Goal: Contribute content: Contribute content

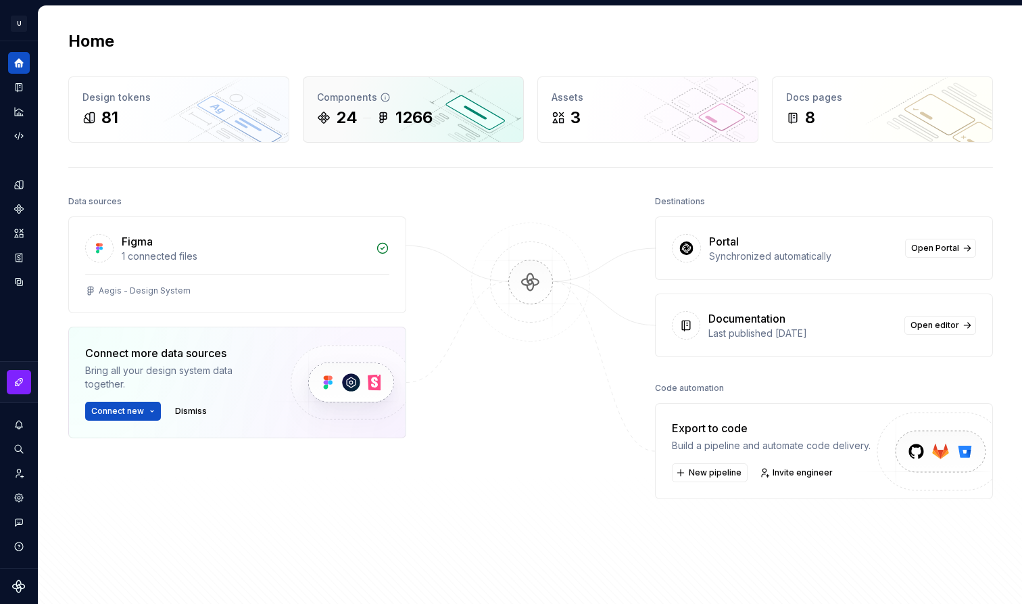
click at [482, 124] on div "24 1266" at bounding box center [413, 118] width 193 height 22
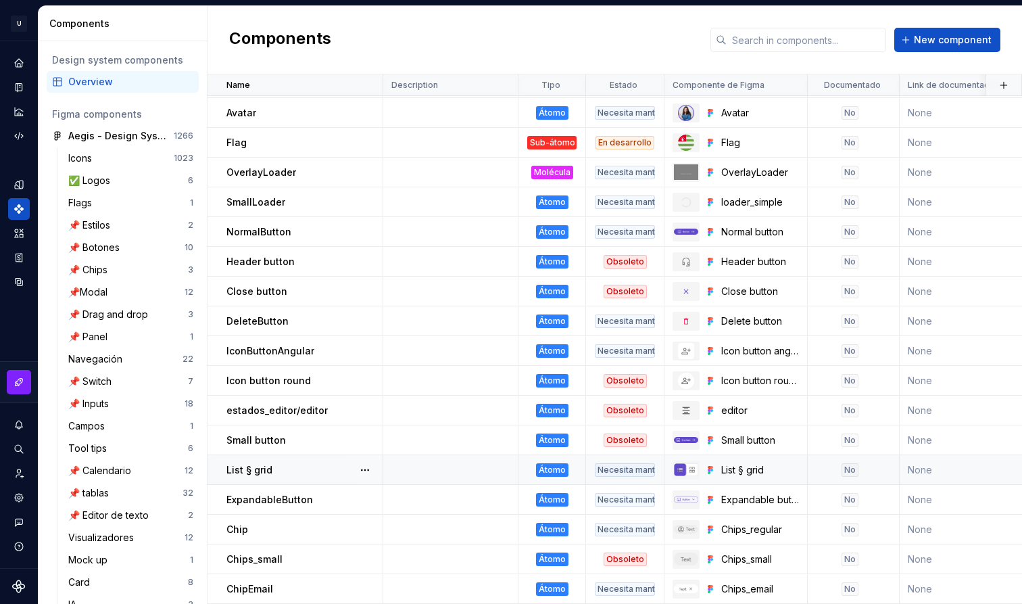
scroll to position [206, 0]
click at [986, 41] on span "New component" at bounding box center [953, 40] width 78 height 14
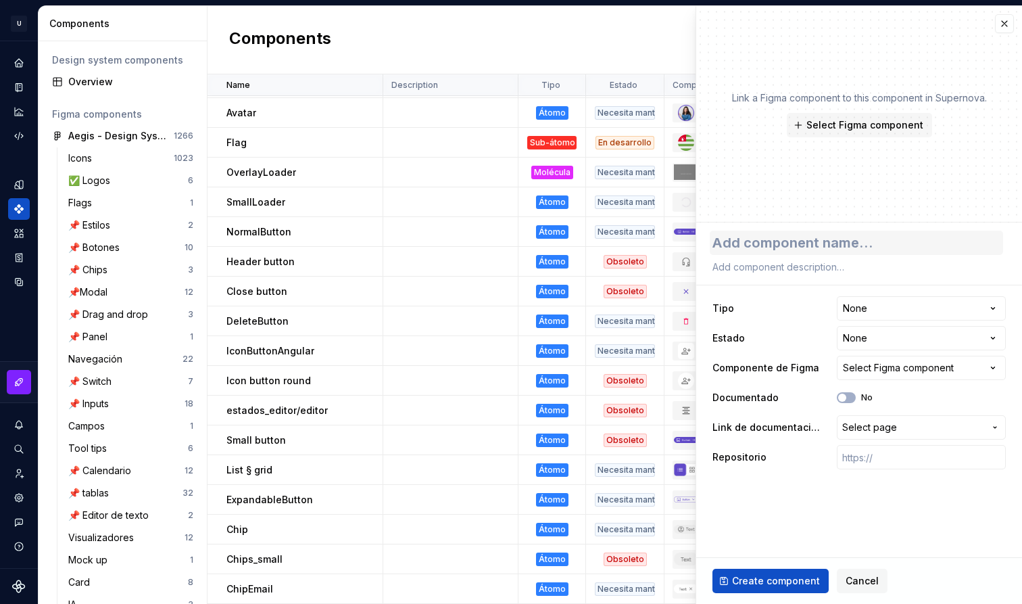
type textarea "*"
click at [814, 240] on textarea at bounding box center [856, 242] width 293 height 24
type textarea "T"
type textarea "*"
type textarea "To"
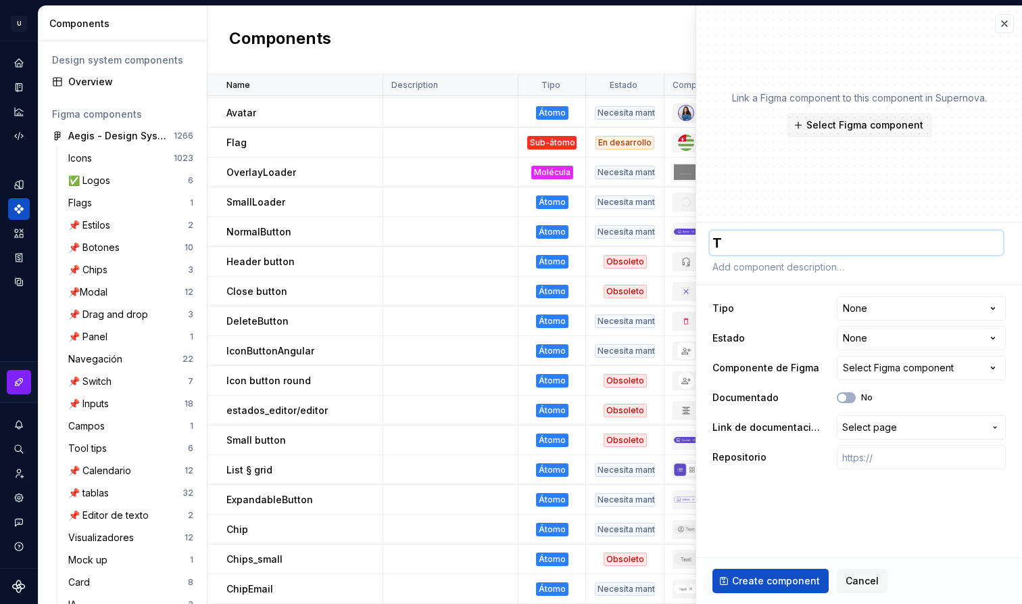
type textarea "*"
type textarea "Toa"
type textarea "*"
type textarea "Toas"
type textarea "*"
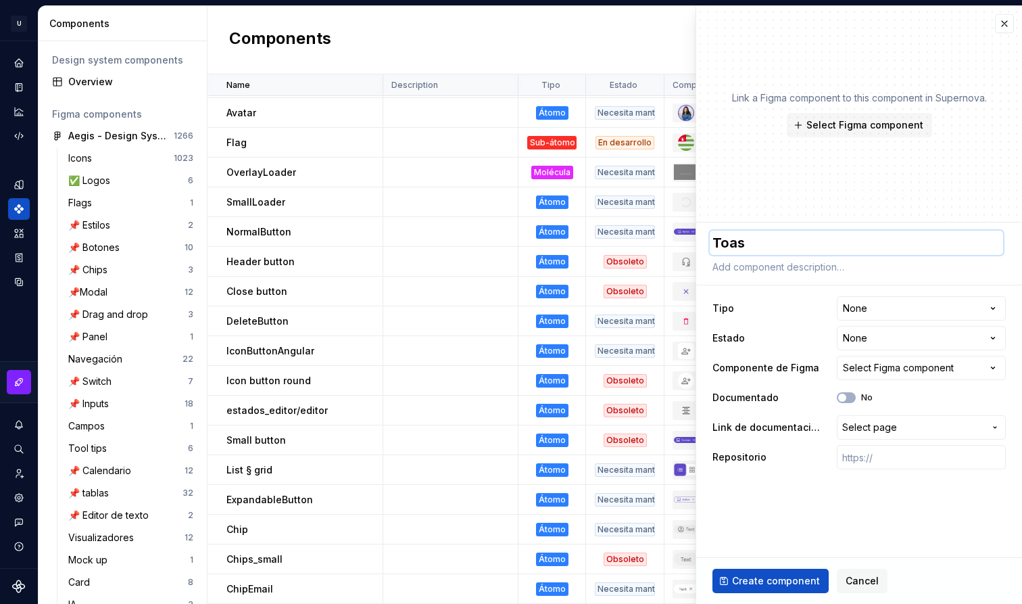
type textarea "Toast"
type textarea "*"
type textarea "Toast"
click at [363, 84] on html "U Aegis on the Web ED Design system data Components Design system components Ov…" at bounding box center [511, 302] width 1022 height 604
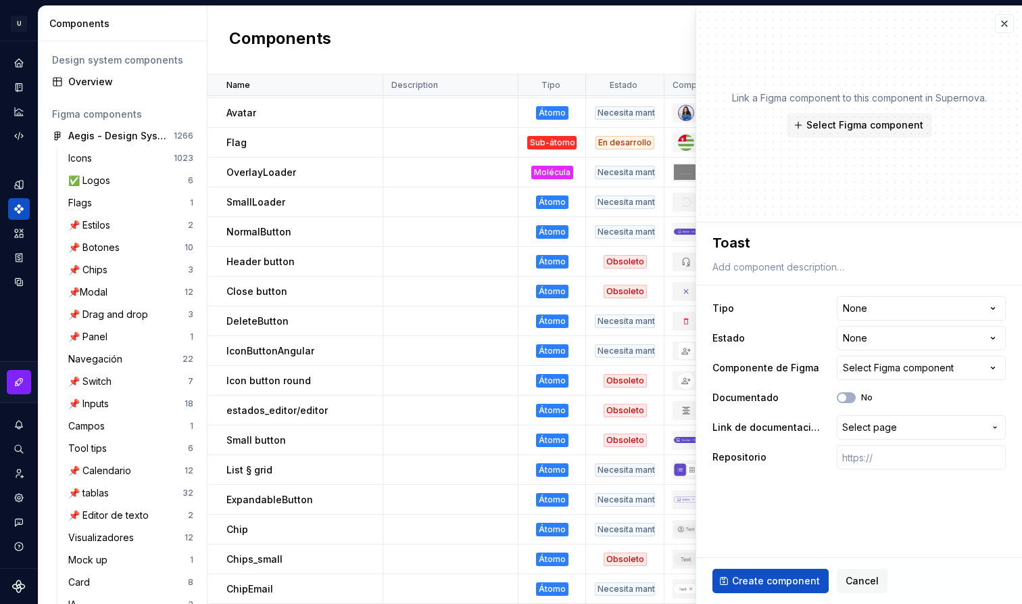
type textarea "*"
click at [912, 336] on html "U Aegis on the Web ED Design system data Components Design system components Ov…" at bounding box center [511, 302] width 1022 height 604
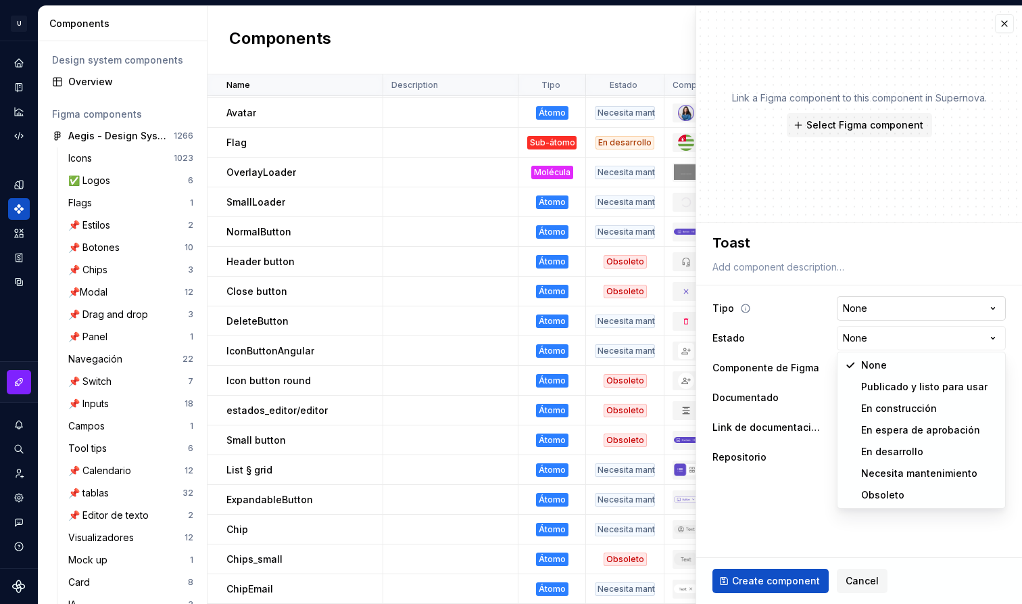
click at [907, 309] on html "U Aegis on the Web ED Design system data Components Design system components Ov…" at bounding box center [511, 302] width 1022 height 604
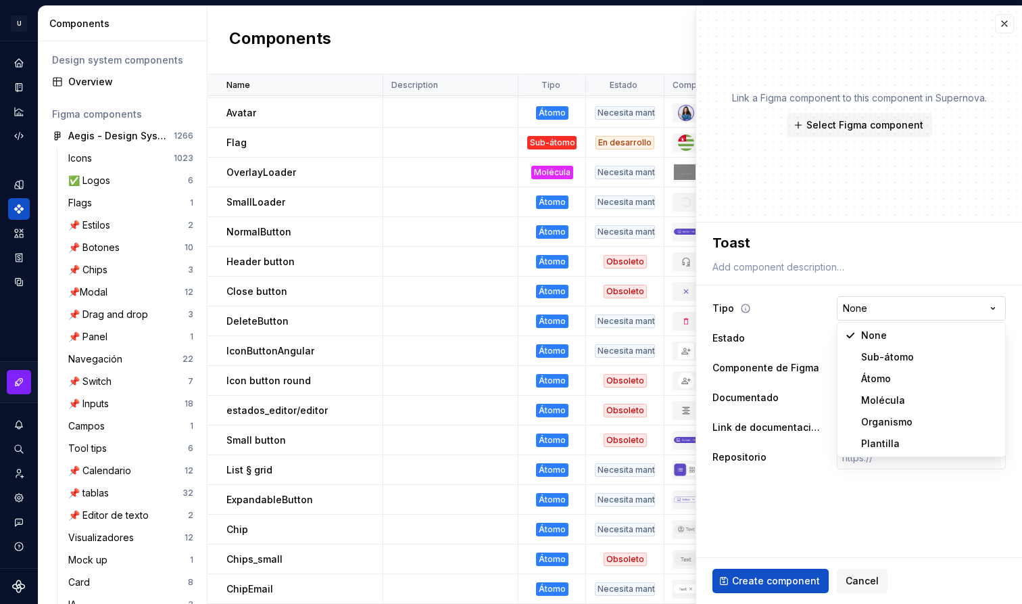
click at [907, 309] on html "U Aegis on the Web ED Design system data Components Design system components Ov…" at bounding box center [511, 302] width 1022 height 604
select select "**********"
type textarea "*"
click at [894, 306] on html "U Aegis on the Web ED Design system data Components Design system components Ov…" at bounding box center [511, 302] width 1022 height 604
select select "**********"
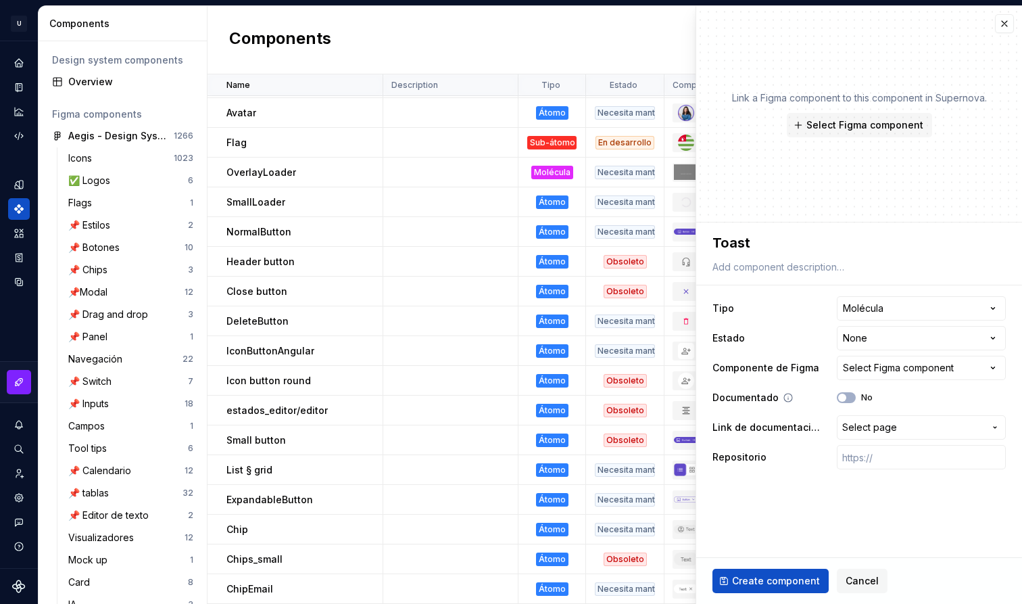
type textarea "*"
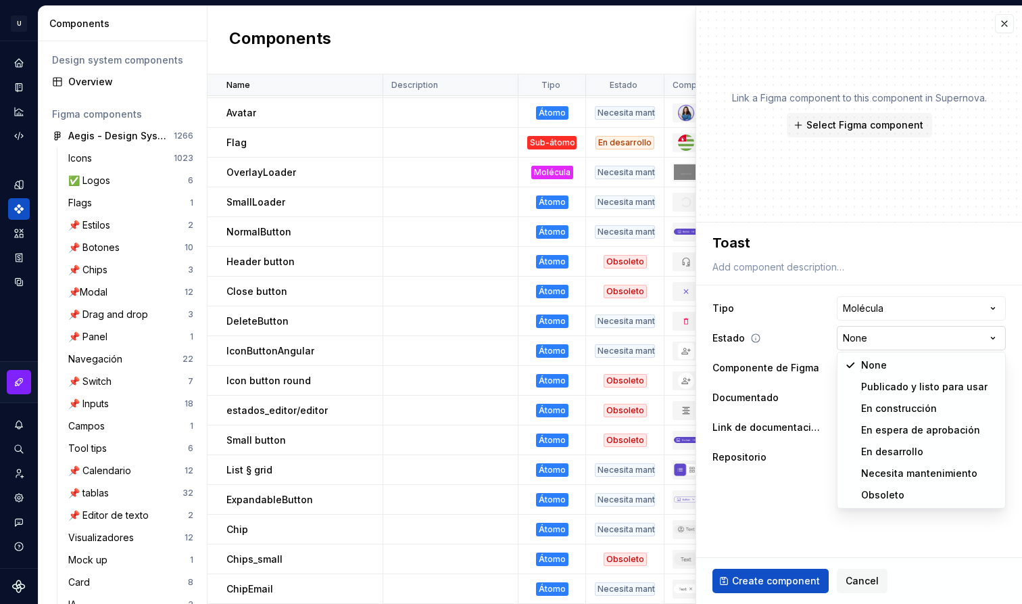
click at [862, 333] on html "U Aegis on the Web ED Design system data Components Design system components Ov…" at bounding box center [511, 302] width 1022 height 604
select select "**********"
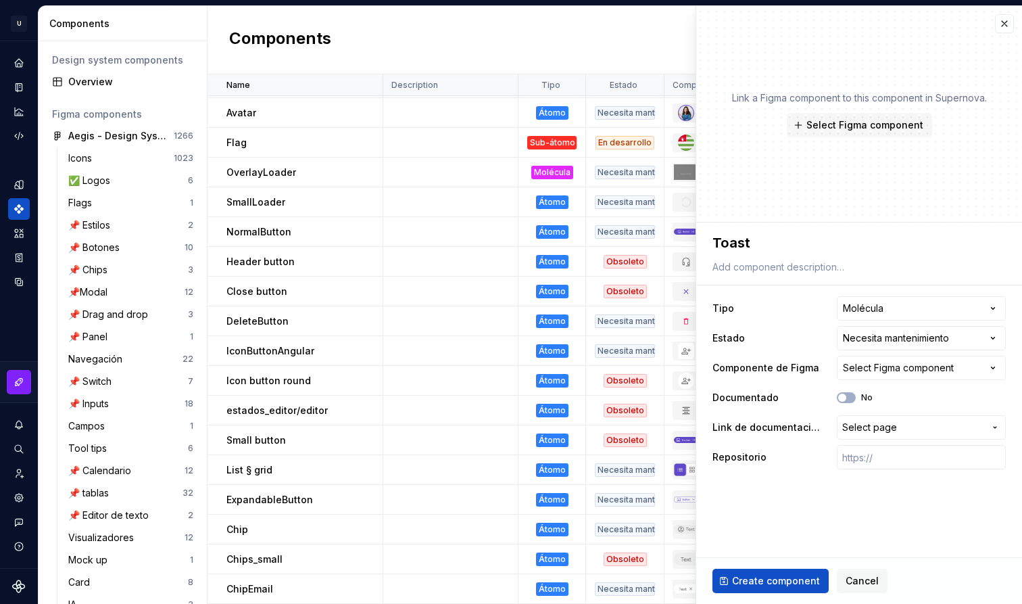
type textarea "*"
click at [904, 381] on div "**********" at bounding box center [858, 382] width 293 height 178
click at [915, 368] on div "Select Figma component" at bounding box center [898, 368] width 111 height 14
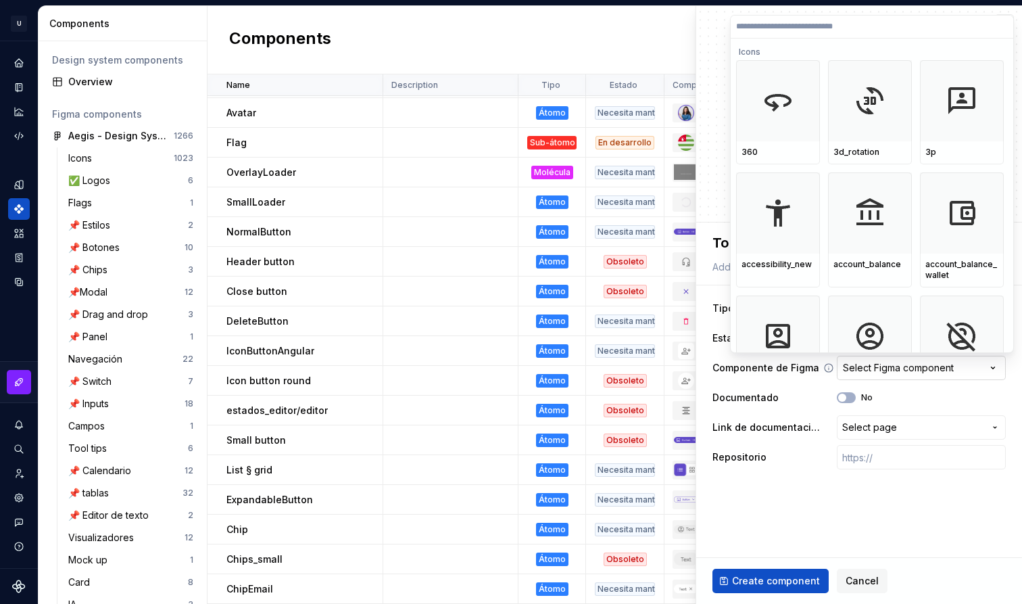
type input "*******"
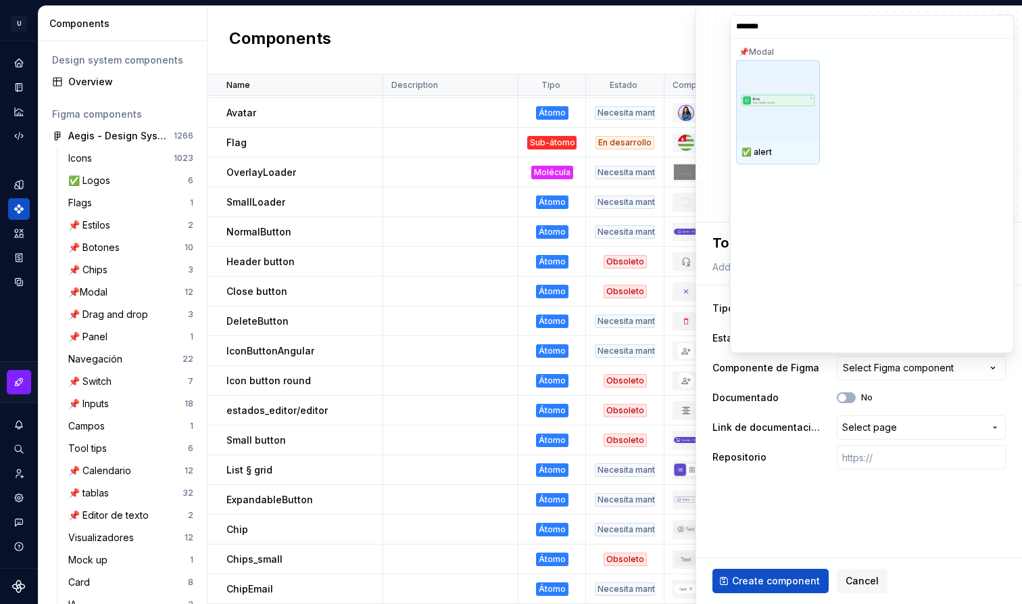
click at [814, 102] on div at bounding box center [778, 100] width 84 height 81
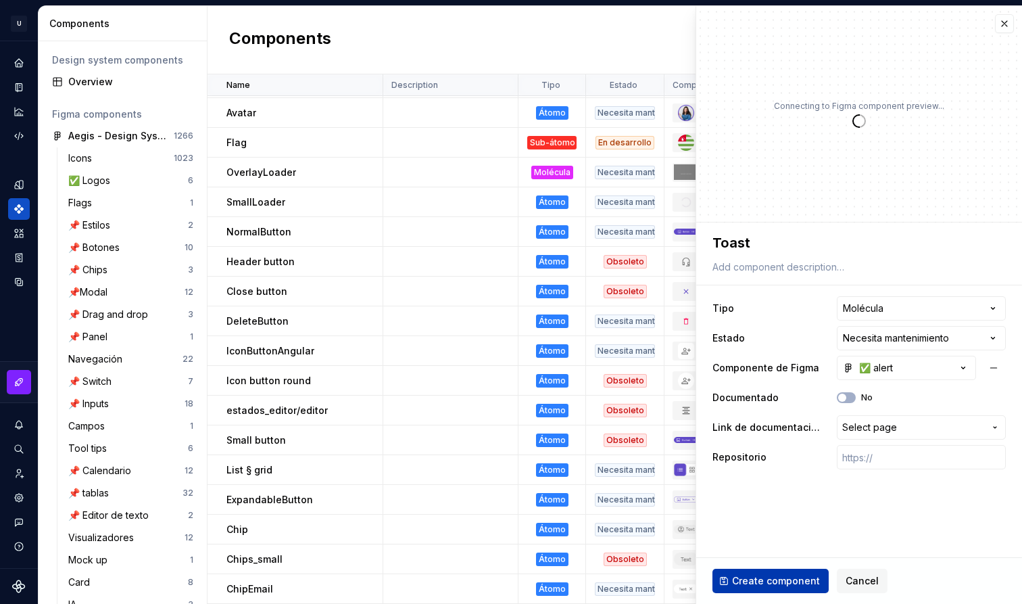
click at [810, 579] on span "Create component" at bounding box center [776, 581] width 88 height 14
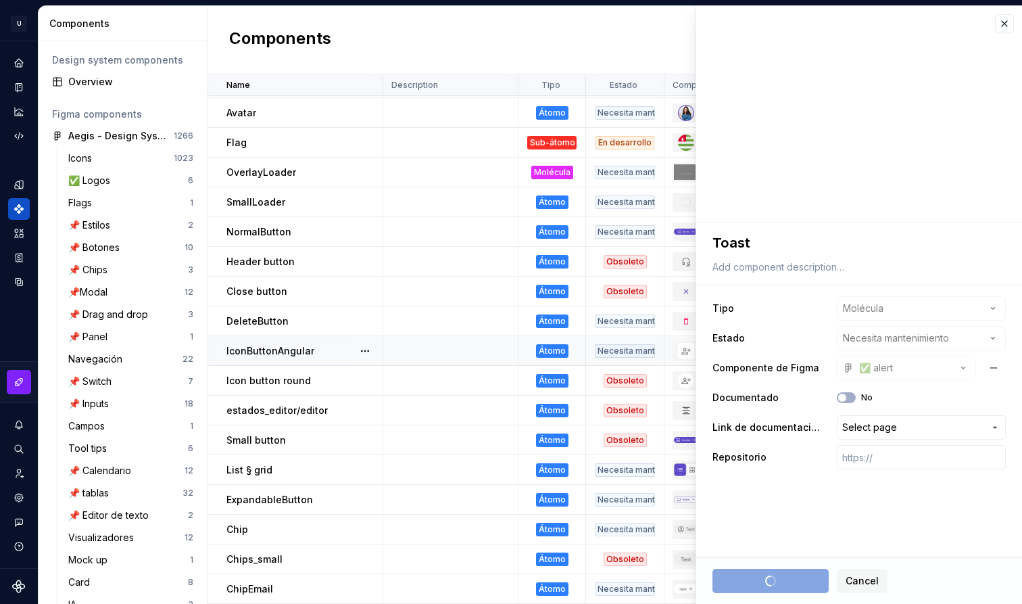
type textarea "*"
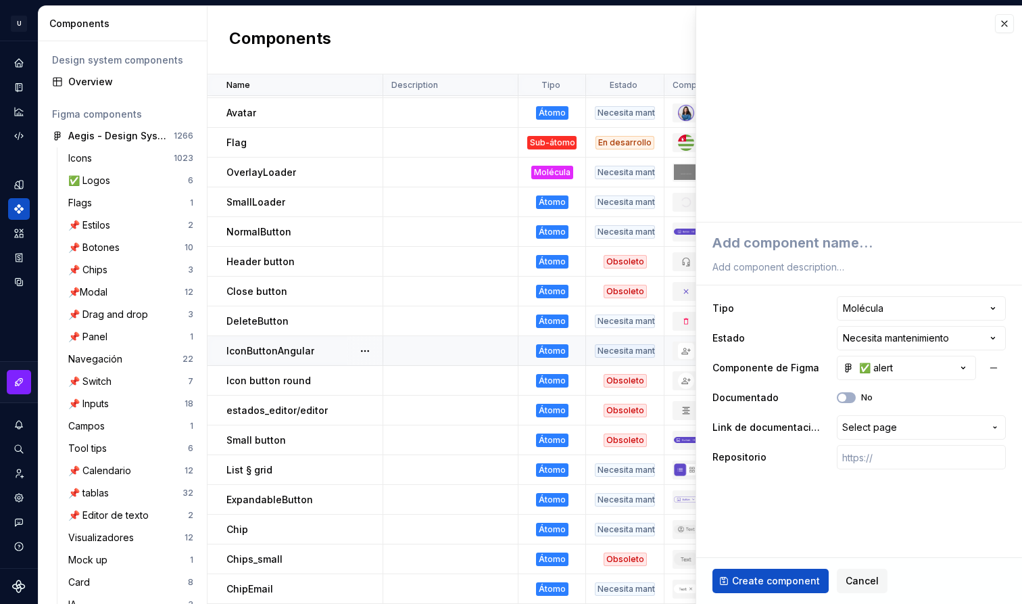
scroll to position [236, 0]
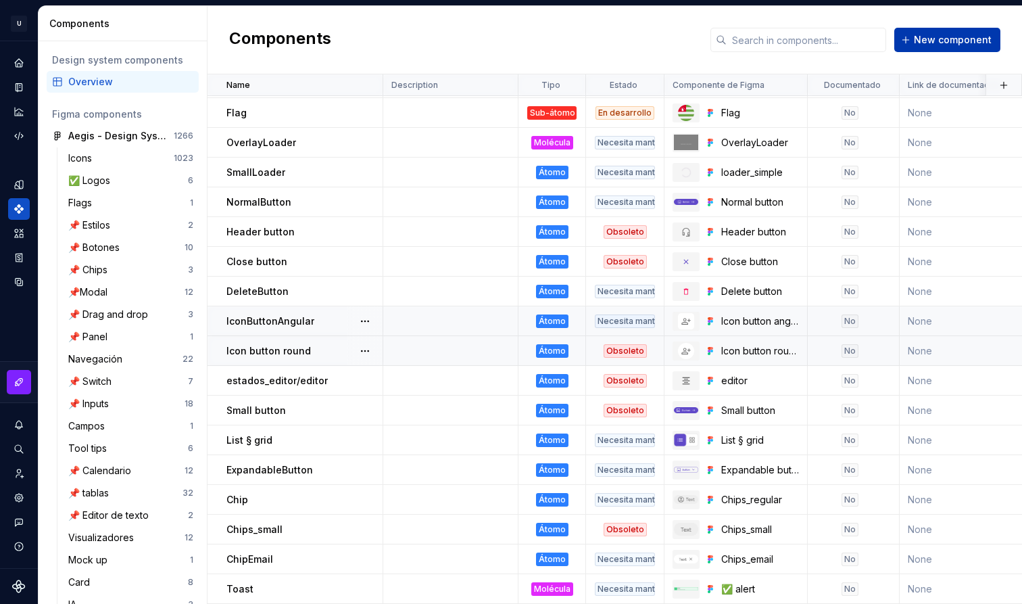
click at [949, 47] on button "New component" at bounding box center [947, 40] width 106 height 24
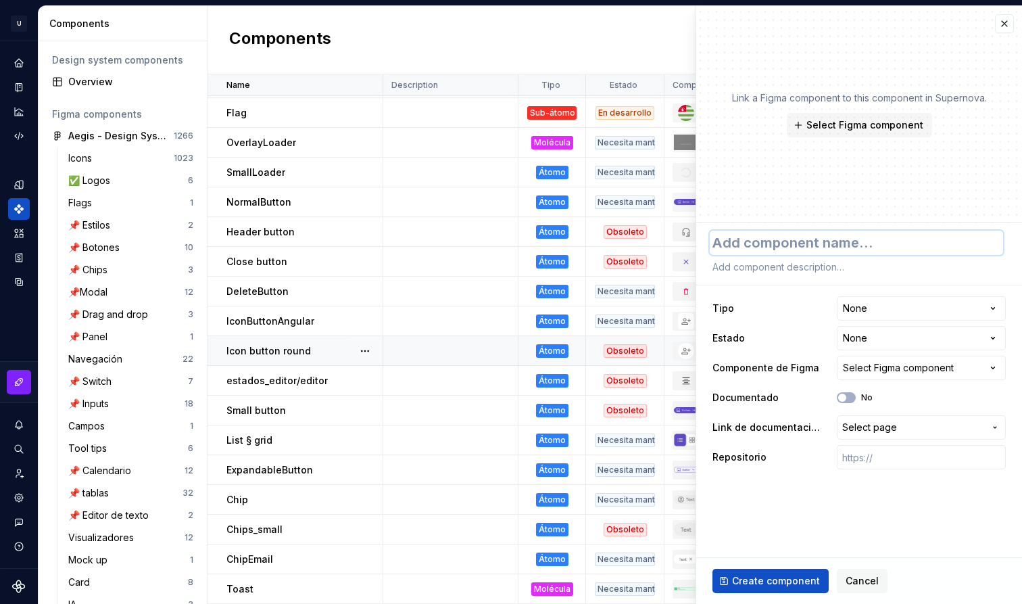
type textarea "*"
type textarea "M"
type textarea "*"
type textarea "Mo"
type textarea "*"
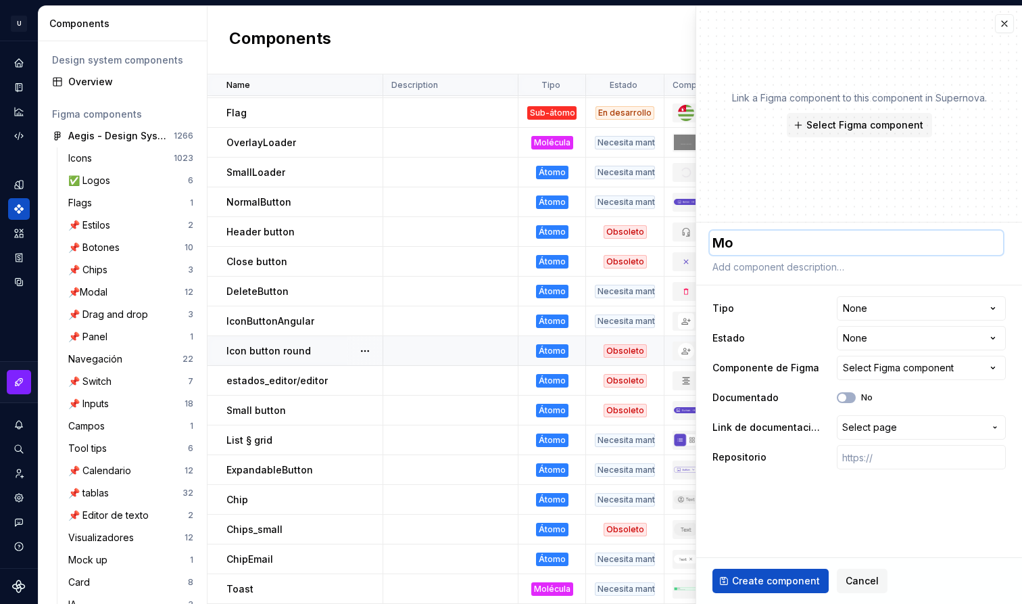
type textarea "Mod"
type textarea "*"
type textarea "Moda"
type textarea "*"
type textarea "Modal"
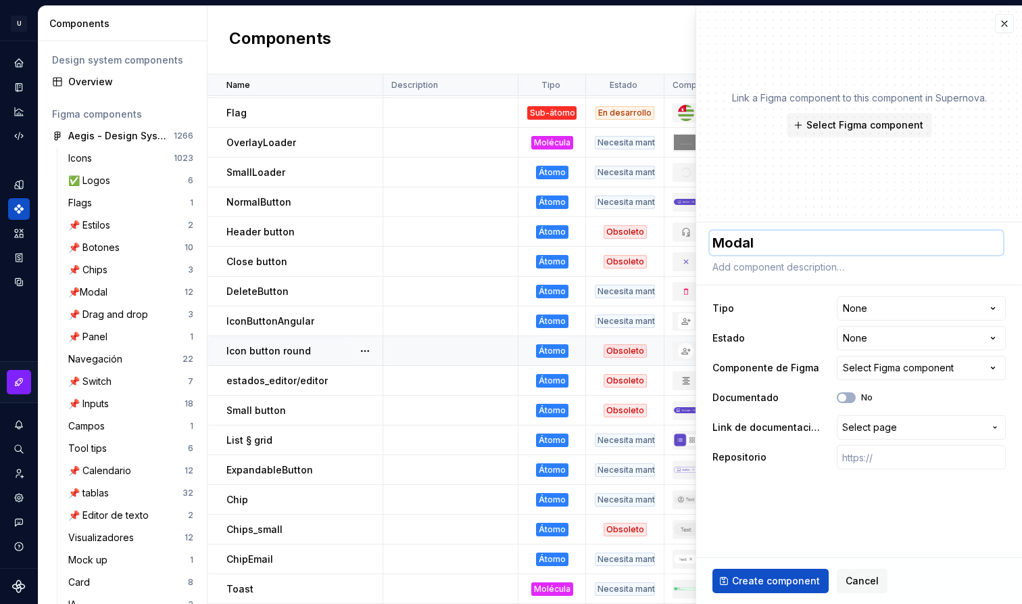
type textarea "*"
type textarea "ModalH"
type textarea "*"
type textarea "ModalHe"
type textarea "*"
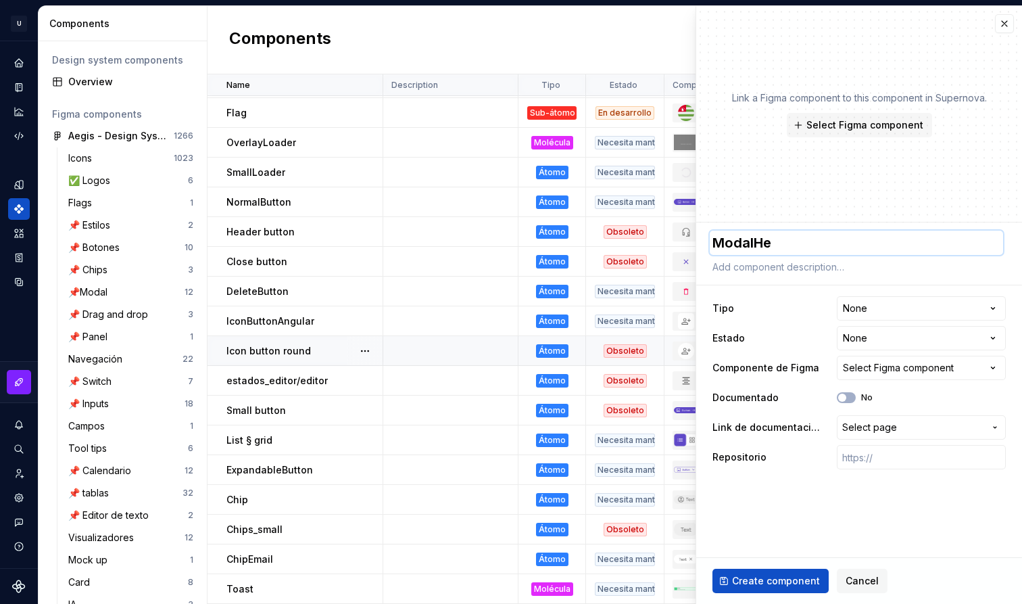
type textarea "ModalHea"
type textarea "*"
type textarea "ModalHead"
type textarea "*"
type textarea "ModalHeade"
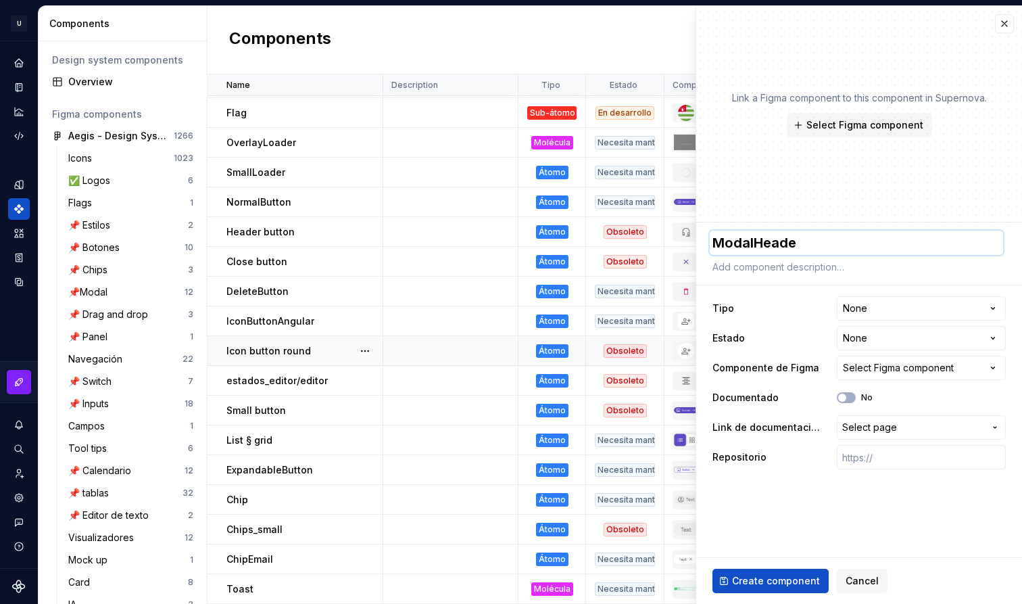
type textarea "*"
type textarea "ModalHeader"
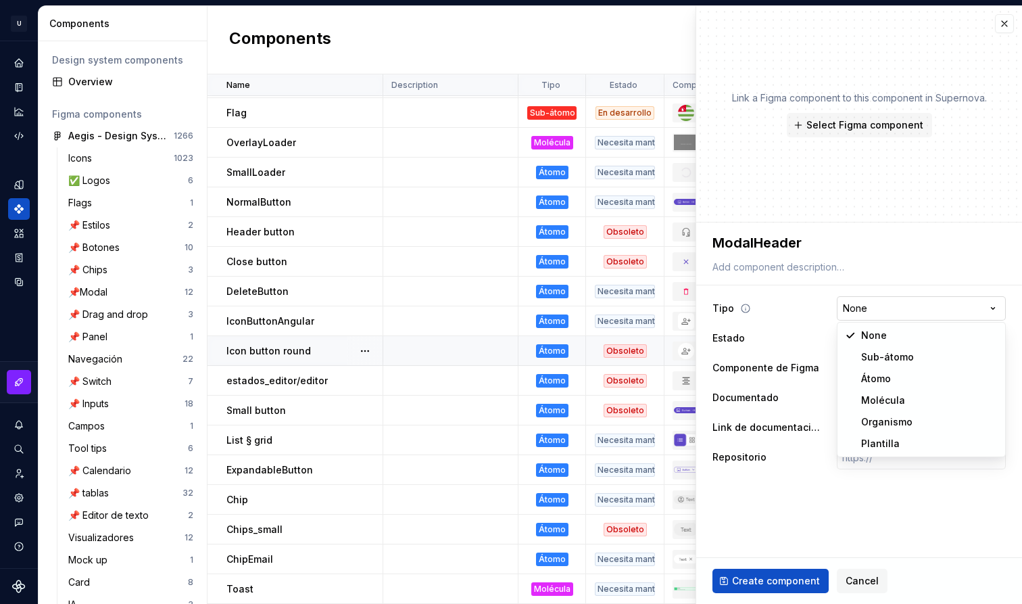
click at [875, 306] on html "U Aegis on the Web ED Design system data Components Design system components Ov…" at bounding box center [511, 302] width 1022 height 604
select select "**********"
type textarea "*"
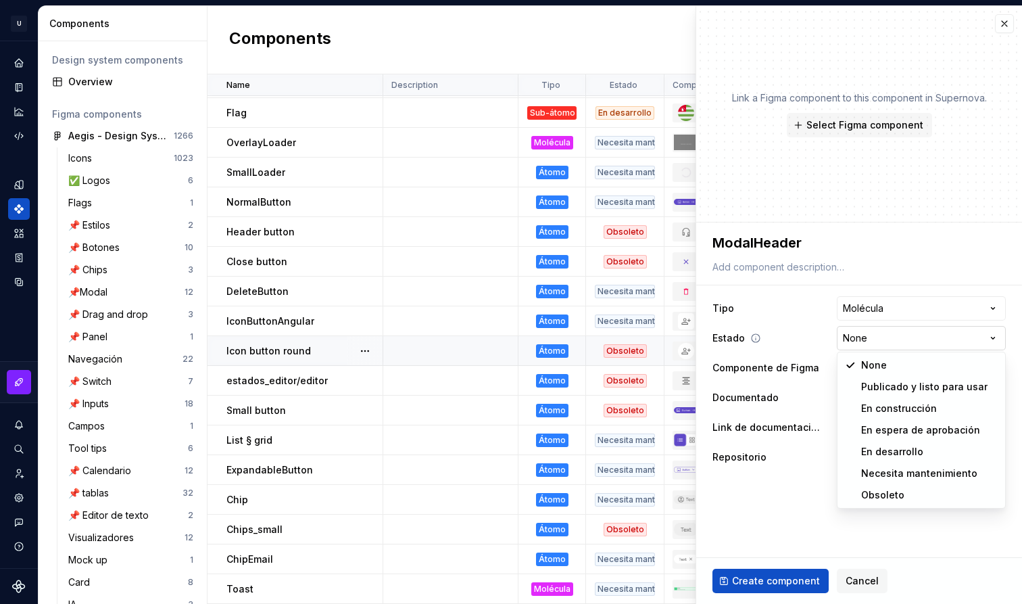
click at [898, 343] on html "U Aegis on the Web ED Design system data Components Design system components Ov…" at bounding box center [511, 302] width 1022 height 604
select select "**********"
type textarea "*"
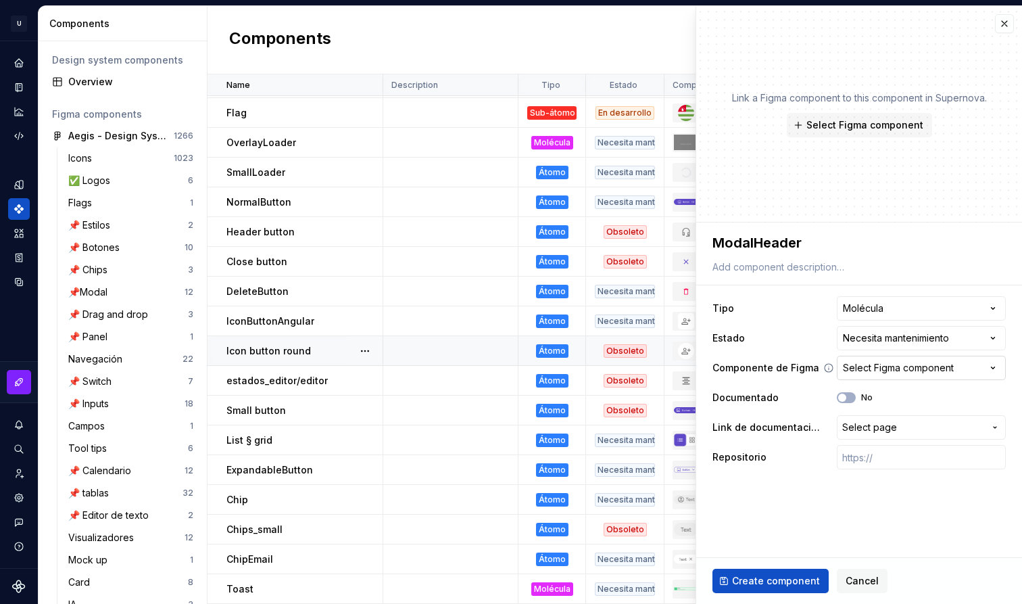
click at [895, 374] on div "Select Figma component" at bounding box center [898, 368] width 111 height 14
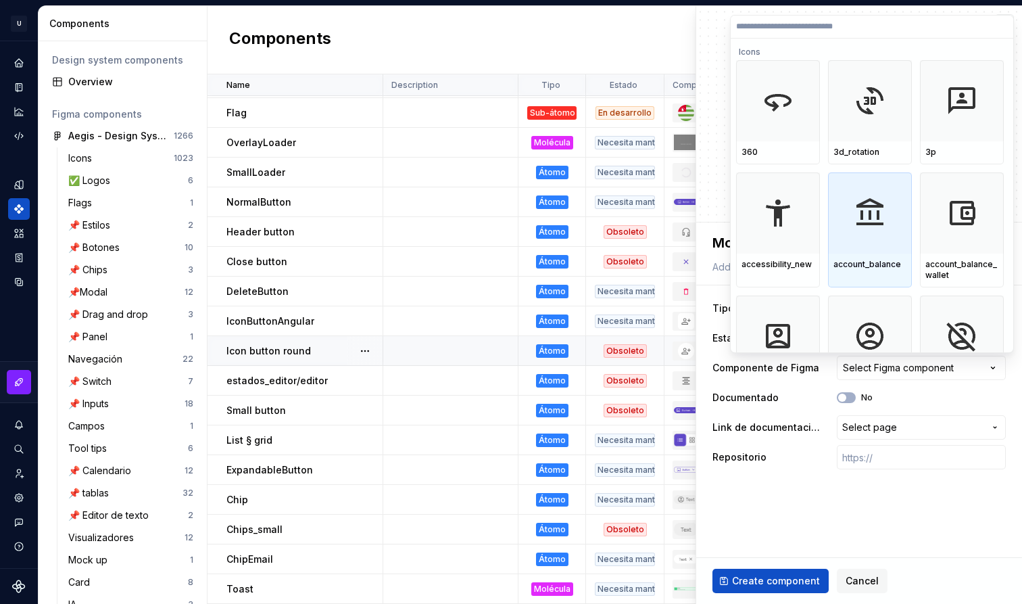
paste input "******"
type input "******"
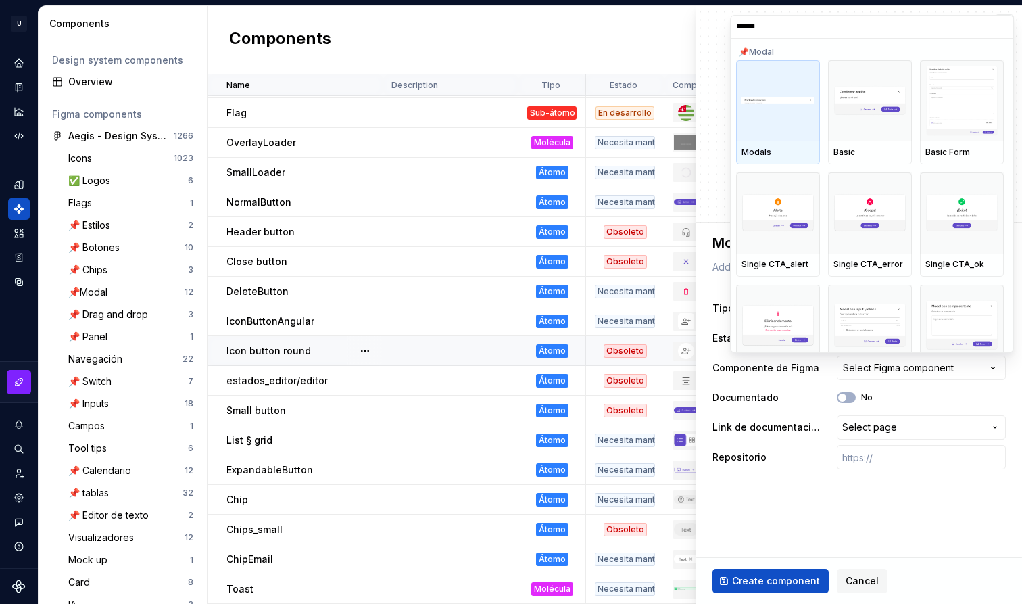
click at [816, 128] on div at bounding box center [778, 100] width 84 height 81
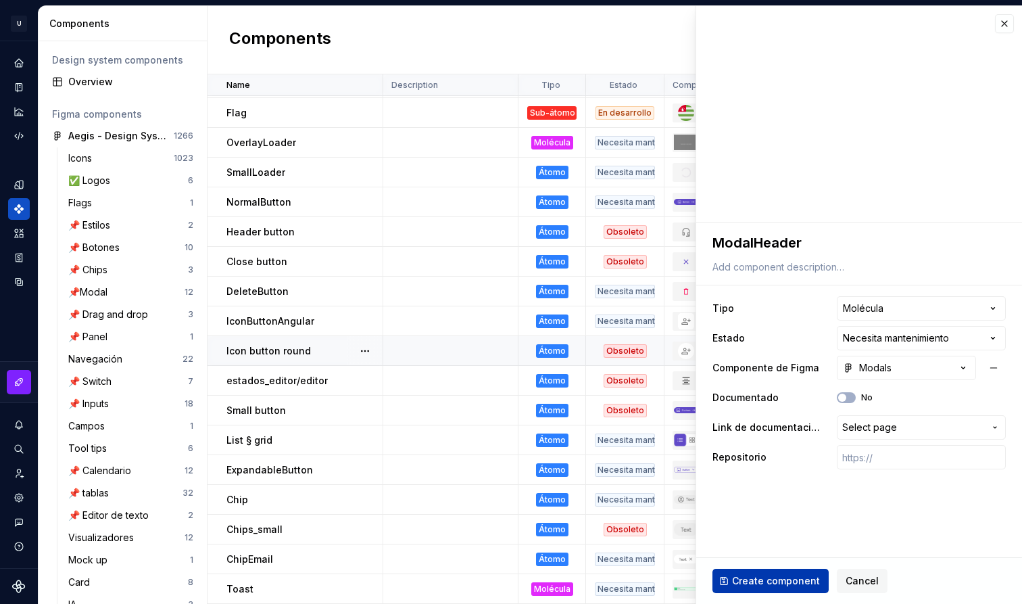
click at [782, 581] on span "Create component" at bounding box center [776, 581] width 88 height 14
type textarea "*"
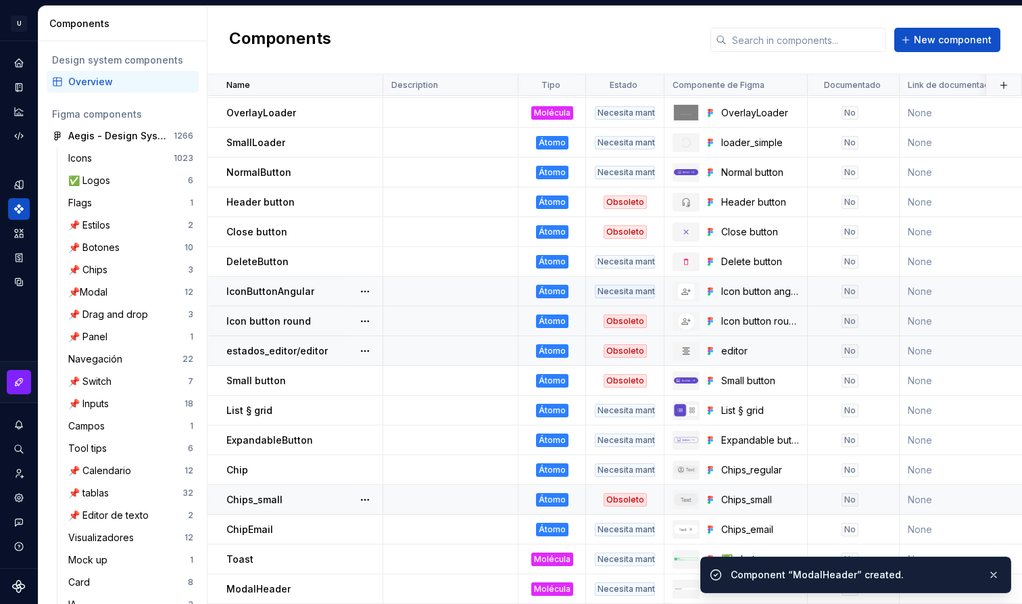
scroll to position [266, 0]
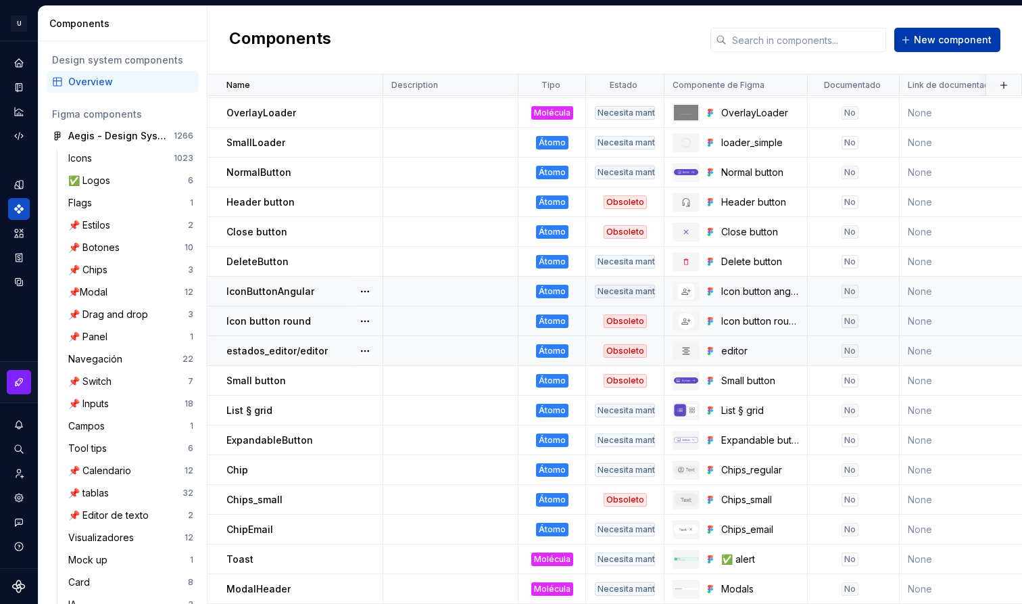
click at [926, 47] on button "New component" at bounding box center [947, 40] width 106 height 24
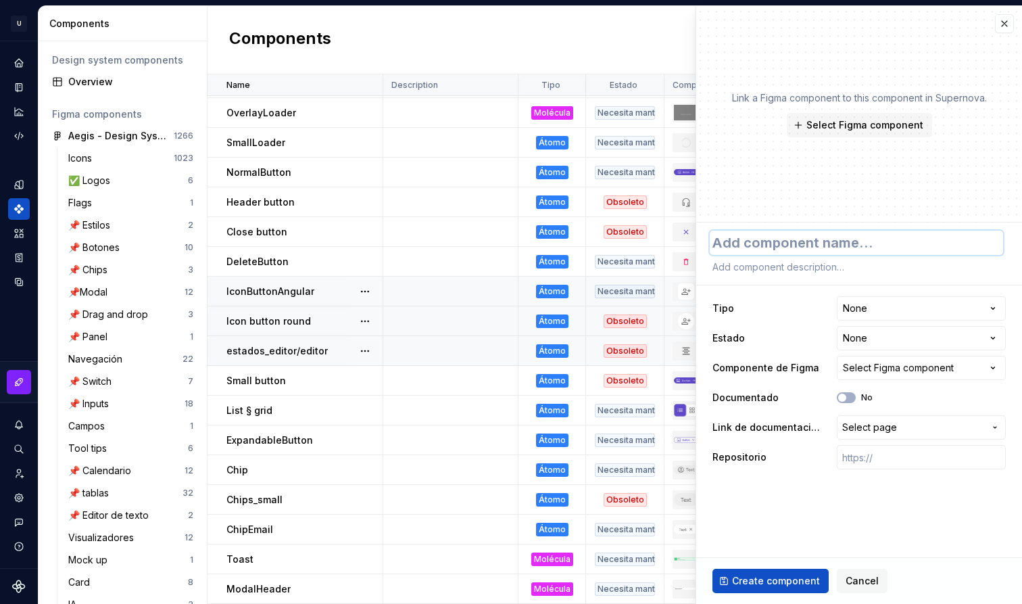
click at [824, 247] on textarea at bounding box center [856, 242] width 293 height 24
paste textarea "Modals/CTA"
type textarea "*"
type textarea "Modals/CTA"
type textarea "*"
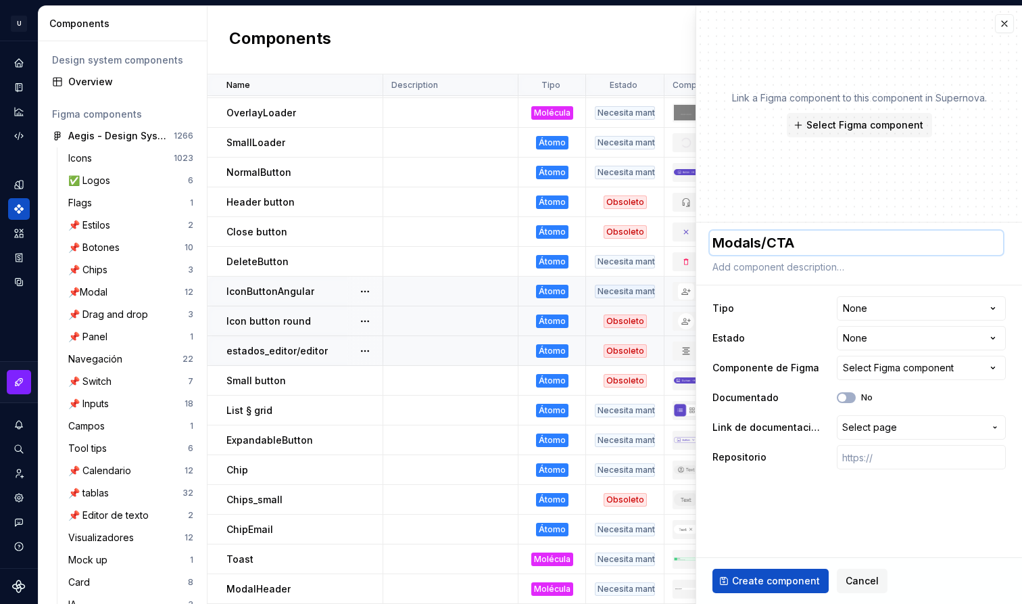
type textarea "M"
type textarea "*"
type textarea "Mo"
type textarea "*"
type textarea "Mod"
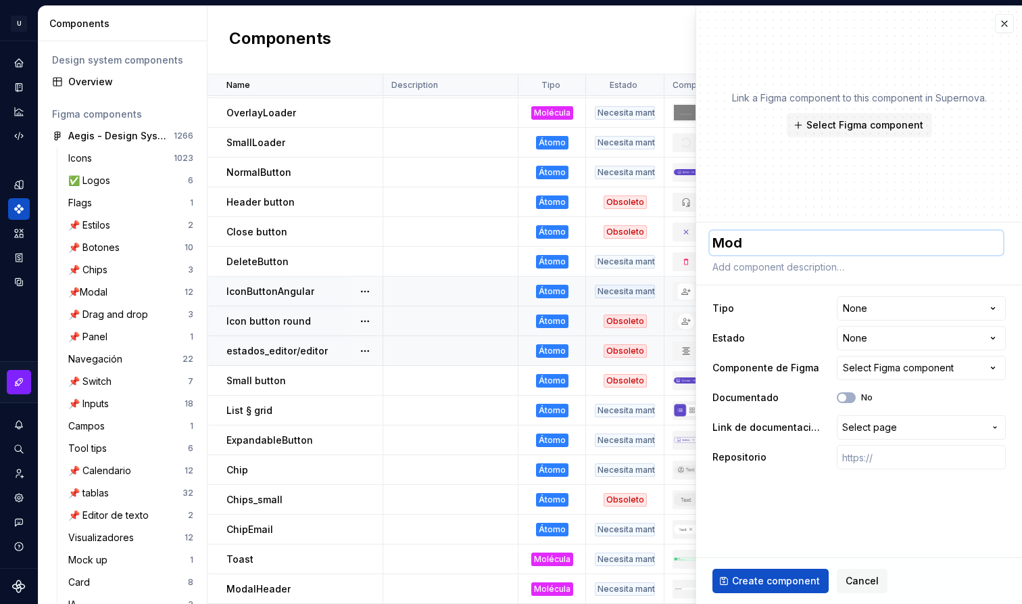
type textarea "*"
type textarea "Moda"
type textarea "*"
type textarea "Modal"
type textarea "*"
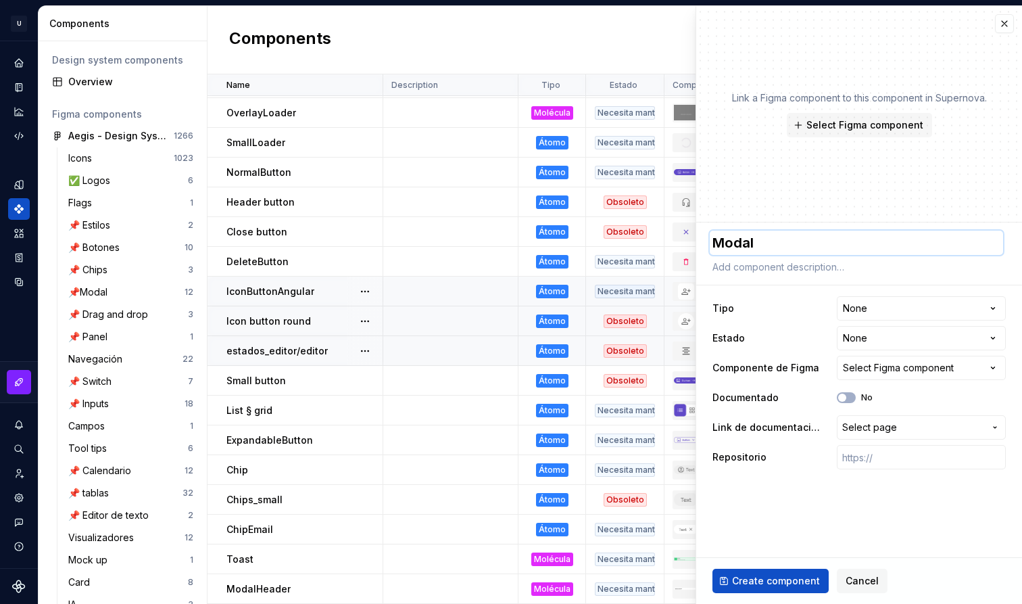
type textarea "ModalF"
type textarea "*"
type textarea "ModalFo"
type textarea "*"
type textarea "ModalFoo"
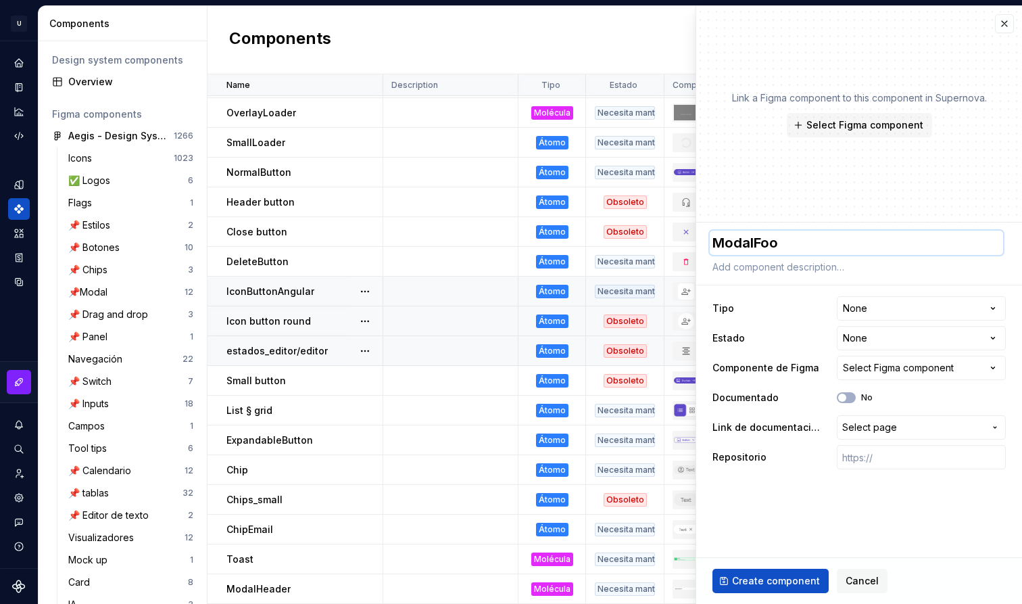
type textarea "*"
type textarea "ModalFoot"
type textarea "*"
type textarea "ModalFoote"
type textarea "*"
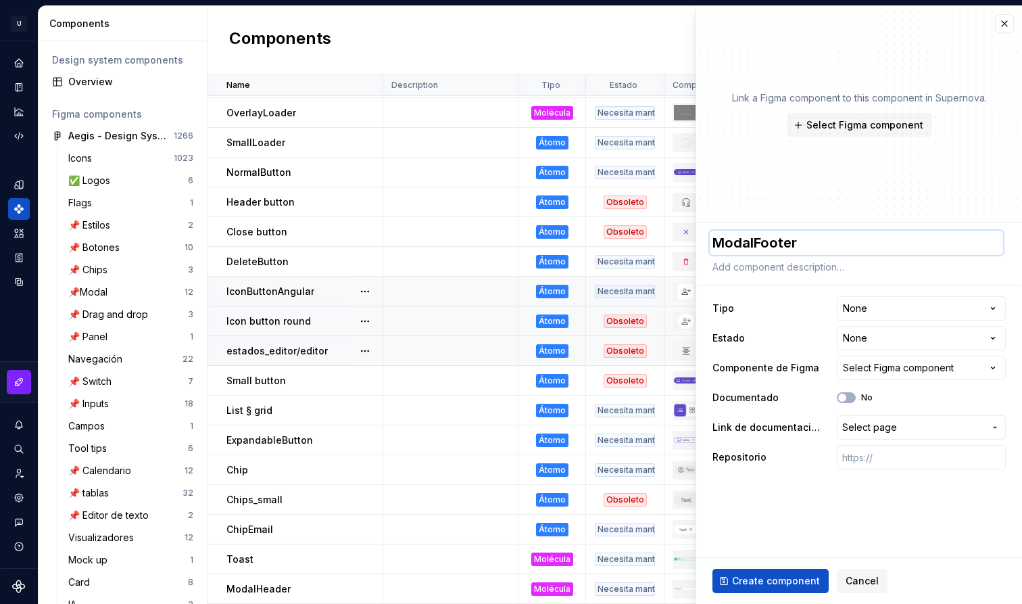
click at [824, 247] on textarea "ModalFooter" at bounding box center [856, 242] width 293 height 24
click at [817, 247] on textarea "ModalFooter" at bounding box center [856, 242] width 293 height 24
type textarea "ModalFooter"
click at [908, 300] on html "U Aegis on the Web ED Design system data Components Design system components Ov…" at bounding box center [511, 302] width 1022 height 604
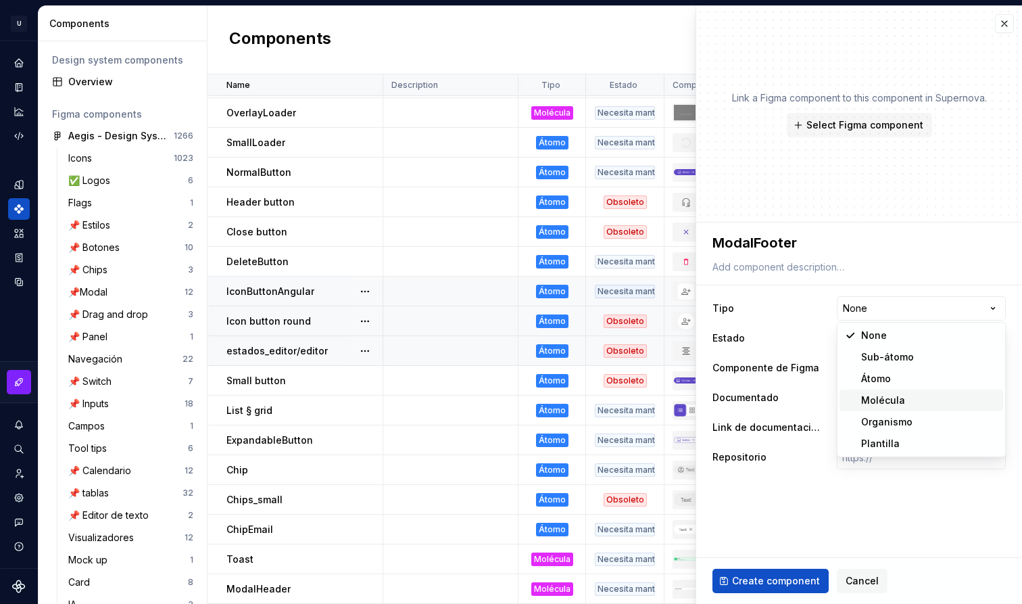
select select "**********"
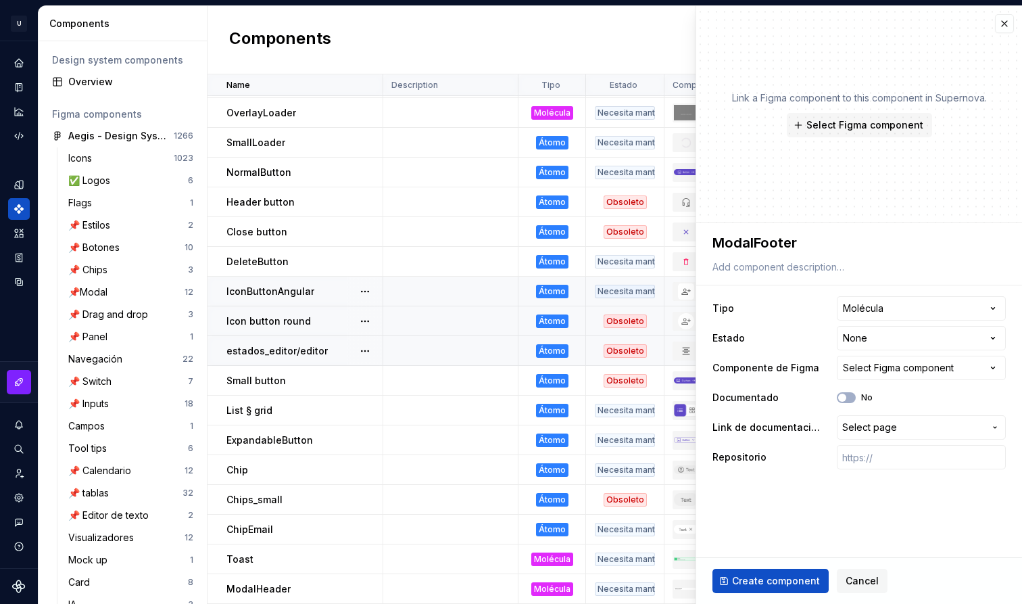
type textarea "*"
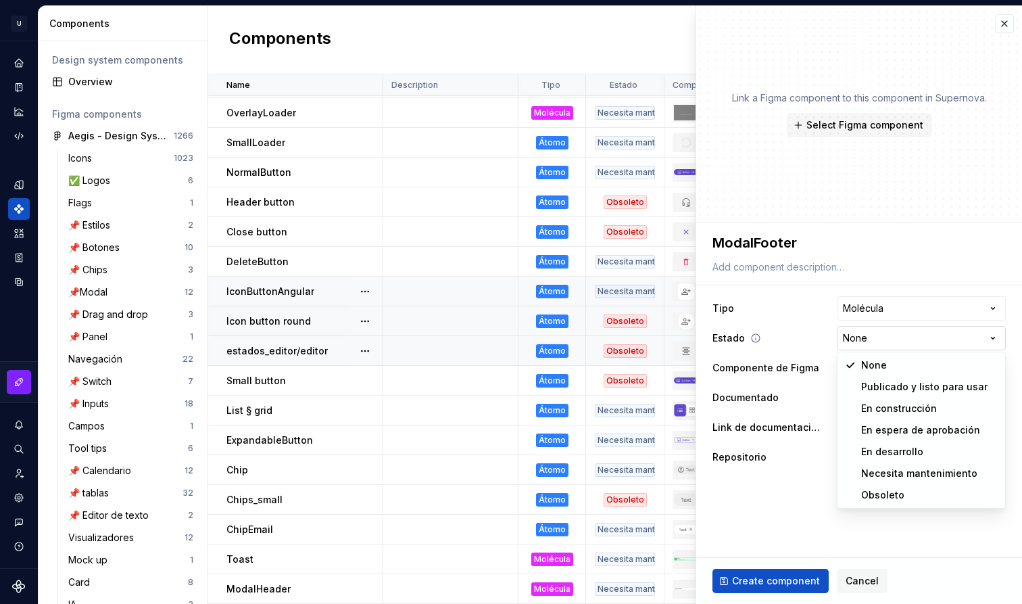
click at [910, 341] on html "U Aegis on the Web ED Design system data Components Design system components Ov…" at bounding box center [511, 302] width 1022 height 604
select select "**********"
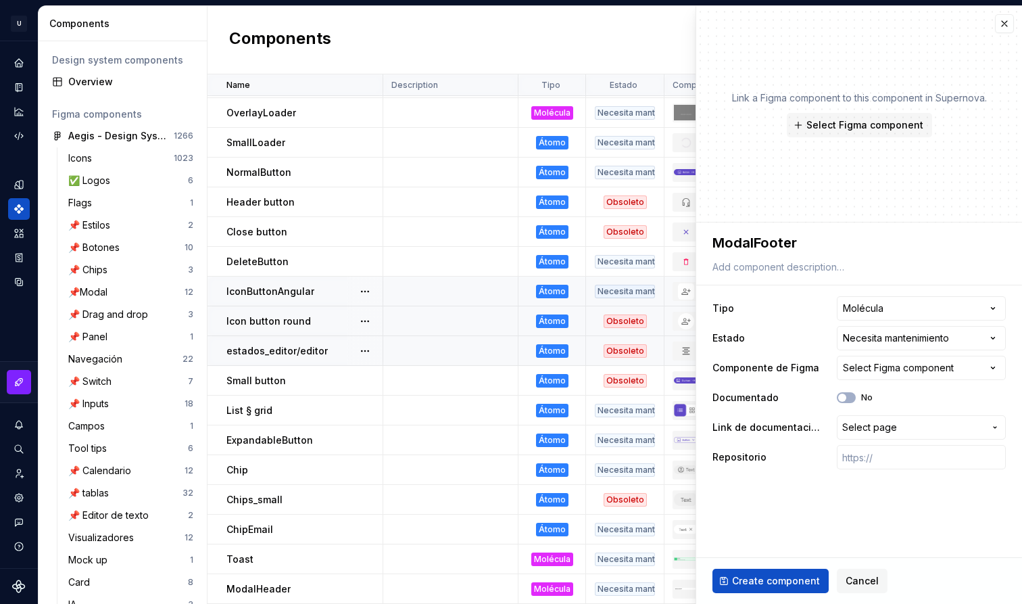
type textarea "*"
click at [892, 364] on div "Select Figma component" at bounding box center [898, 368] width 111 height 14
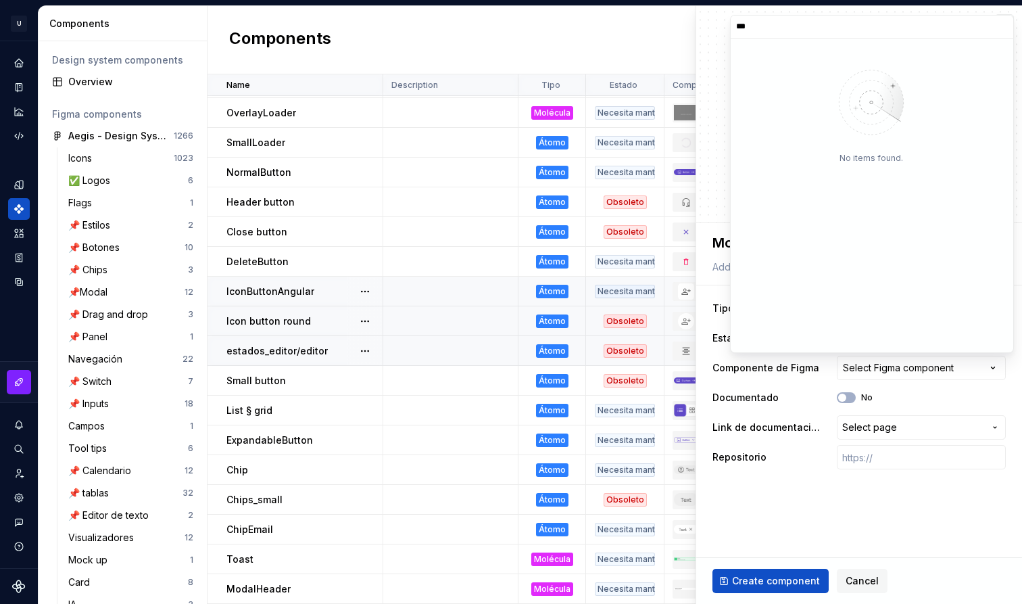
type input "***"
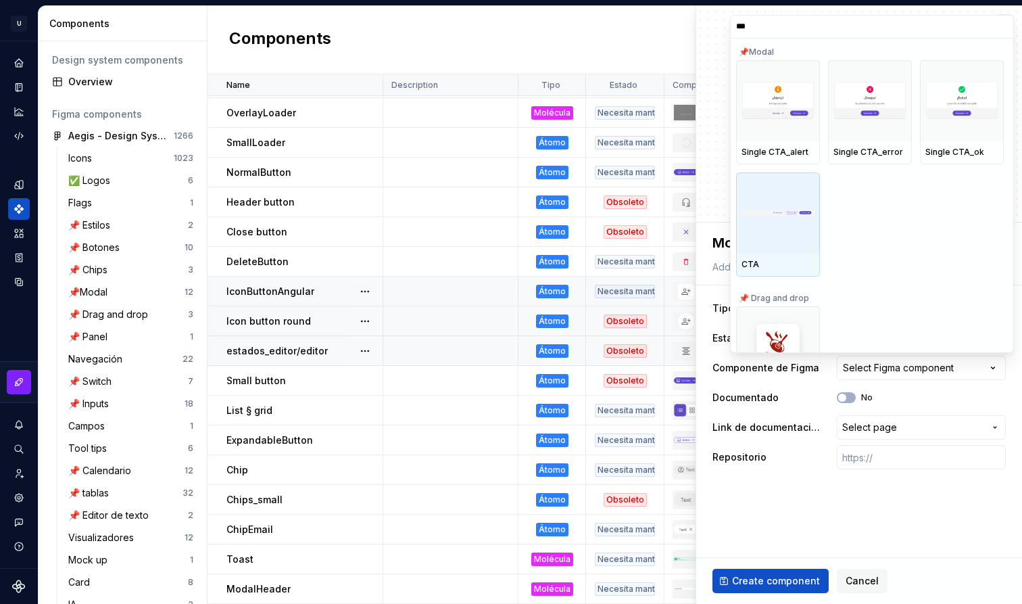
click at [789, 238] on div at bounding box center [778, 212] width 84 height 81
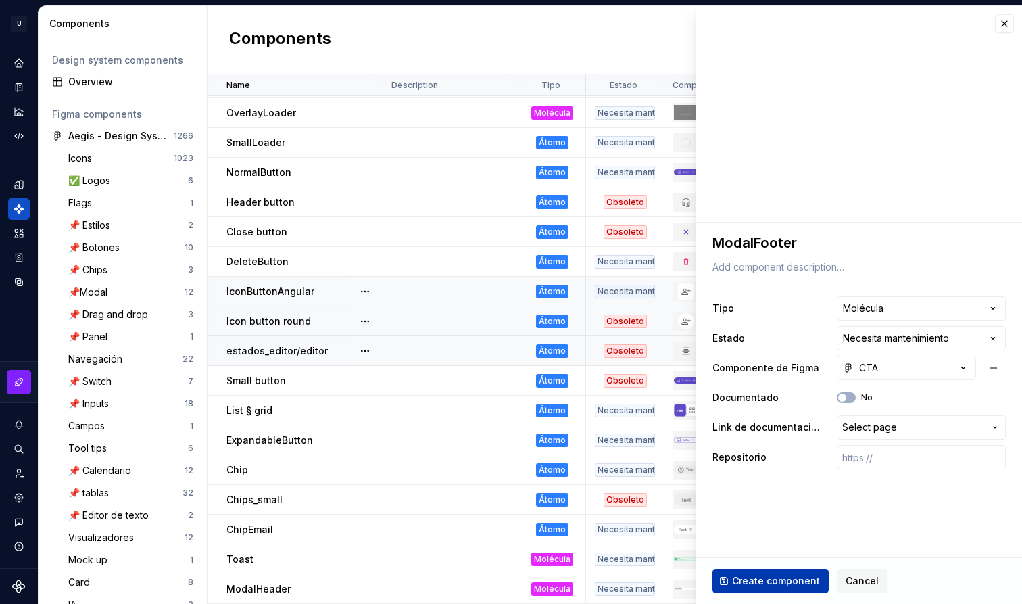
click at [791, 581] on span "Create component" at bounding box center [776, 581] width 88 height 14
type textarea "*"
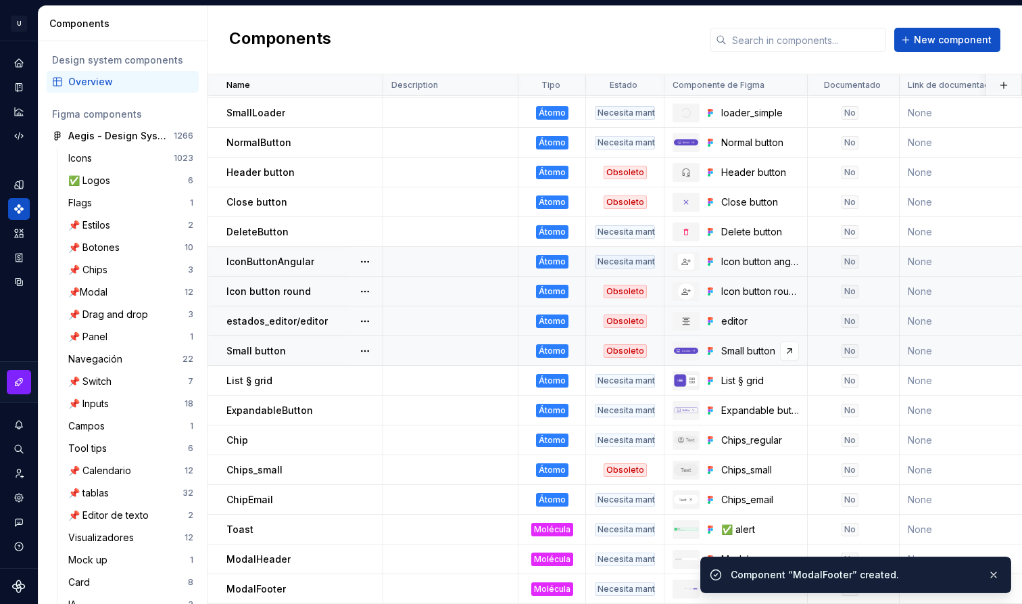
scroll to position [295, 0]
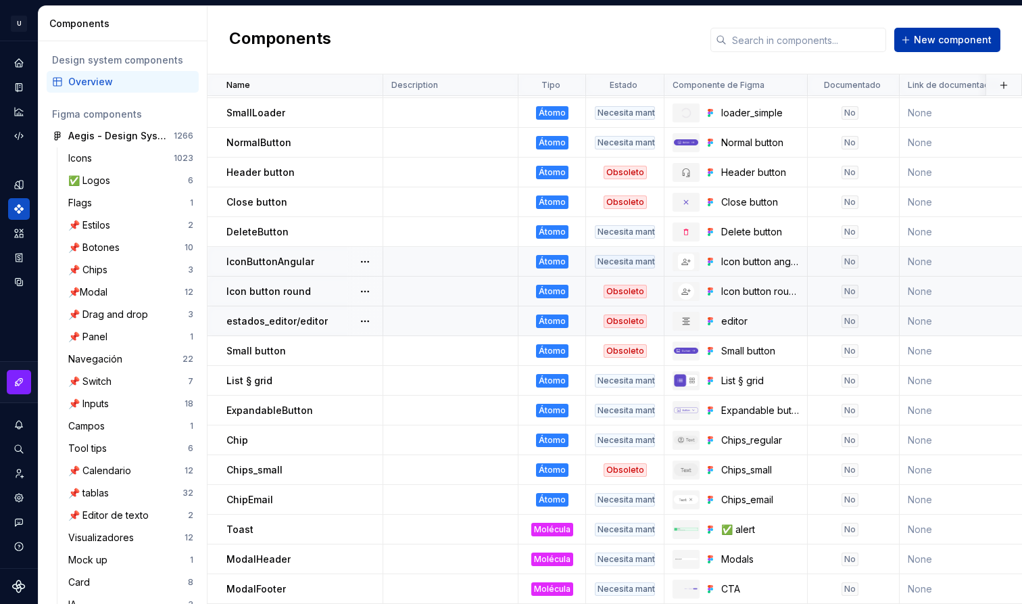
click at [982, 39] on span "New component" at bounding box center [953, 40] width 78 height 14
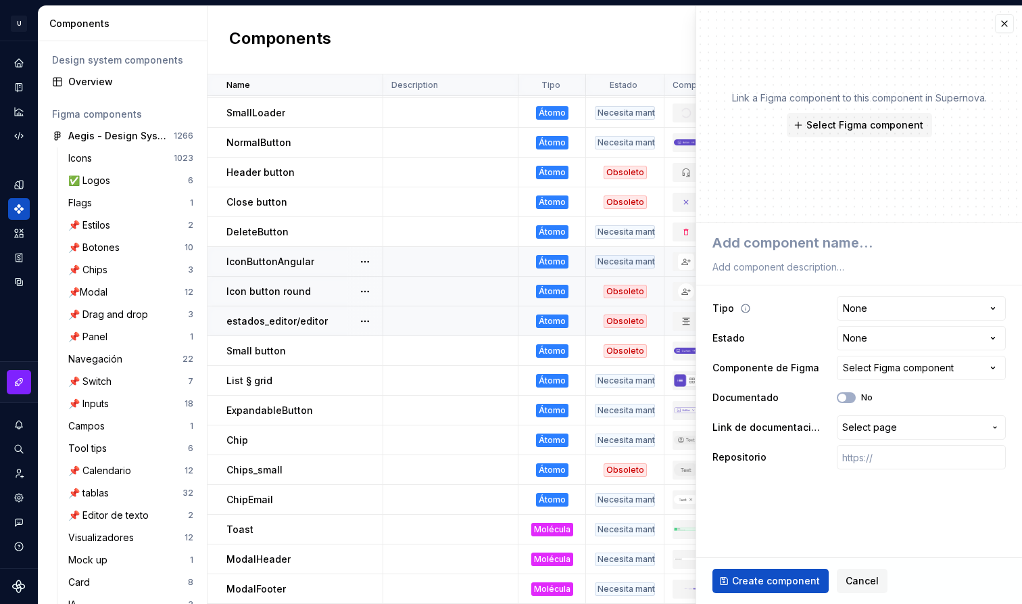
type textarea "*"
type textarea "Modals / Basic"
click at [775, 247] on textarea "Modals / Basic" at bounding box center [856, 242] width 293 height 24
type textarea "*"
type textarea "Basic"
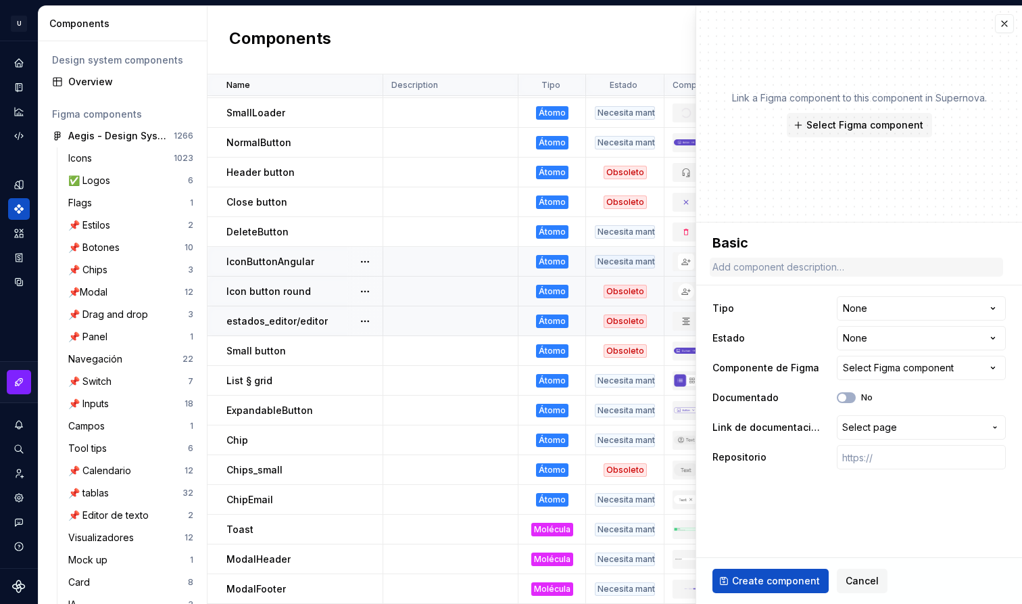
type textarea "*"
type textarea "Basicm"
type textarea "*"
type textarea "Basicmo"
type textarea "*"
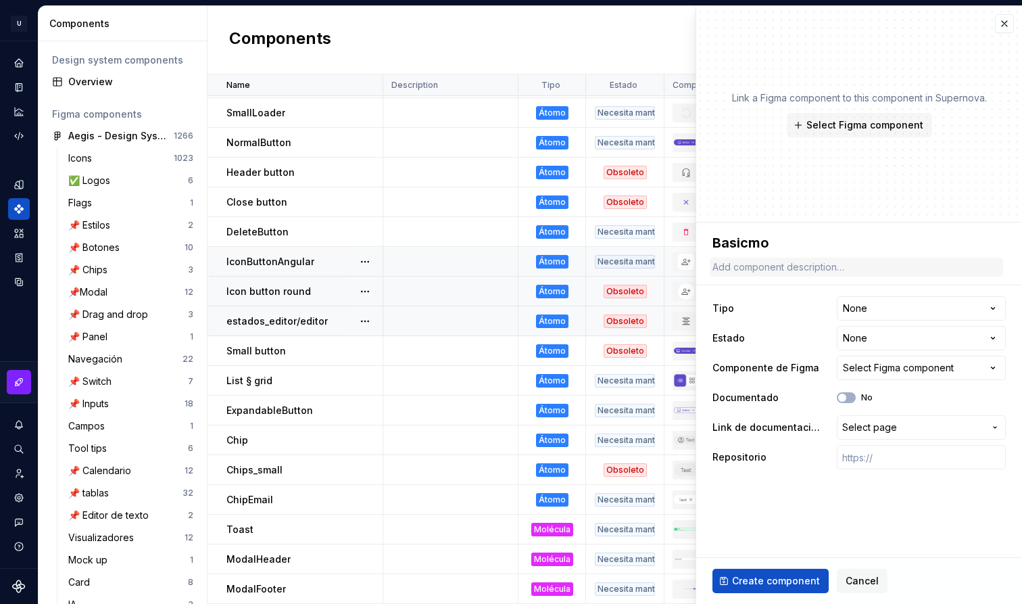
type textarea "Basicm"
type textarea "*"
type textarea "Basic"
type textarea "*"
type textarea "BasicM"
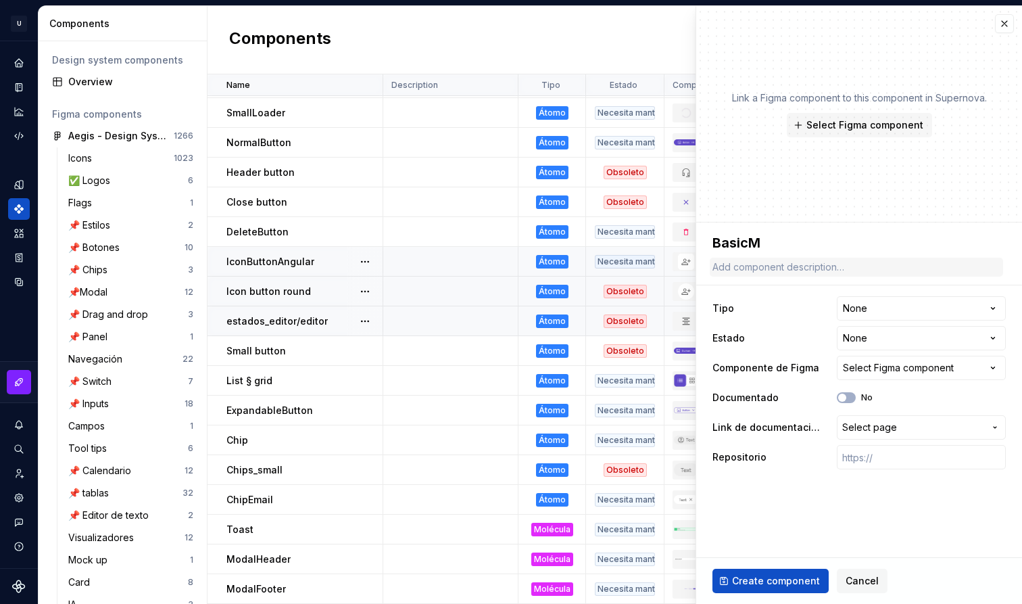
type textarea "*"
type textarea "BasicMo"
type textarea "*"
type textarea "BasicMod"
type textarea "*"
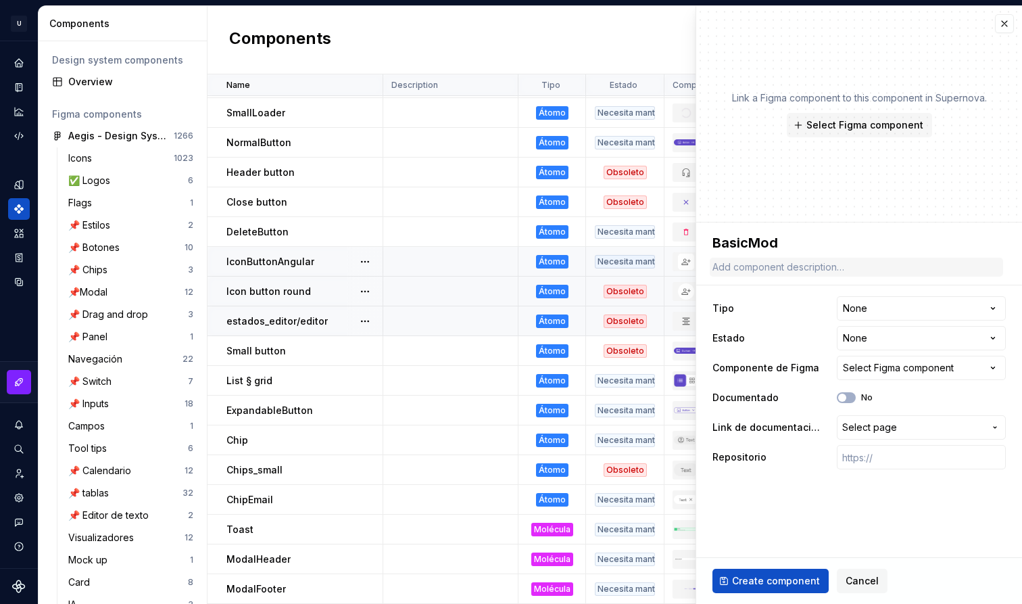
type textarea "BasicModa"
type textarea "*"
type textarea "BasicModal"
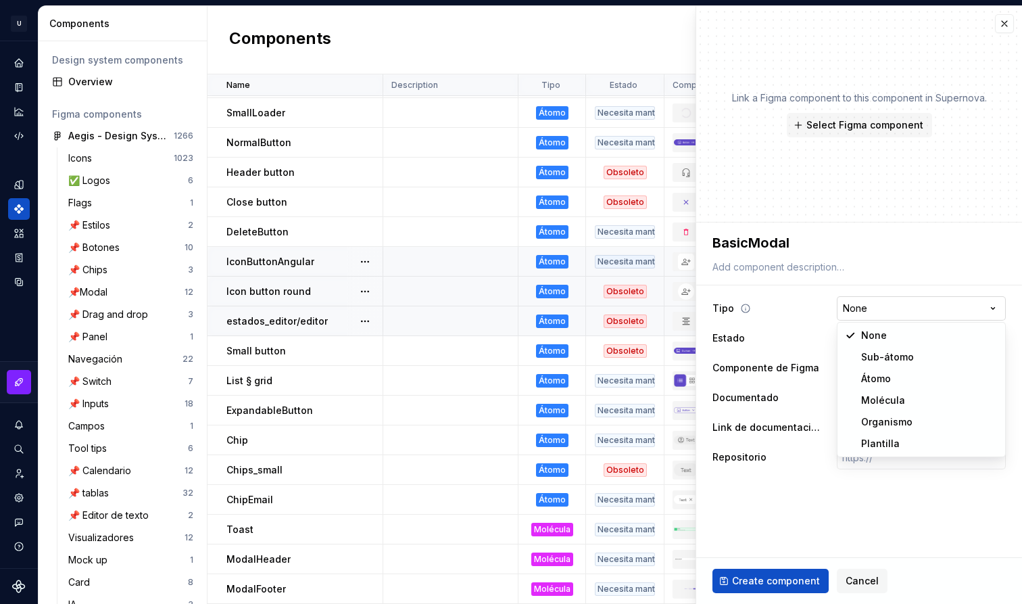
click at [953, 315] on html "U Aegis on the Web ED Design system data Components Design system components Ov…" at bounding box center [511, 302] width 1022 height 604
select select "**********"
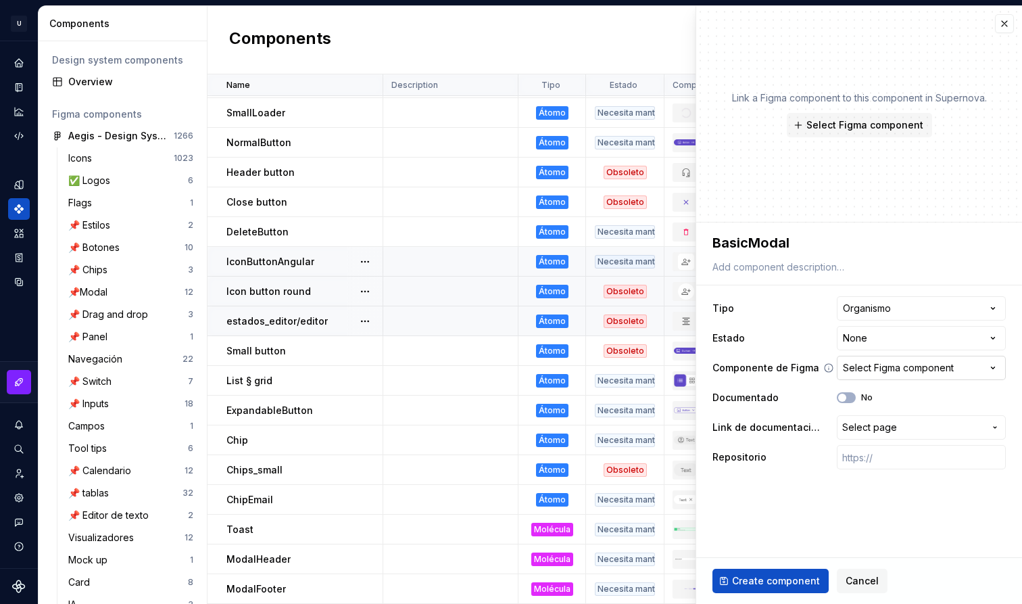
type textarea "*"
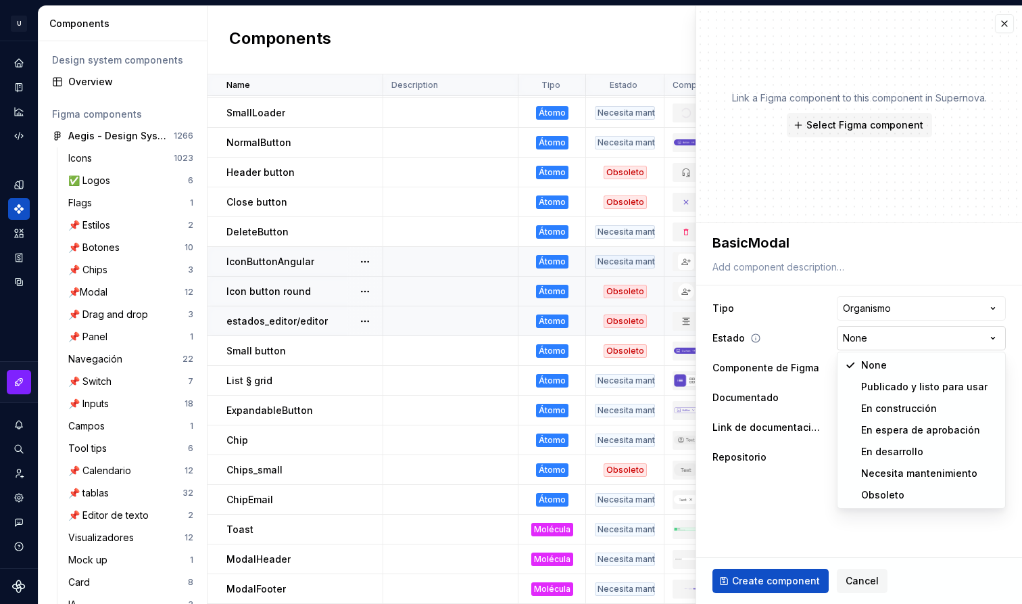
click at [896, 347] on html "U Aegis on the Web ED Design system data Components Design system components Ov…" at bounding box center [511, 302] width 1022 height 604
select select "**********"
type textarea "*"
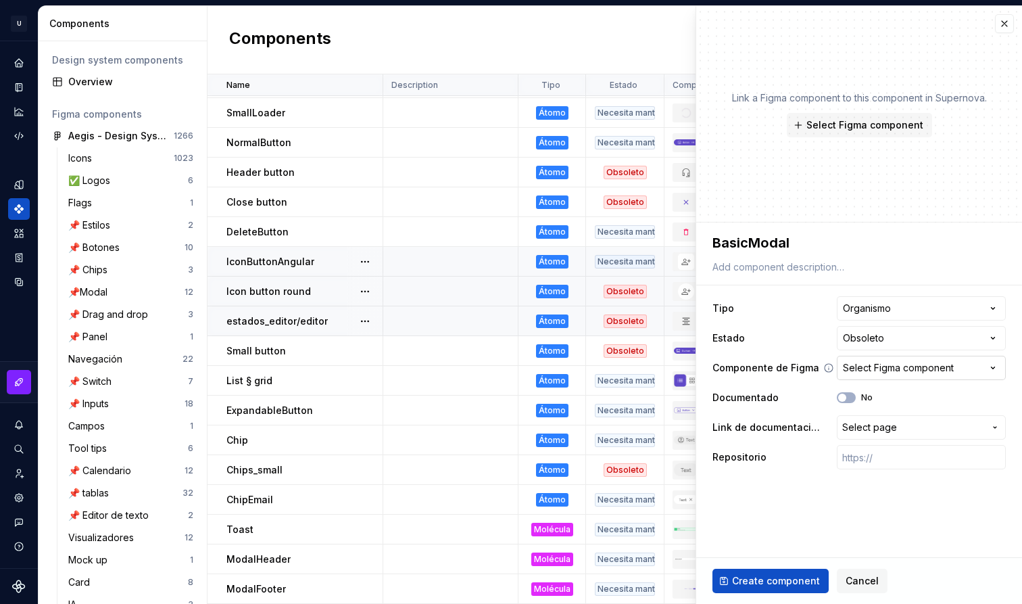
click at [894, 377] on button "Select Figma component" at bounding box center [921, 368] width 169 height 24
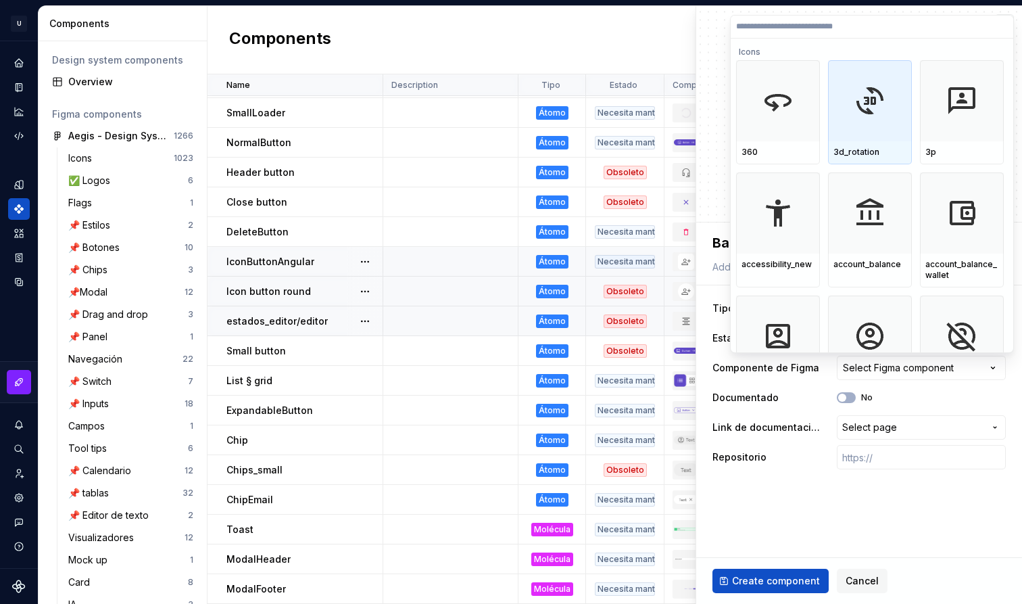
paste input "**********"
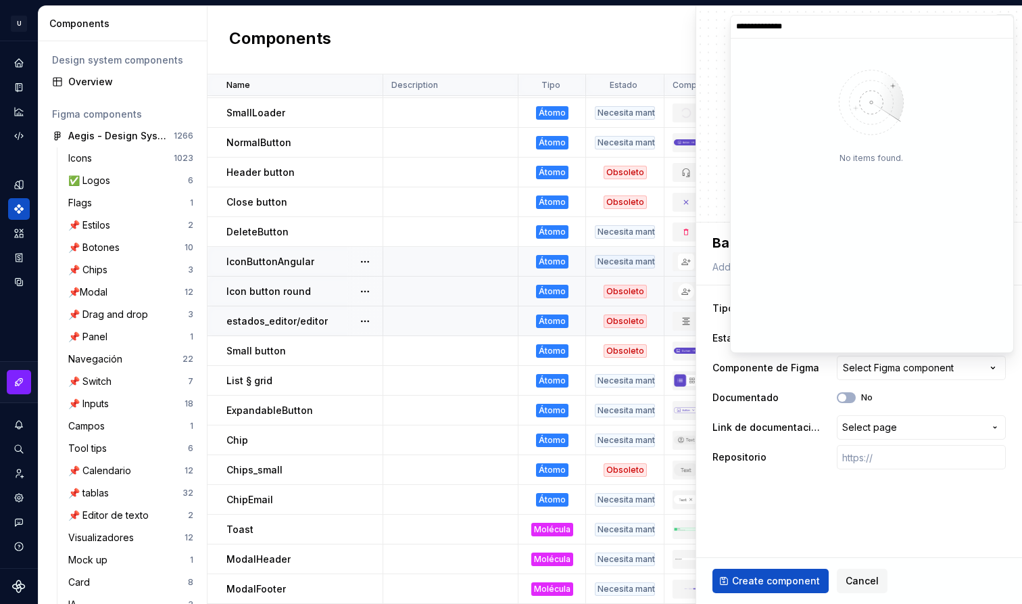
drag, startPoint x: 771, startPoint y: 26, endPoint x: 711, endPoint y: 26, distance: 60.2
click at [711, 26] on html "U Aegis on the Web ED Design system data Components Design system components Ov…" at bounding box center [511, 302] width 1022 height 604
type input "*****"
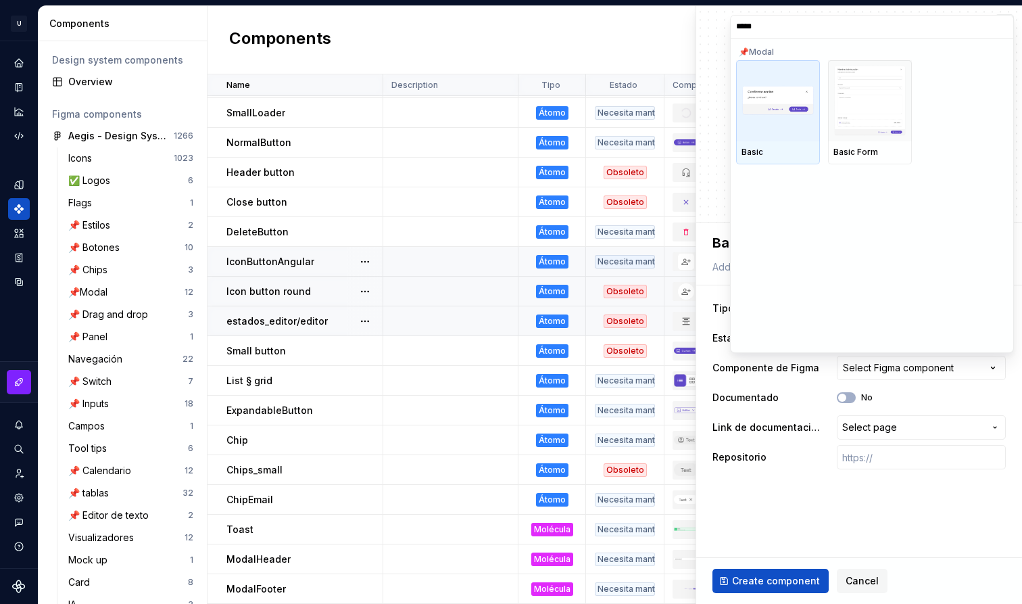
click at [787, 152] on div "Basic" at bounding box center [777, 152] width 73 height 11
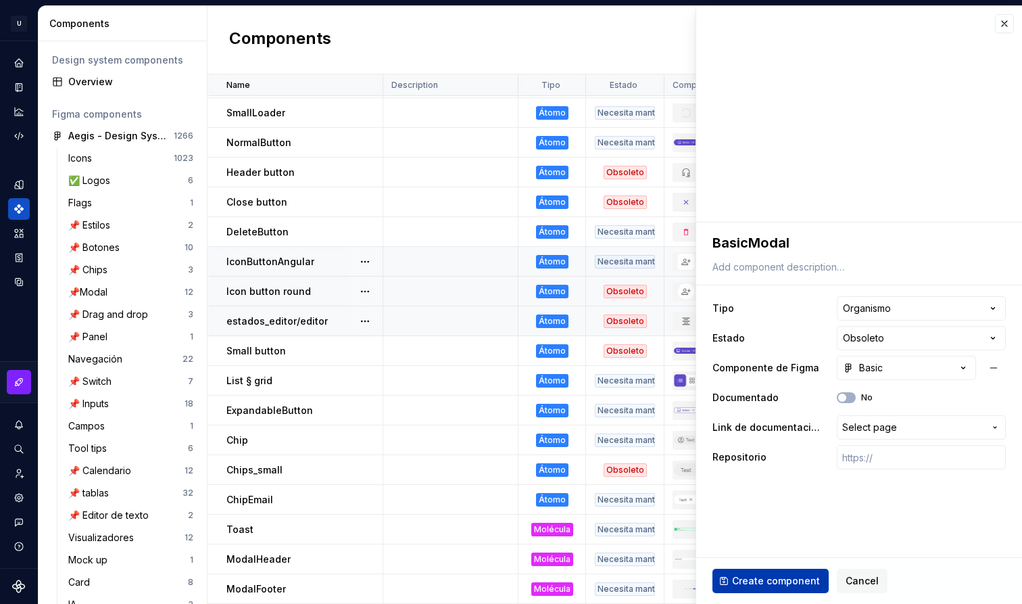
click at [796, 583] on span "Create component" at bounding box center [776, 581] width 88 height 14
type textarea "*"
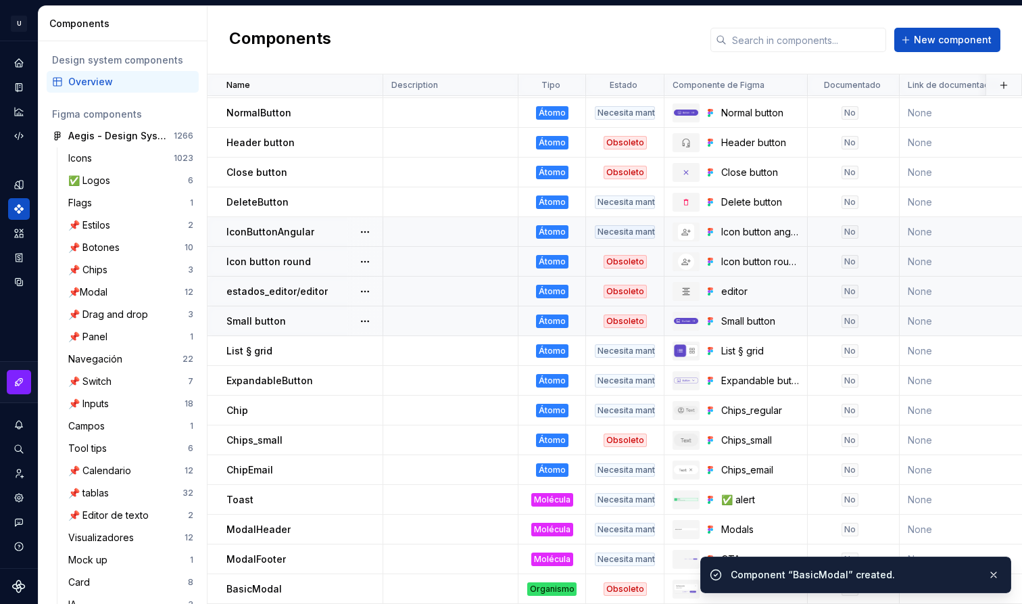
scroll to position [325, 0]
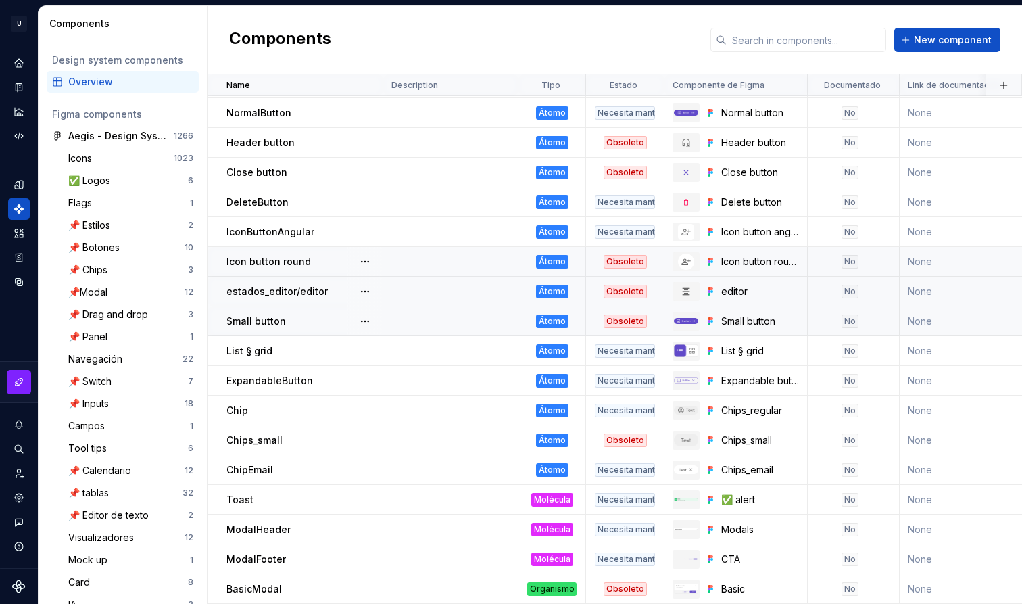
click at [935, 58] on div "Components New component" at bounding box center [615, 40] width 814 height 68
click at [946, 46] on span "New component" at bounding box center [953, 40] width 78 height 14
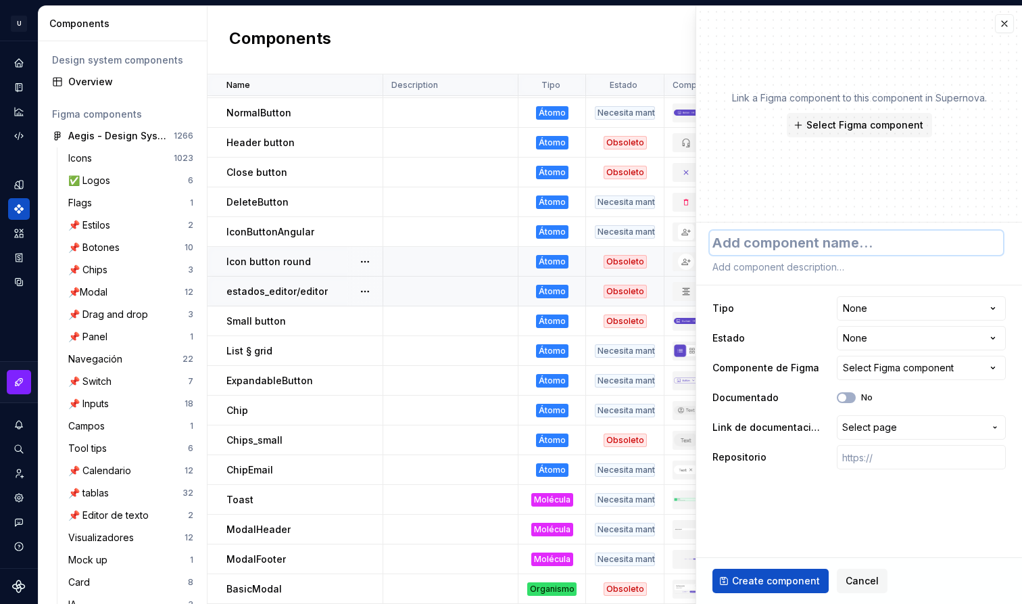
paste textarea "Modals / with Input Field"
type textarea "*"
type textarea "Modals / with Input Field"
click at [801, 241] on textarea "Modals / with Input Field" at bounding box center [856, 242] width 293 height 24
type textarea "*"
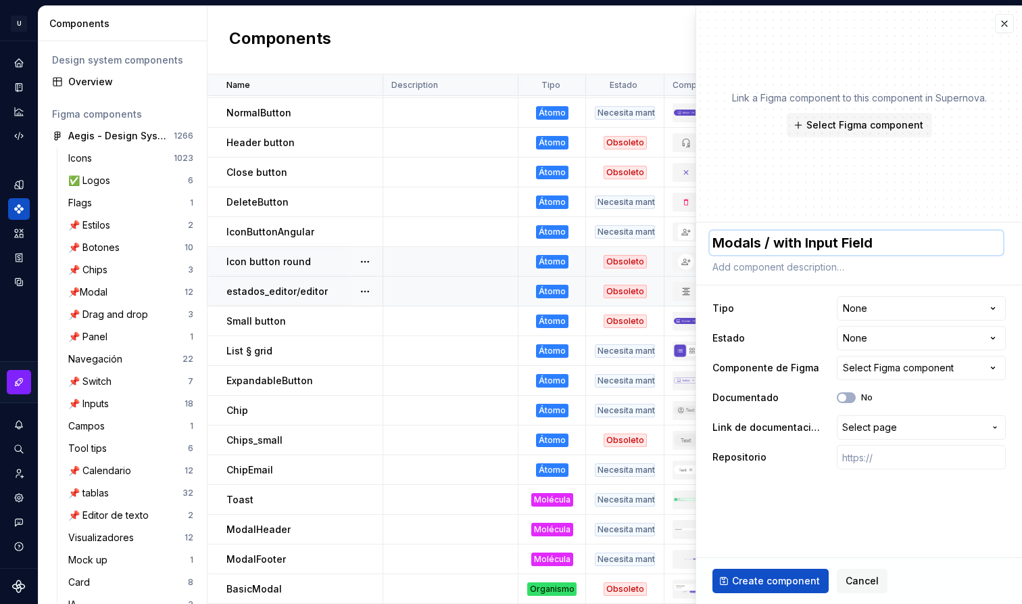
type textarea "SInput Field"
type textarea "*"
type textarea "SiInput Field"
type textarea "*"
type textarea "SinInput Field"
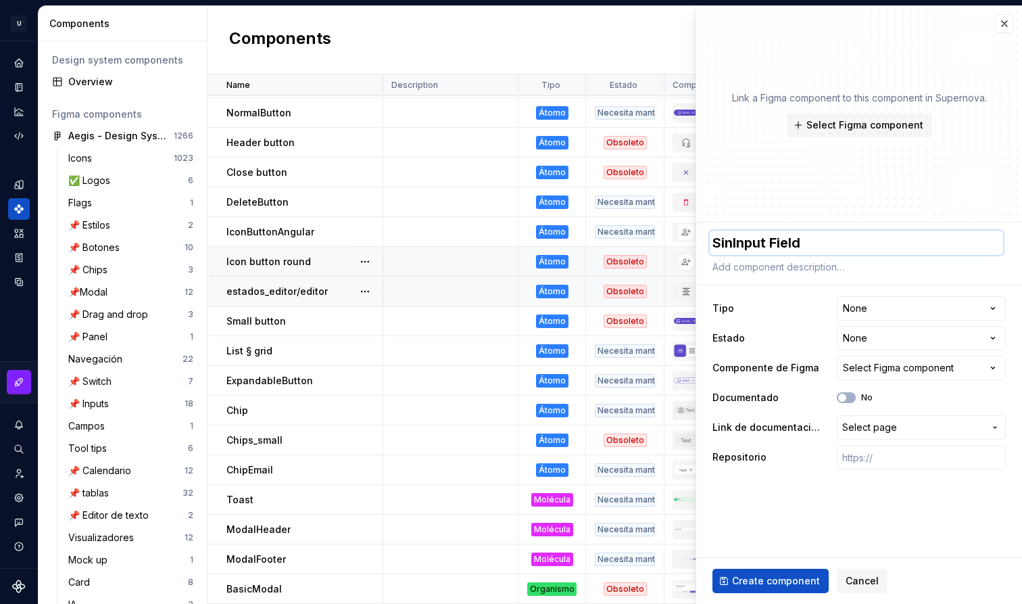
type textarea "*"
type textarea "SingInput Field"
type textarea "*"
type textarea "SinglInput Field"
type textarea "*"
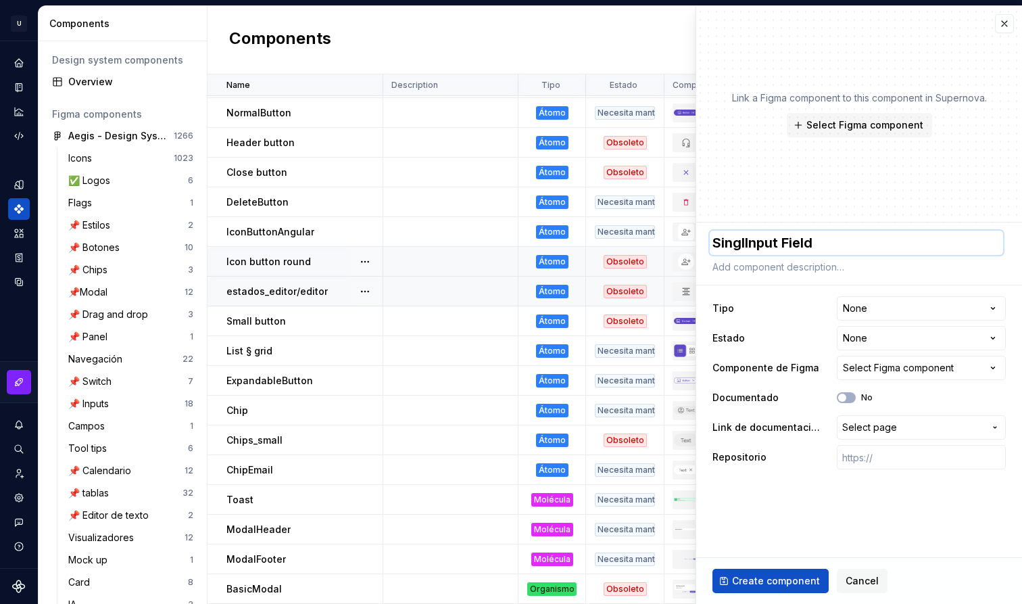
type textarea "SingleInput Field"
type textarea "*"
type textarea "SingleInputM"
type textarea "*"
type textarea "SingleInputMo"
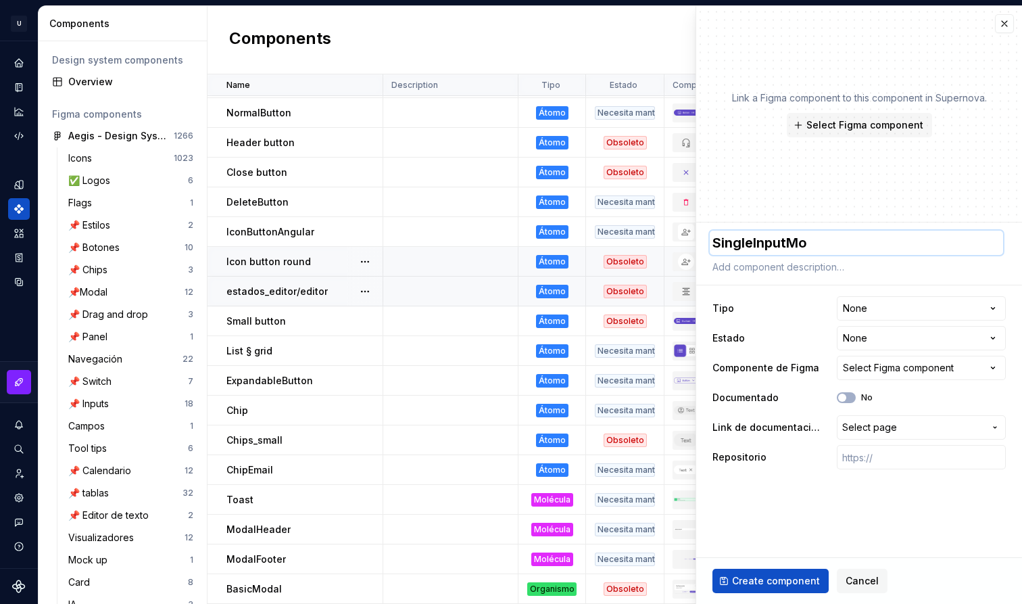
type textarea "*"
type textarea "SingleInputMod"
type textarea "*"
type textarea "SingleInputModa"
type textarea "*"
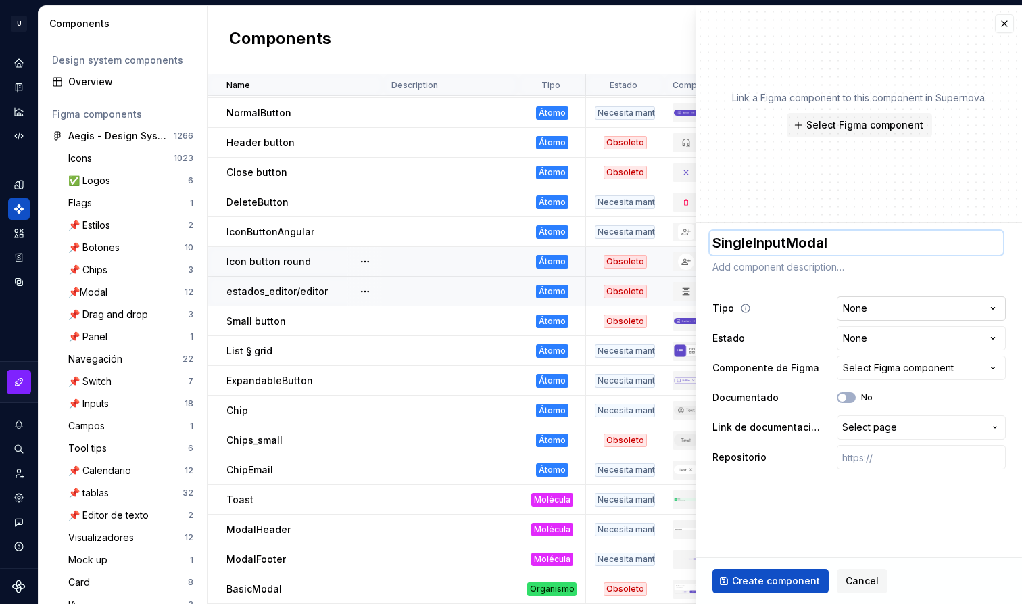
type textarea "SingleInputModal"
click at [858, 299] on html "U Aegis on the Web ED Design system data Components Design system components Ov…" at bounding box center [511, 302] width 1022 height 604
select select "**********"
type textarea "*"
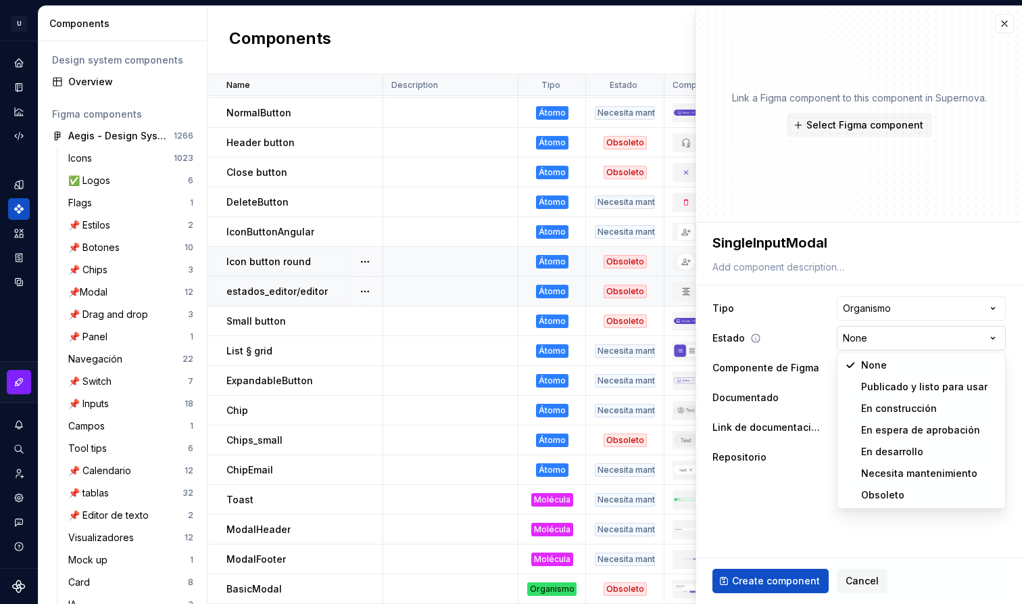
click at [887, 334] on html "U Aegis on the Web ED Design system data Components Design system components Ov…" at bounding box center [511, 302] width 1022 height 604
select select "**********"
type textarea "*"
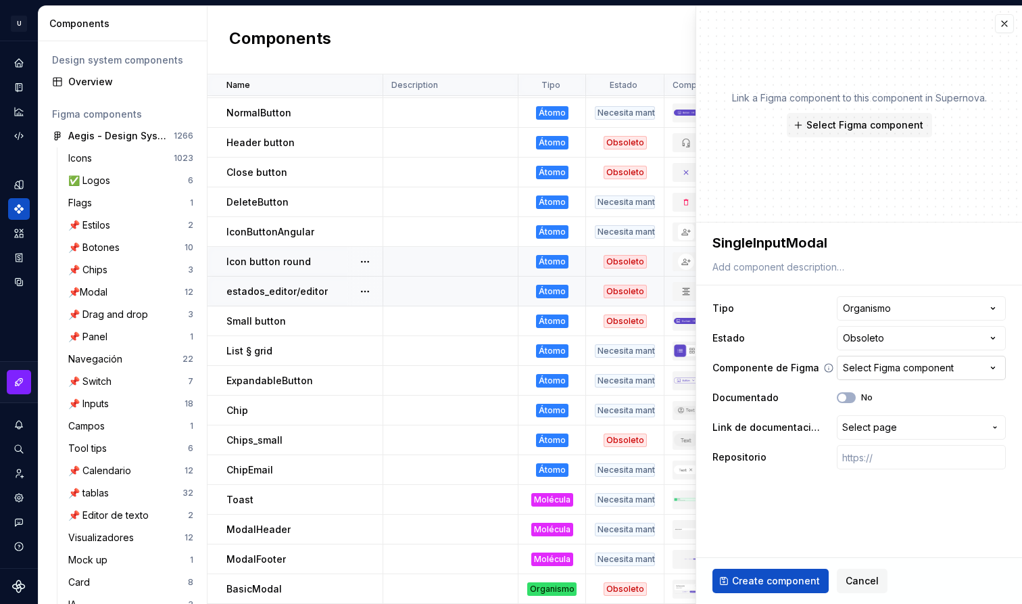
click at [858, 372] on div "Select Figma component" at bounding box center [898, 368] width 111 height 14
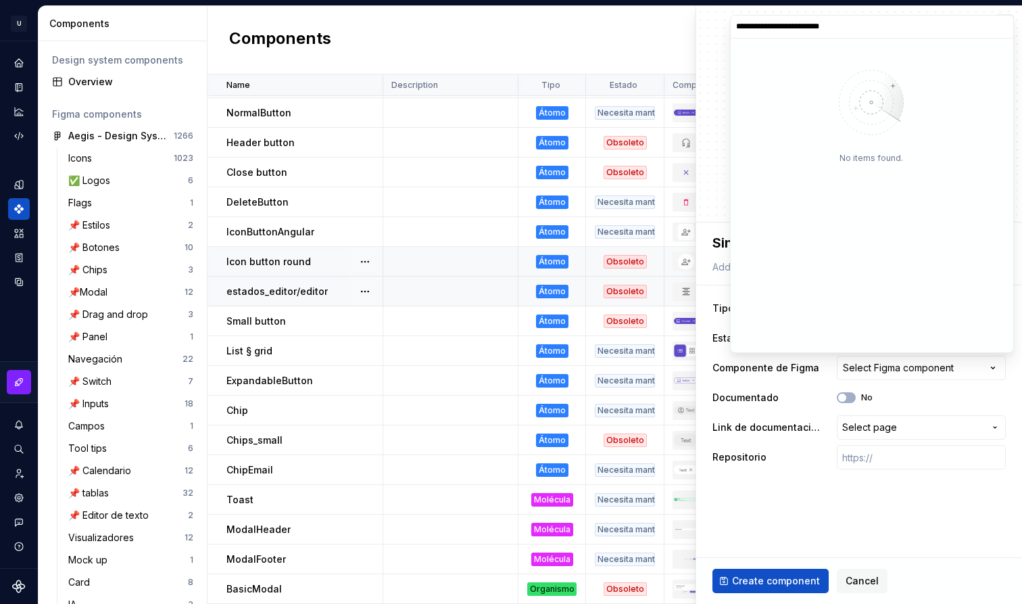
click at [773, 33] on label "**********" at bounding box center [872, 27] width 283 height 23
click at [773, 32] on input "**********" at bounding box center [872, 26] width 283 height 11
type input "**********"
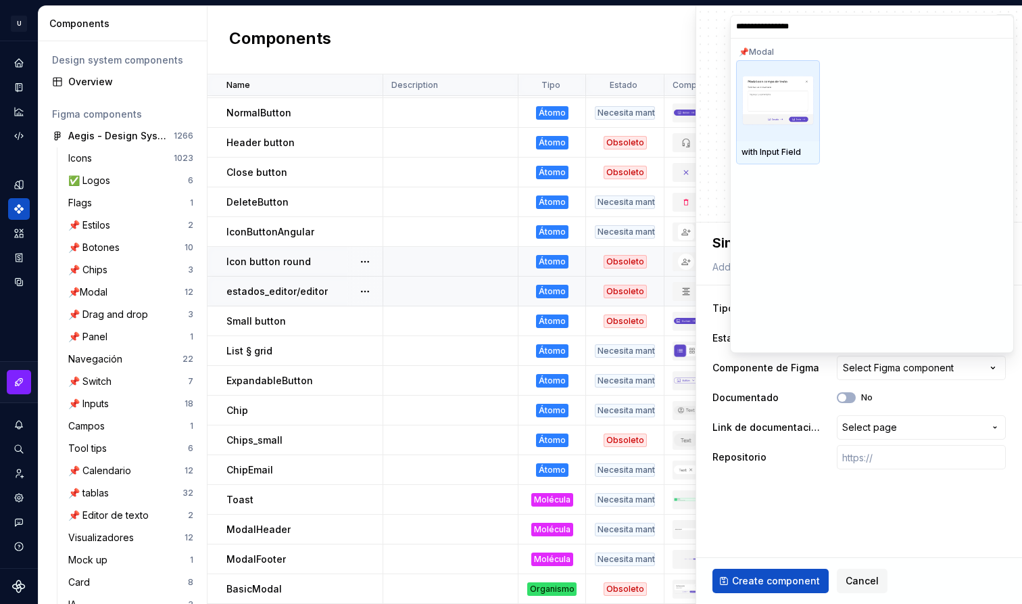
click at [798, 99] on img at bounding box center [777, 100] width 73 height 50
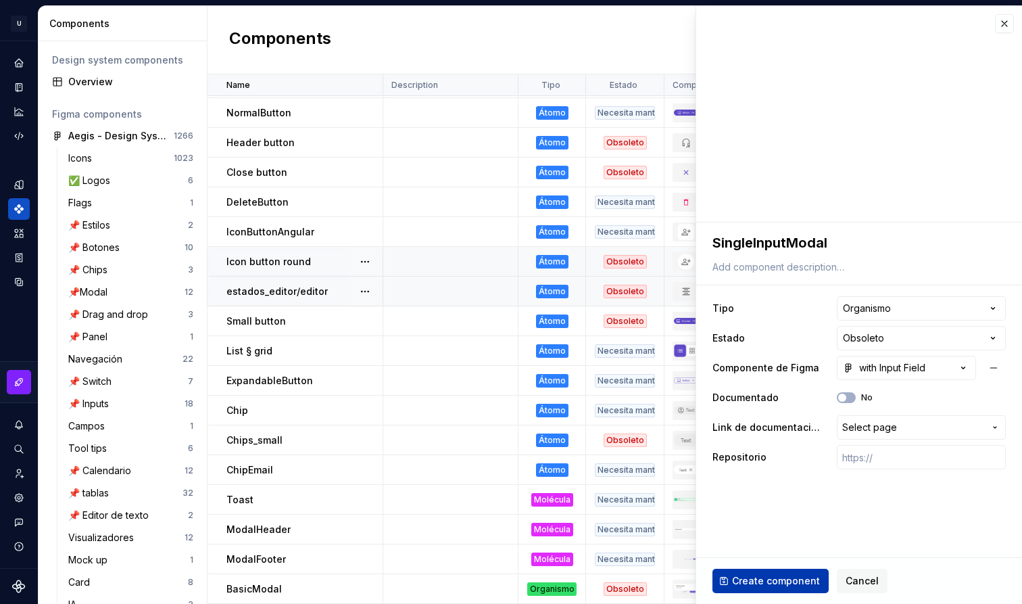
click at [769, 585] on span "Create component" at bounding box center [776, 581] width 88 height 14
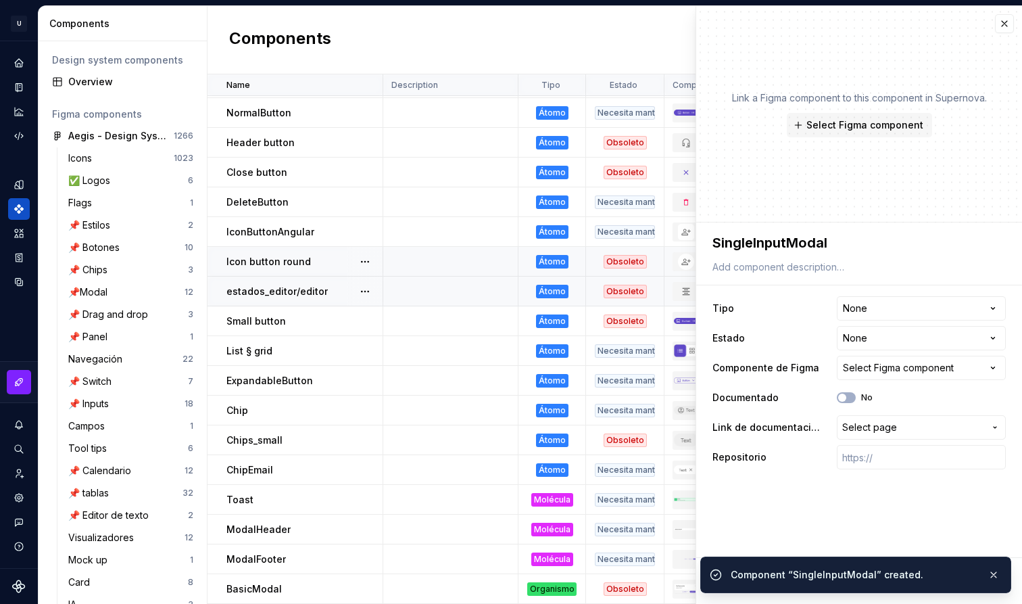
type textarea "*"
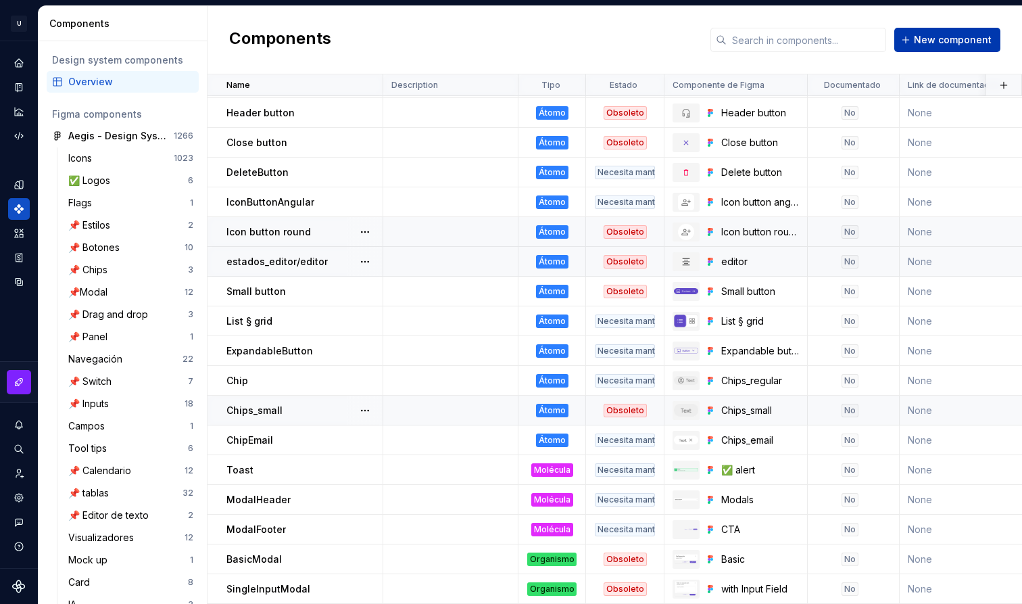
click at [931, 50] on button "New component" at bounding box center [947, 40] width 106 height 24
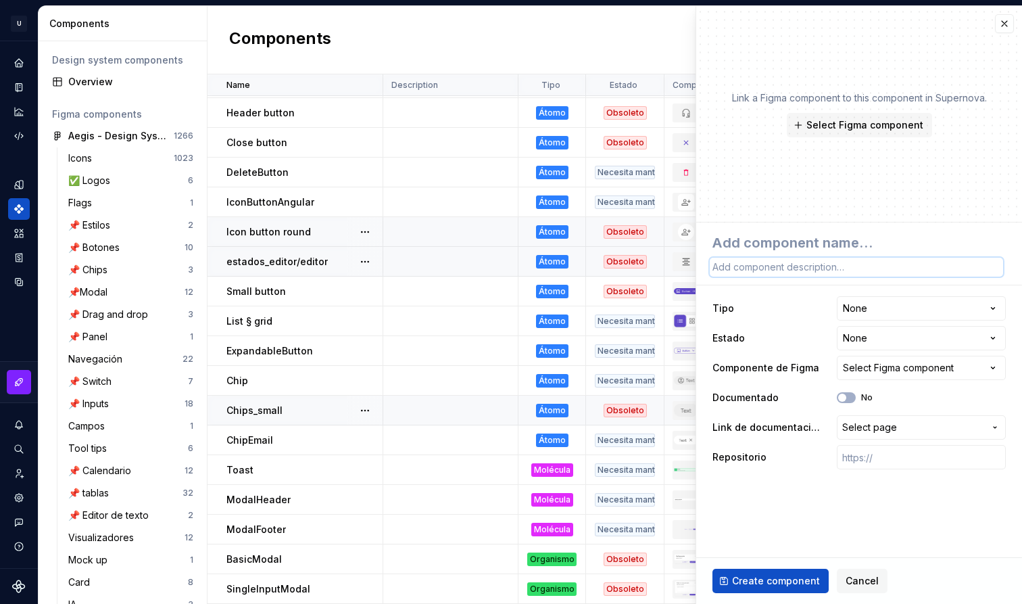
click at [777, 267] on textarea at bounding box center [856, 267] width 293 height 19
click at [792, 240] on textarea at bounding box center [856, 242] width 293 height 24
type textarea "*"
type textarea "I"
type textarea "*"
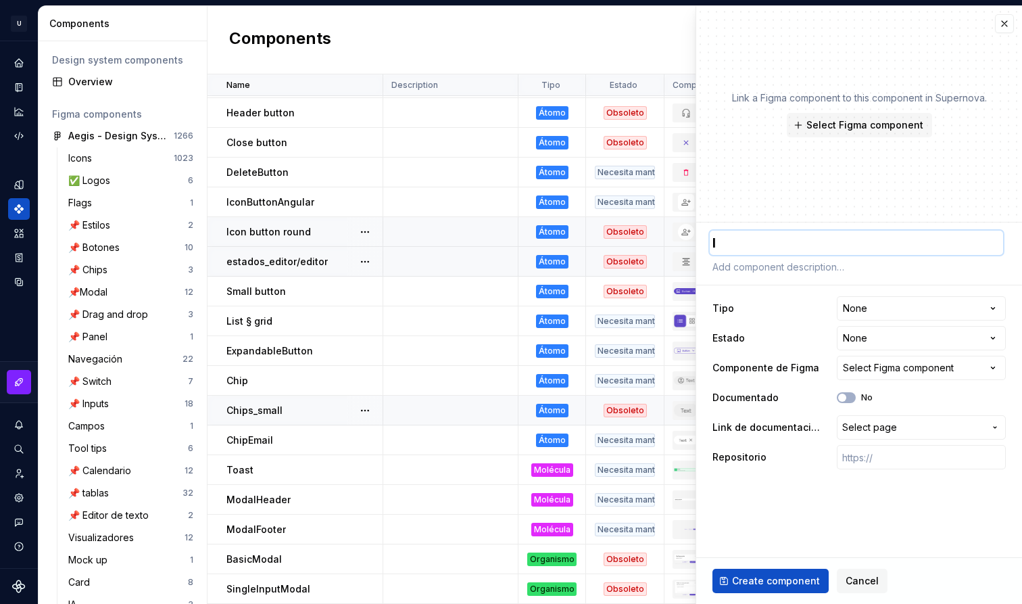
type textarea "In"
type textarea "*"
type textarea "Inp"
type textarea "*"
type textarea "Inpu"
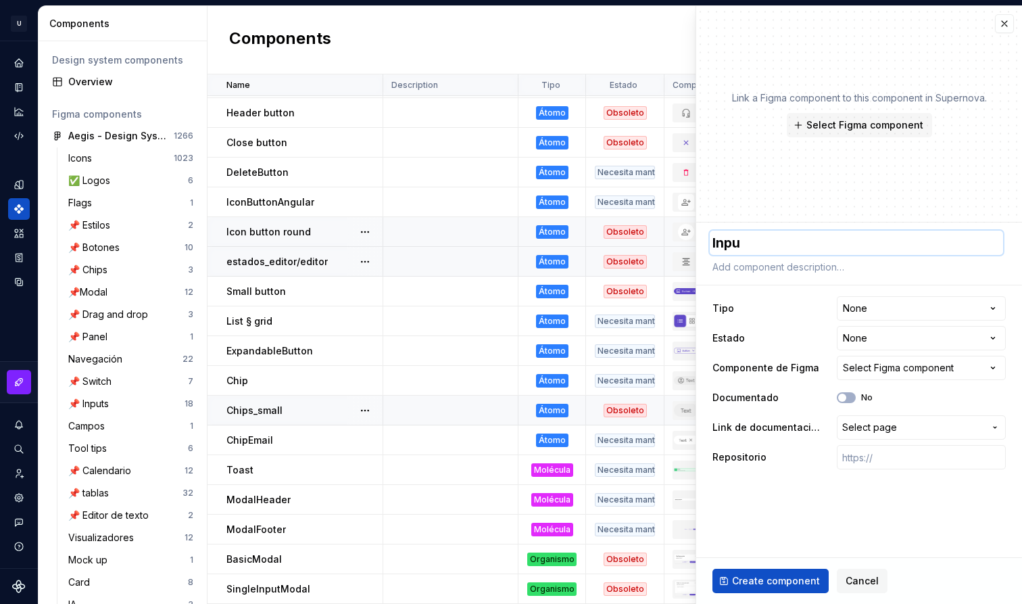
type textarea "*"
type textarea "Input"
type textarea "*"
type textarea "InputA"
type textarea "*"
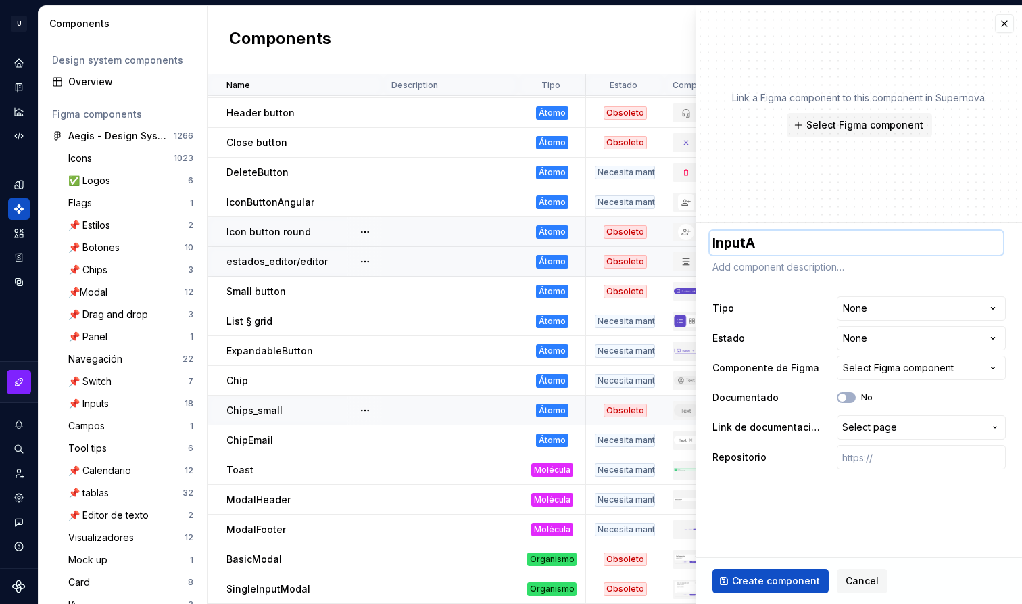
type textarea "InputAn"
type textarea "*"
type textarea "InputAnd"
type textarea "*"
type textarea "InputAndC"
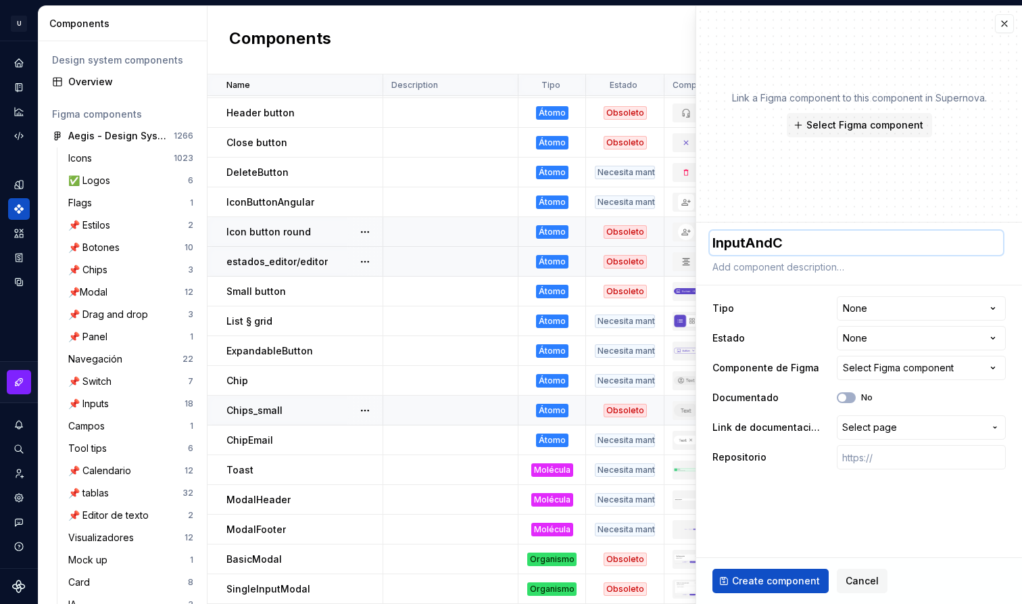
type textarea "*"
type textarea "InputAndCh"
type textarea "*"
type textarea "InputAndChe"
type textarea "*"
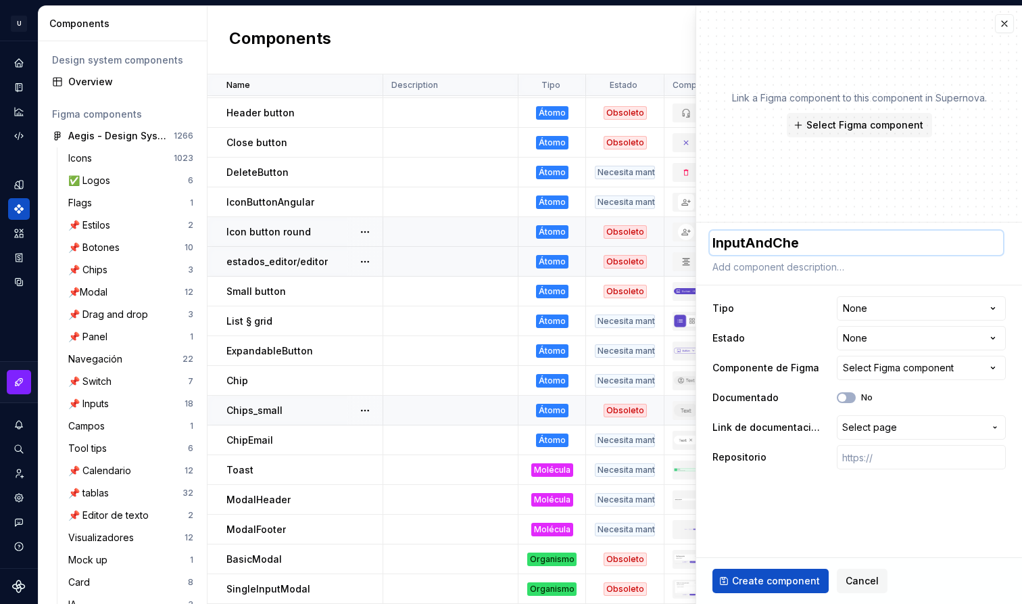
type textarea "InputAndChec"
type textarea "*"
type textarea "InputAndCheck"
type textarea "*"
type textarea "InputAndCheckM"
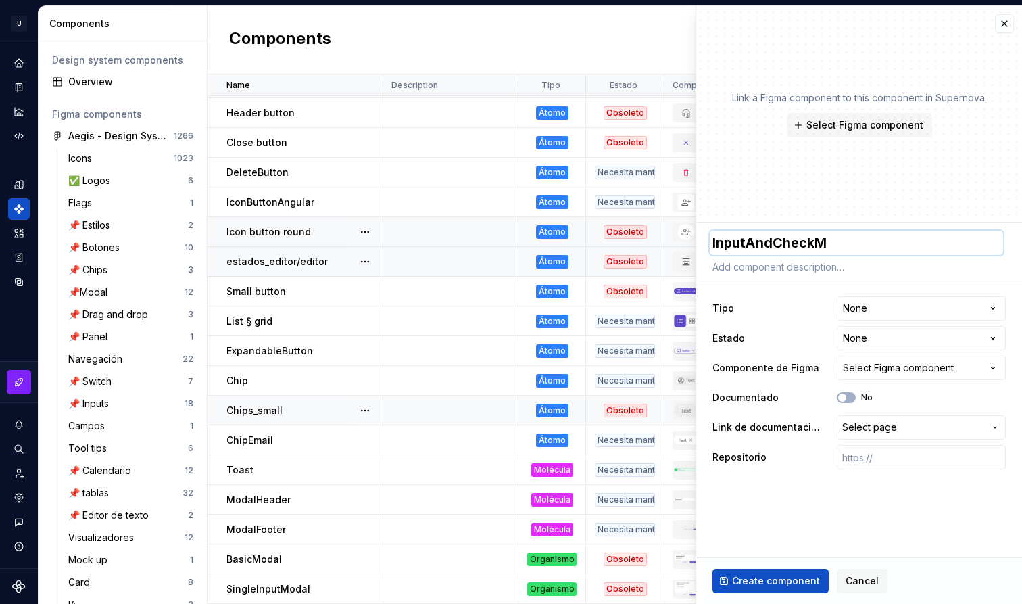
type textarea "*"
type textarea "InputAndCheckMo"
type textarea "*"
type textarea "InputAndCheckMod"
type textarea "*"
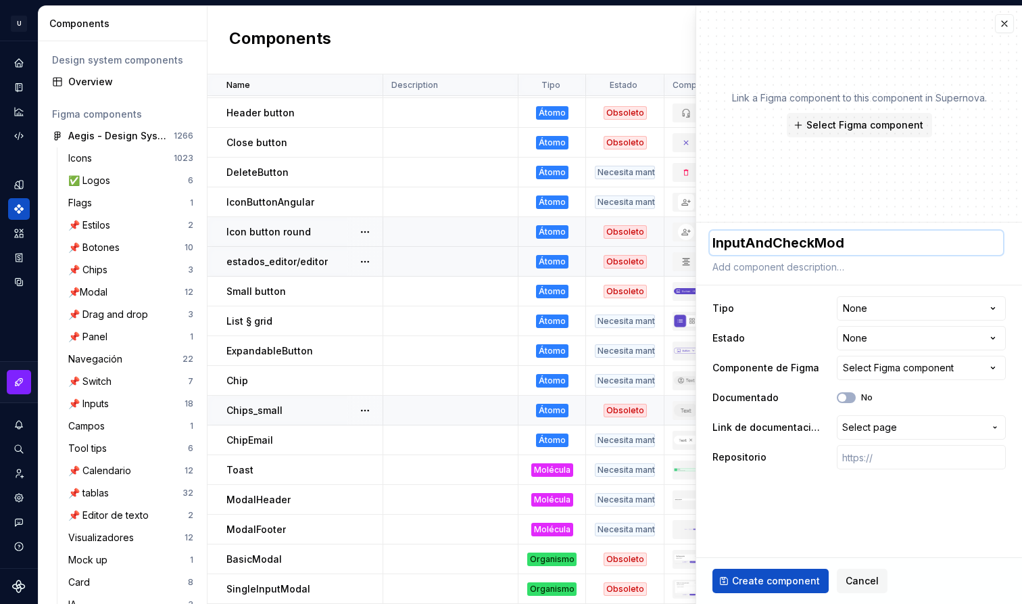
type textarea "InputAndCheckModa"
type textarea "*"
type textarea "InputAndCheckModal"
click at [895, 302] on html "U Aegis on the Web ED Design system data Components Design system components Ov…" at bounding box center [511, 302] width 1022 height 604
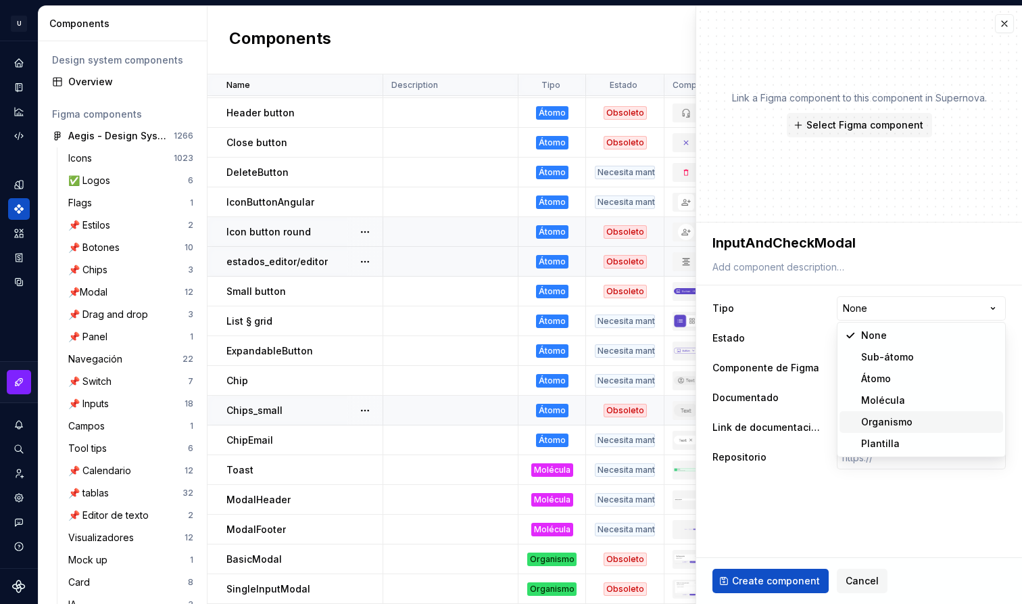
select select "**********"
type textarea "*"
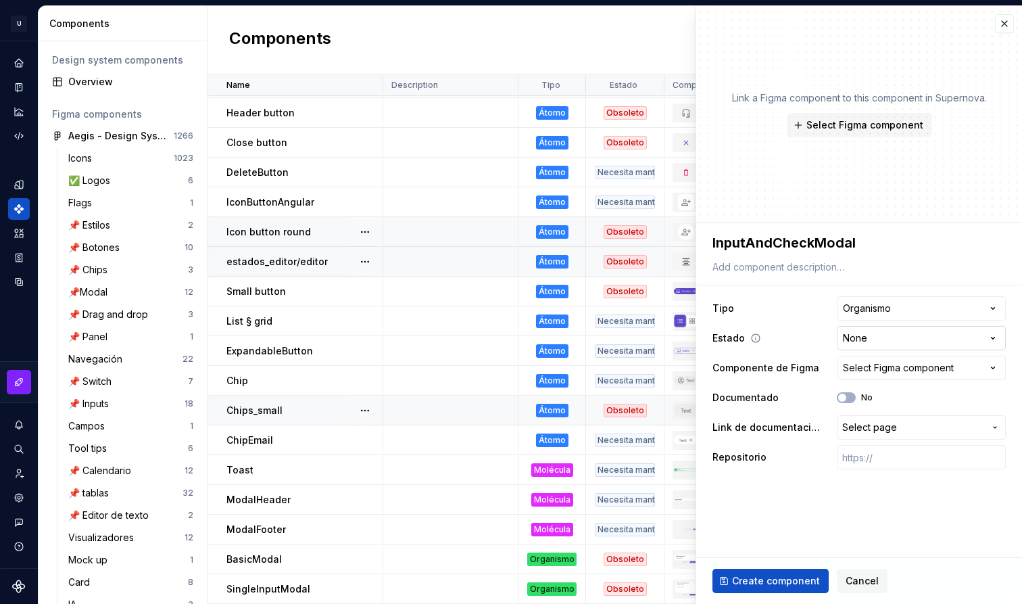
click at [879, 339] on html "U Aegis on the Web ED Design system data Components Design system components Ov…" at bounding box center [511, 302] width 1022 height 604
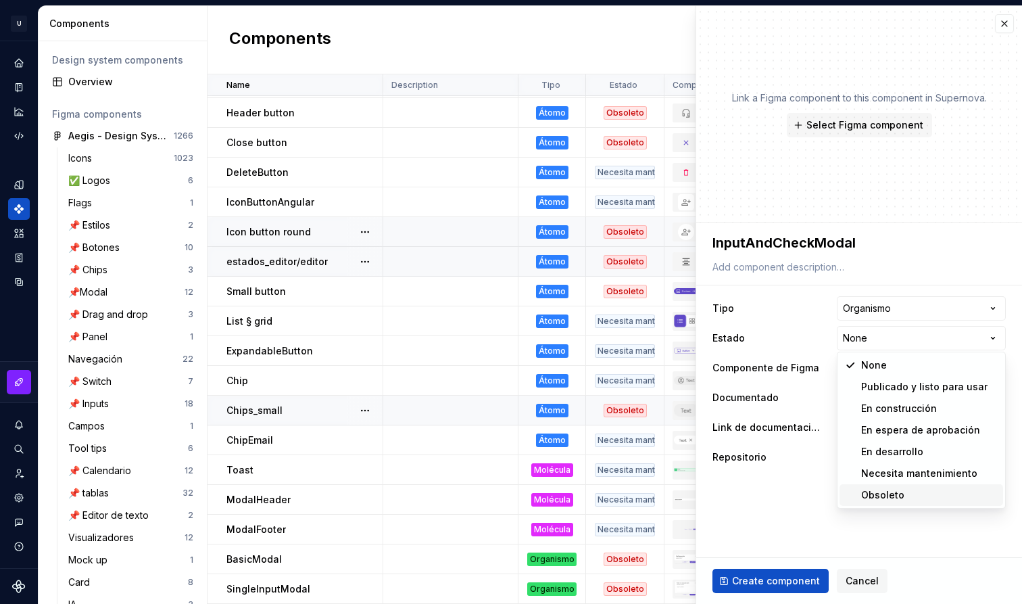
select select "**********"
type textarea "*"
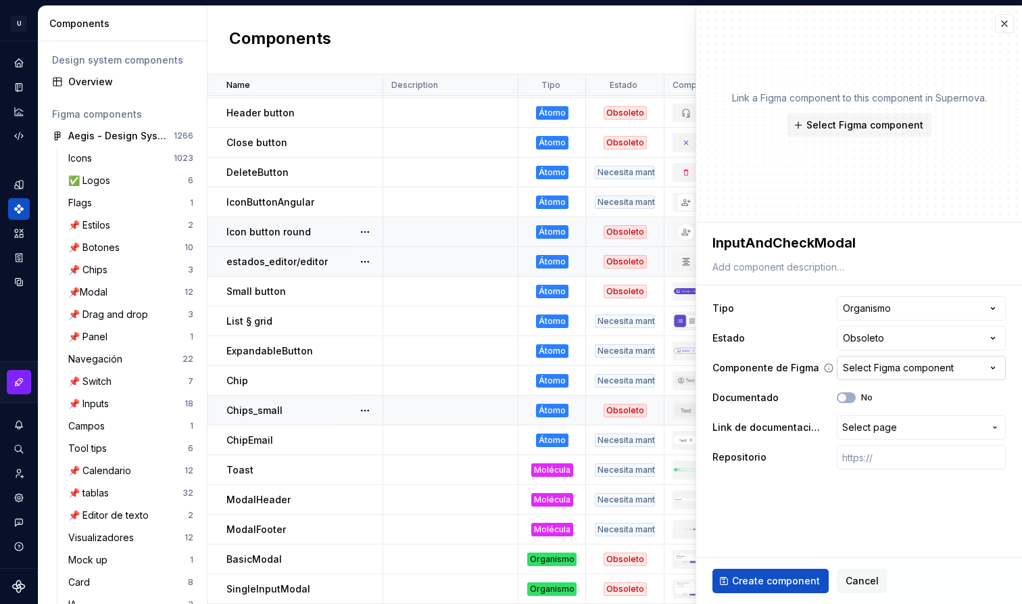
click at [887, 368] on div "Select Figma component" at bounding box center [898, 368] width 111 height 14
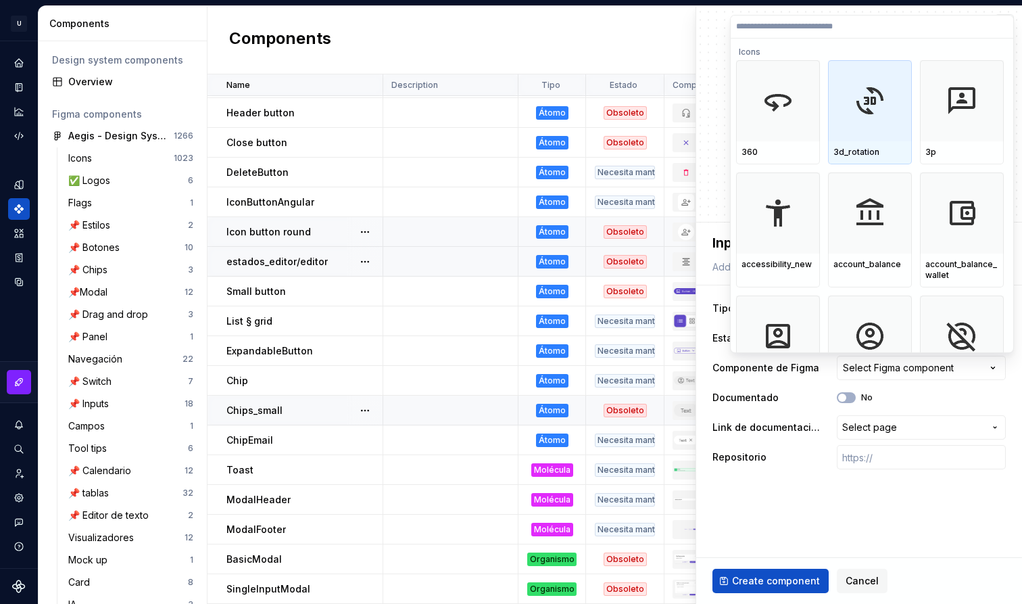
paste input "**********"
type input "**********"
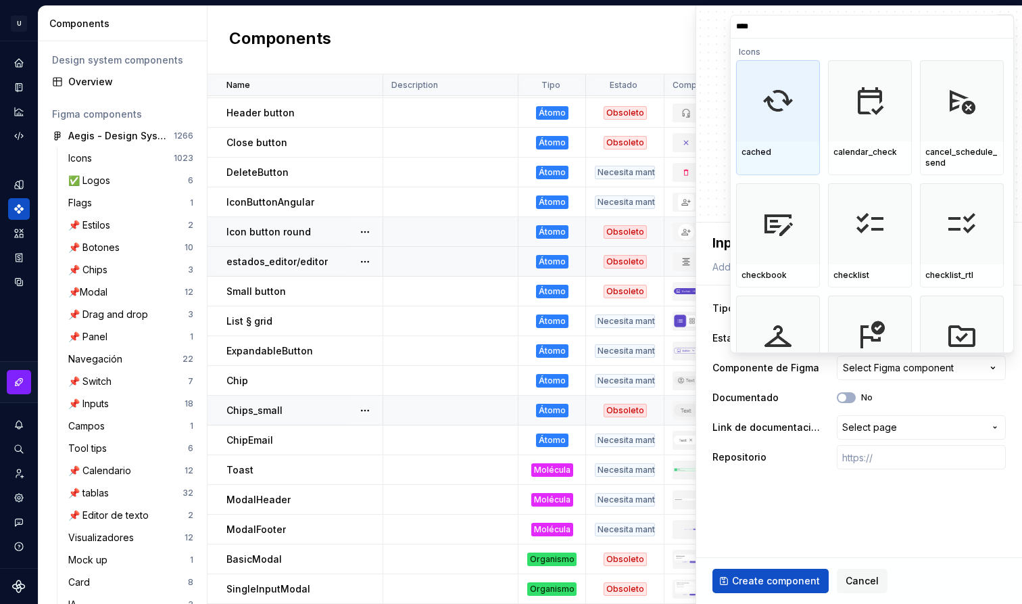
type input "*****"
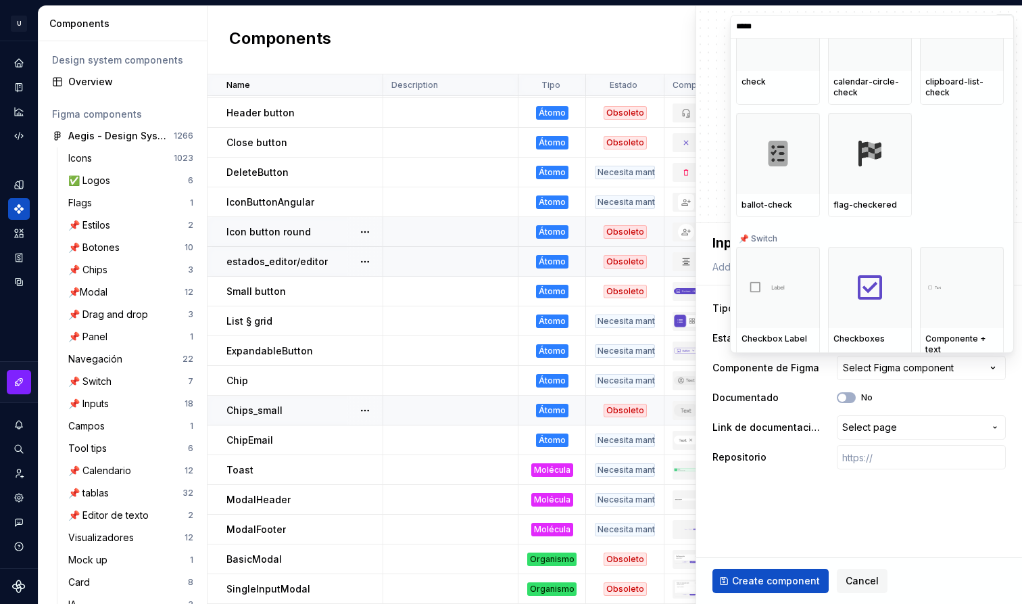
scroll to position [496, 0]
type textarea "*"
click at [786, 27] on input "*****" at bounding box center [872, 26] width 283 height 11
paste input "*****"
type input "**********"
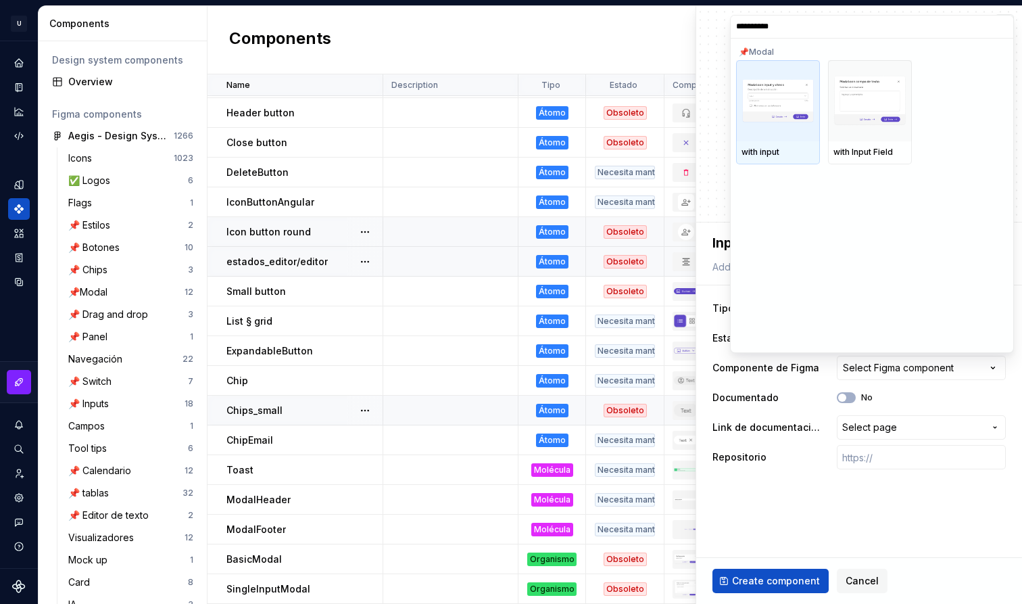
scroll to position [0, 0]
click at [779, 110] on img at bounding box center [777, 100] width 73 height 45
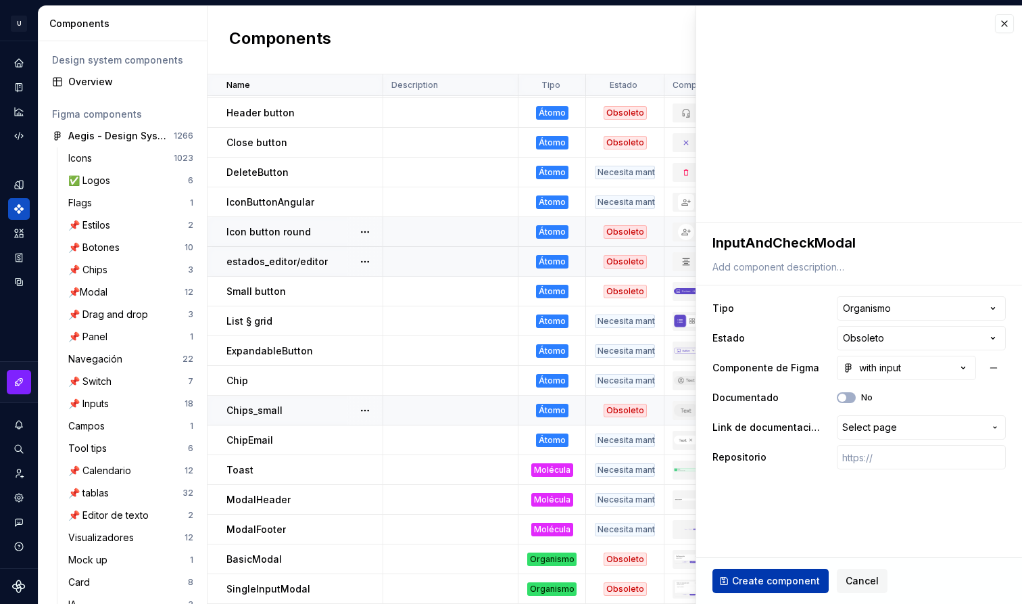
click at [800, 576] on span "Create component" at bounding box center [776, 581] width 88 height 14
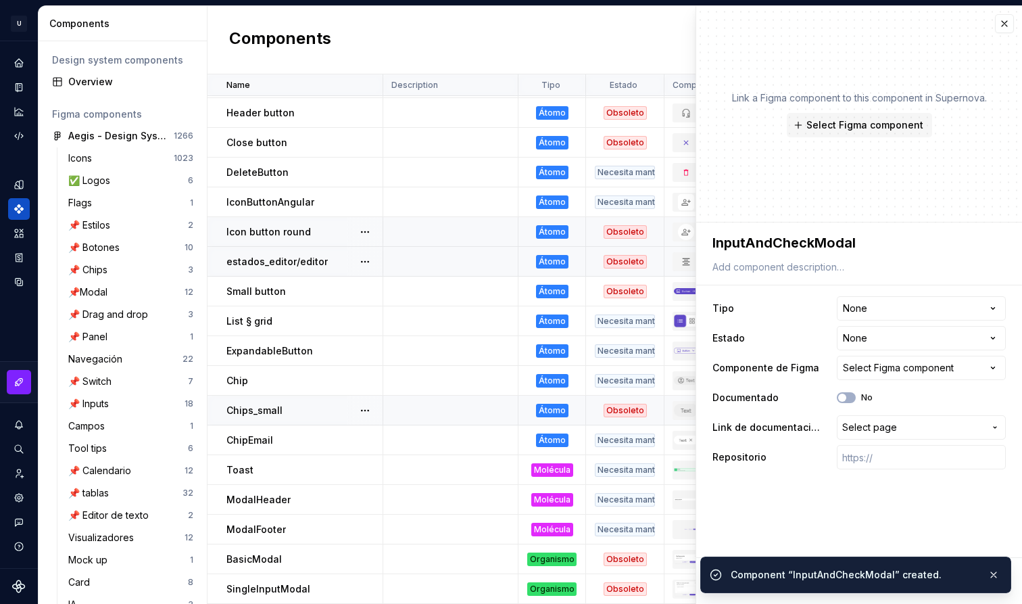
type textarea "*"
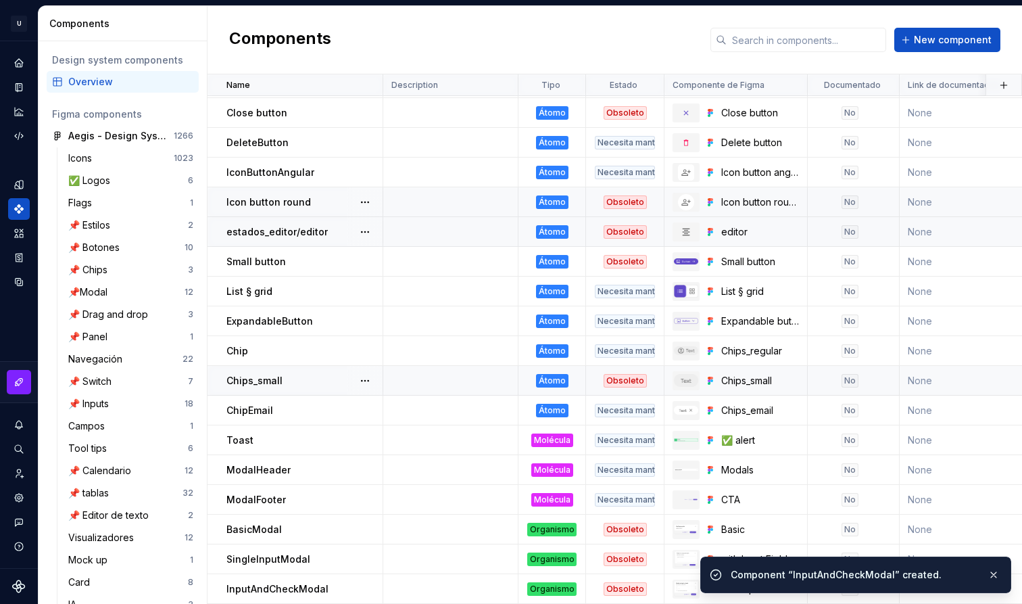
scroll to position [385, 0]
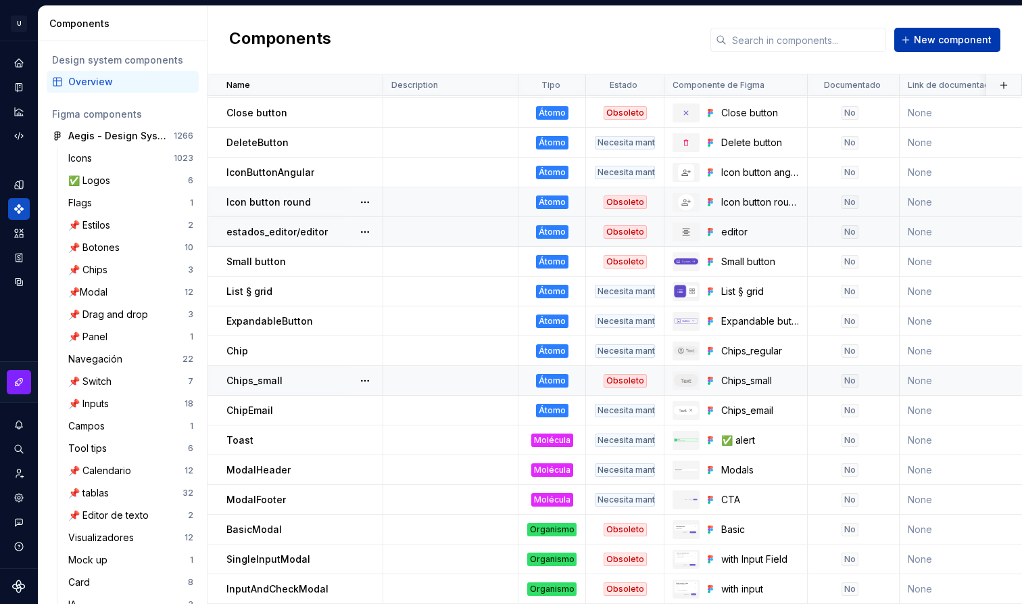
click at [955, 34] on span "New component" at bounding box center [953, 40] width 78 height 14
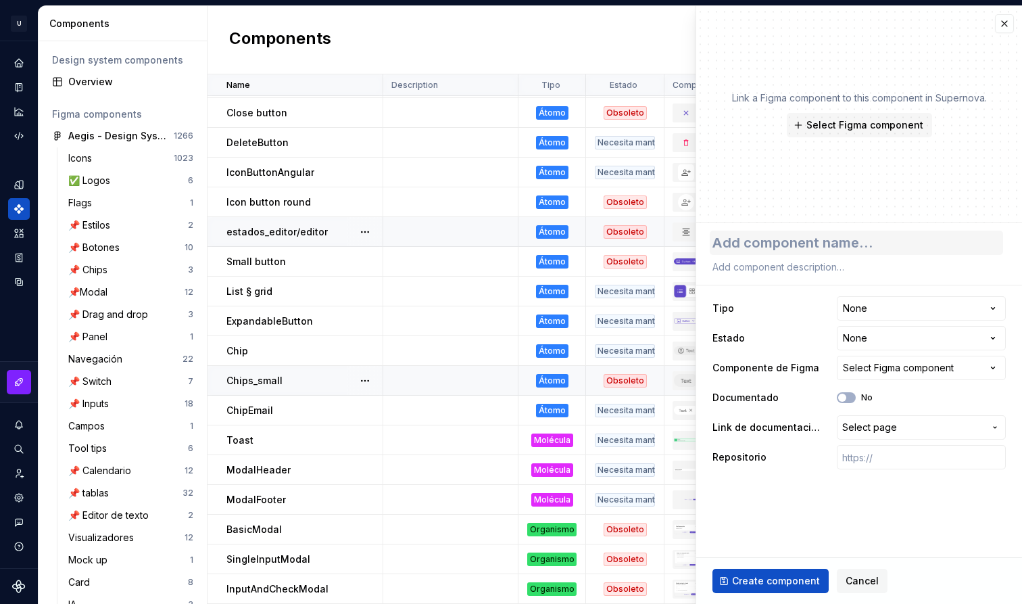
type textarea "*"
type textarea "Modals / Single CTA_ok"
click at [776, 243] on textarea "Modals / Single CTA_ok" at bounding box center [856, 242] width 293 height 24
type textarea "*"
type textarea "SSingle CTA_ok"
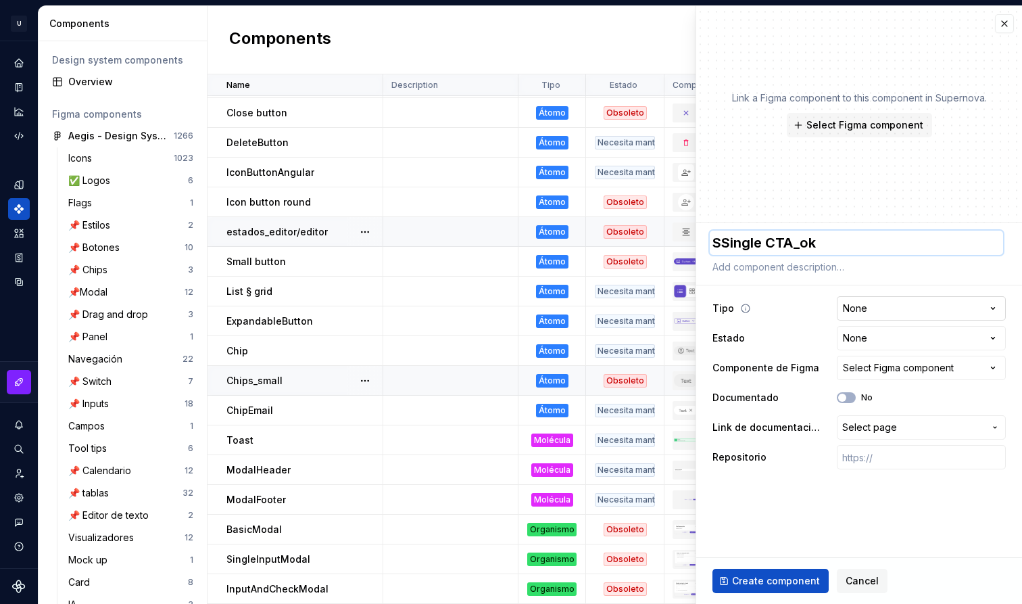
type textarea "*"
type textarea "SuSingle CTA_ok"
type textarea "*"
type textarea "SucSingle CTA_ok"
type textarea "*"
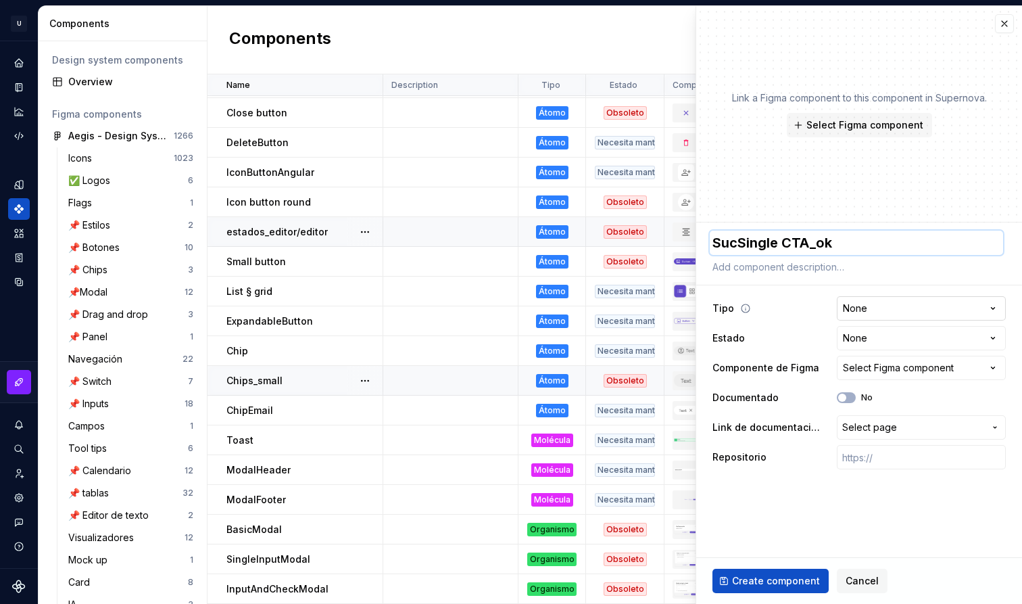
type textarea "SuccSingle CTA_ok"
type textarea "*"
type textarea "SucceSingle CTA_ok"
click at [917, 299] on html "U Aegis on the Web ED Design system data Components Design system components Ov…" at bounding box center [511, 302] width 1022 height 604
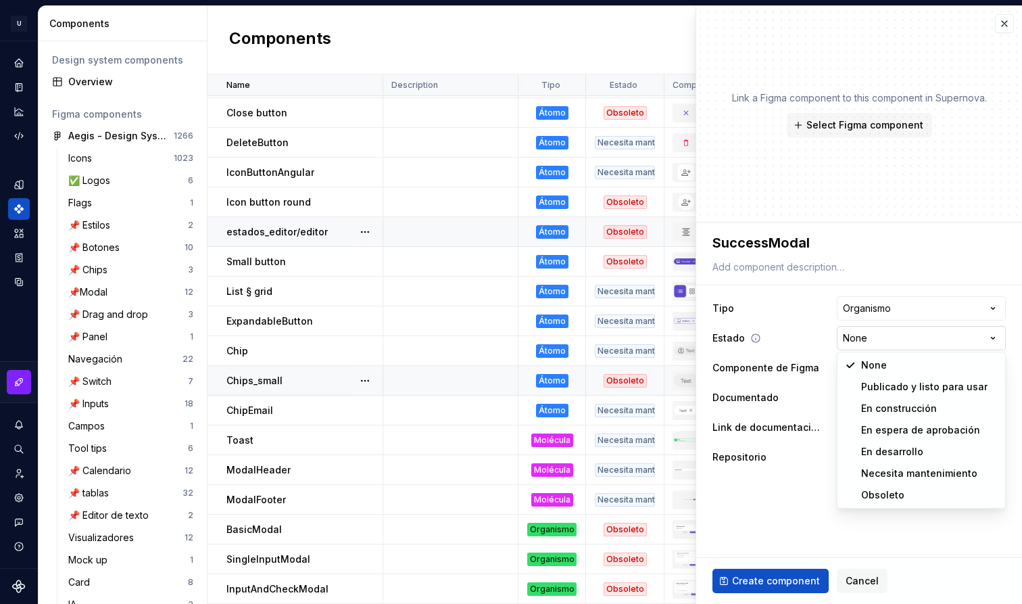
click at [902, 342] on html "U Aegis on the Web ED Design system data Components Design system components Ov…" at bounding box center [511, 302] width 1022 height 604
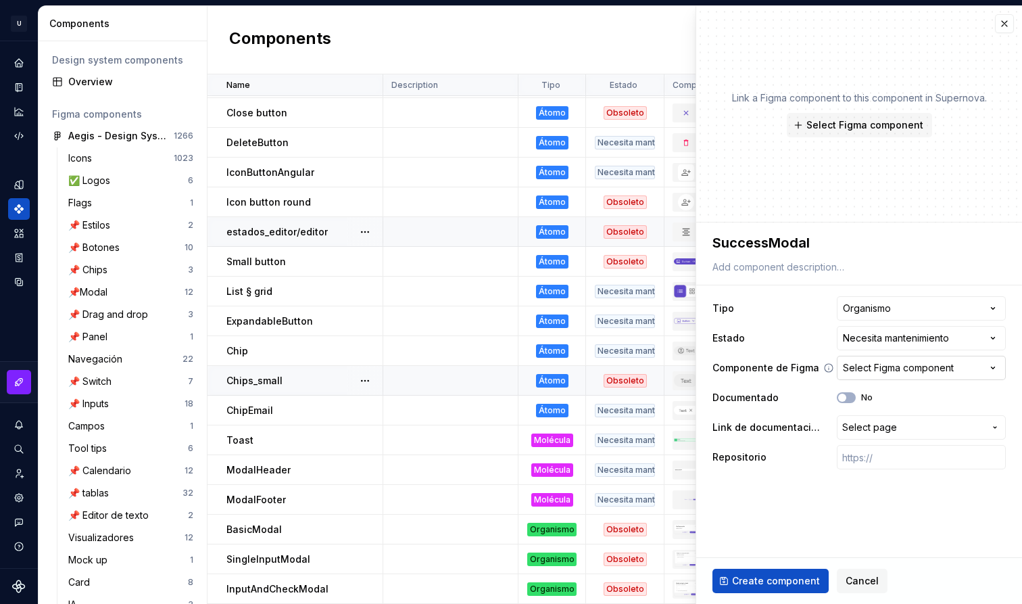
click at [905, 376] on button "Select Figma component" at bounding box center [921, 368] width 169 height 24
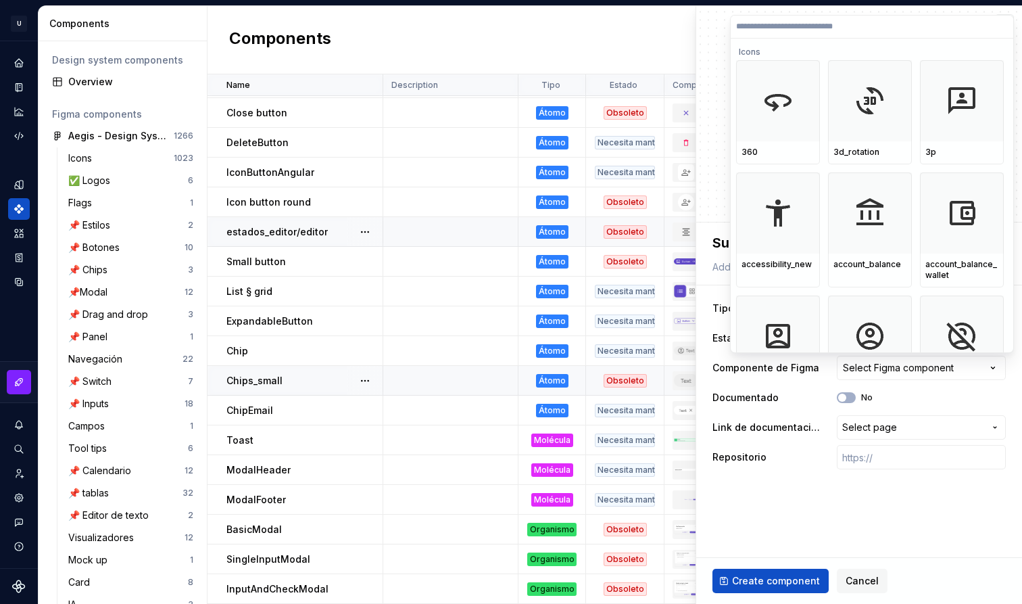
paste input "*******"
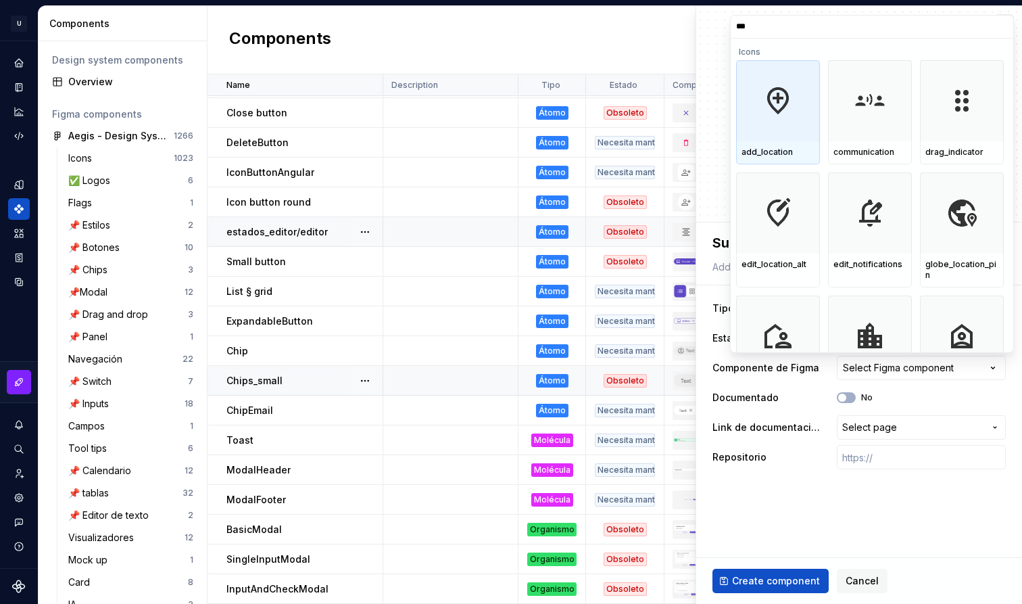
drag, startPoint x: 906, startPoint y: 339, endPoint x: 963, endPoint y: 145, distance: 202.3
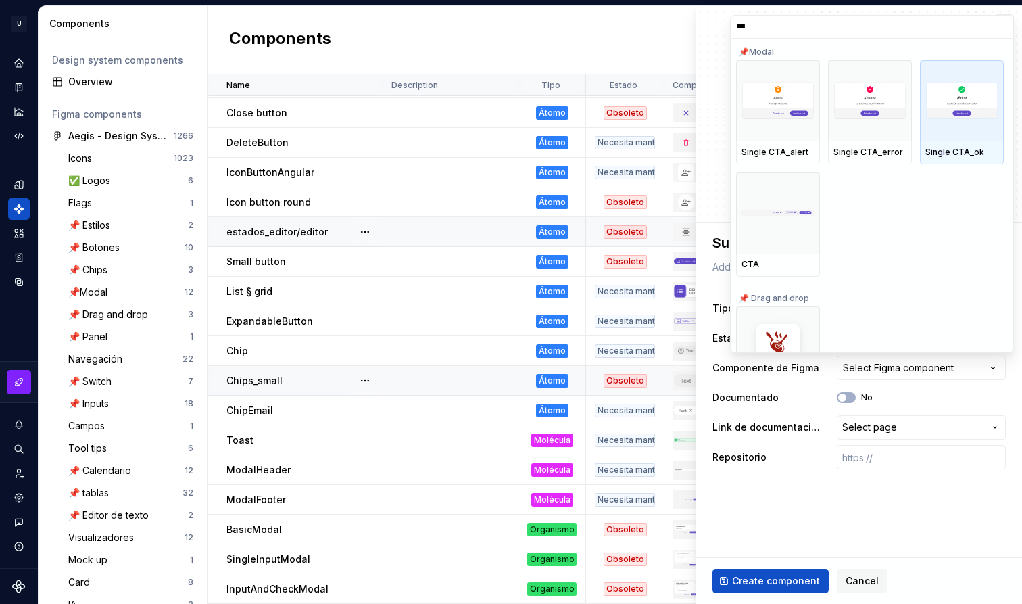
click at [956, 112] on img at bounding box center [961, 100] width 73 height 39
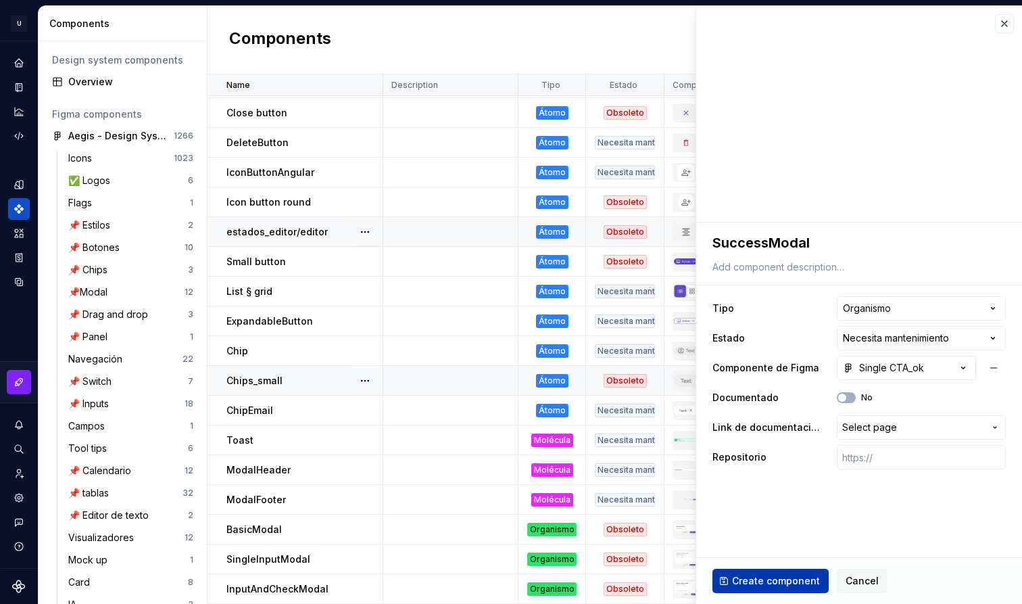
click at [796, 581] on span "Create component" at bounding box center [776, 581] width 88 height 14
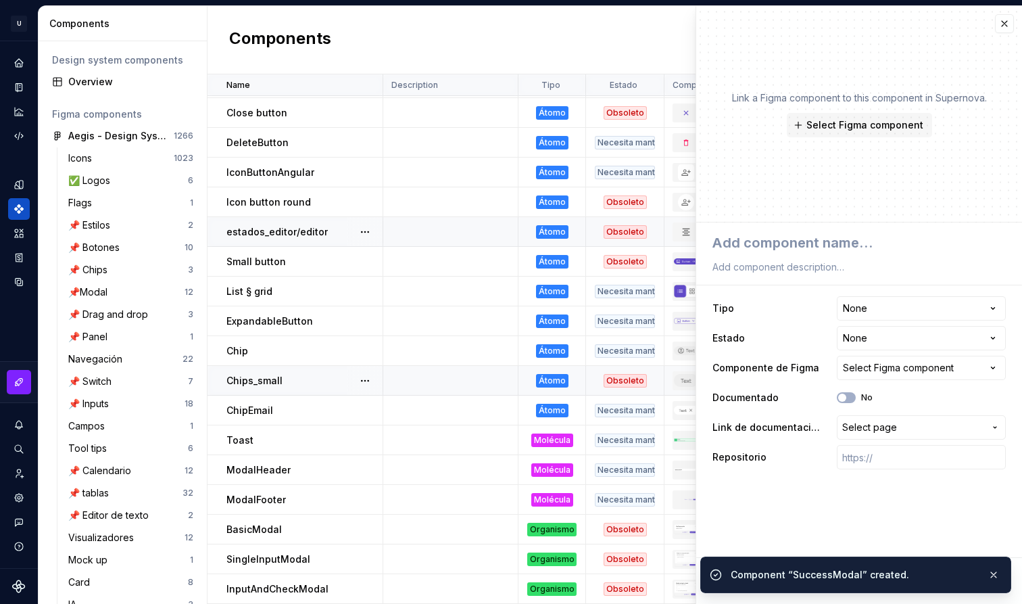
scroll to position [414, 0]
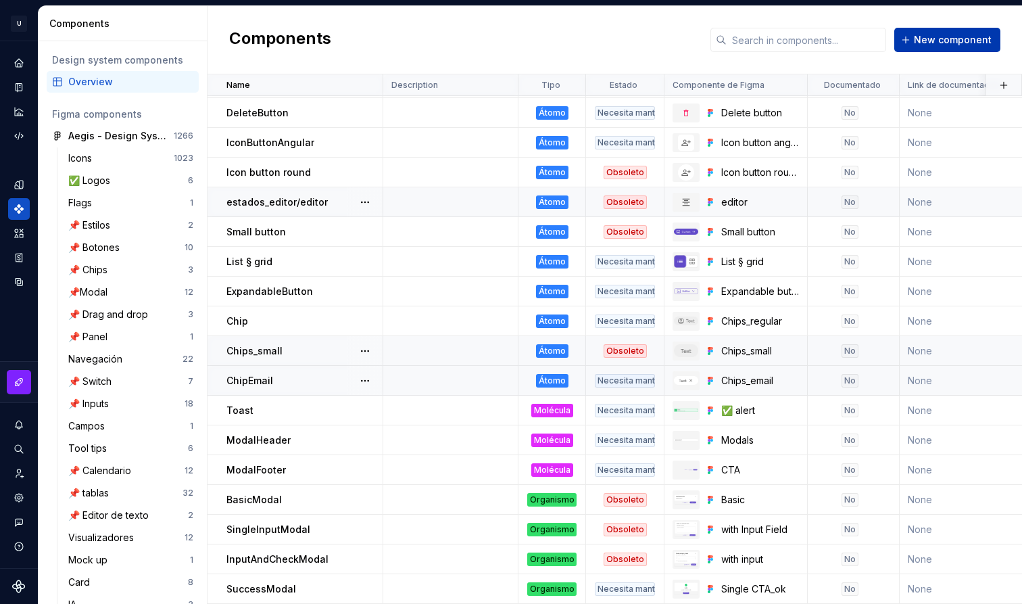
click at [944, 41] on span "New component" at bounding box center [953, 40] width 78 height 14
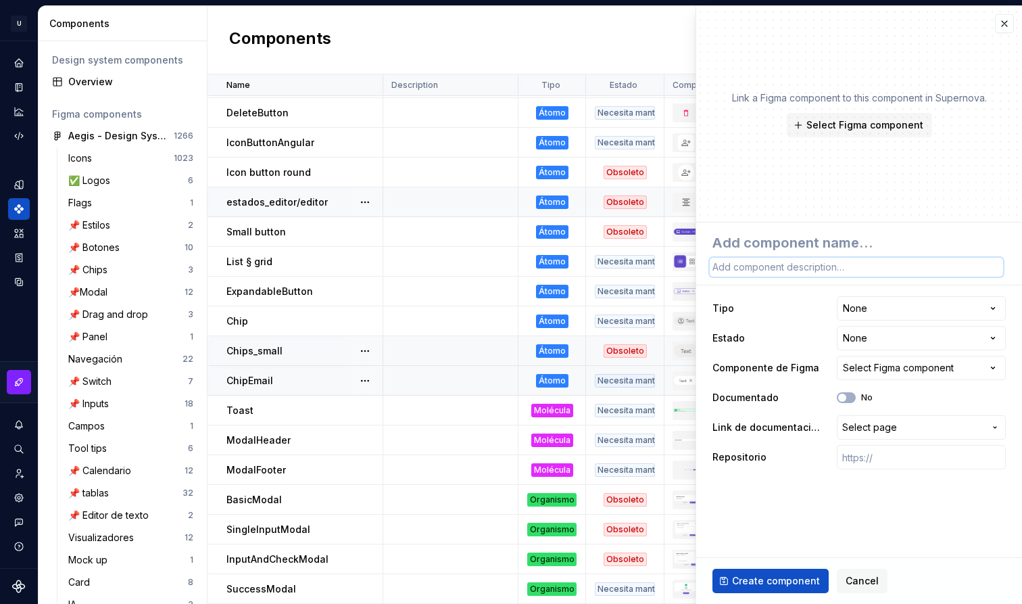
click at [819, 262] on textarea at bounding box center [856, 267] width 293 height 19
click at [825, 251] on textarea at bounding box center [856, 242] width 293 height 24
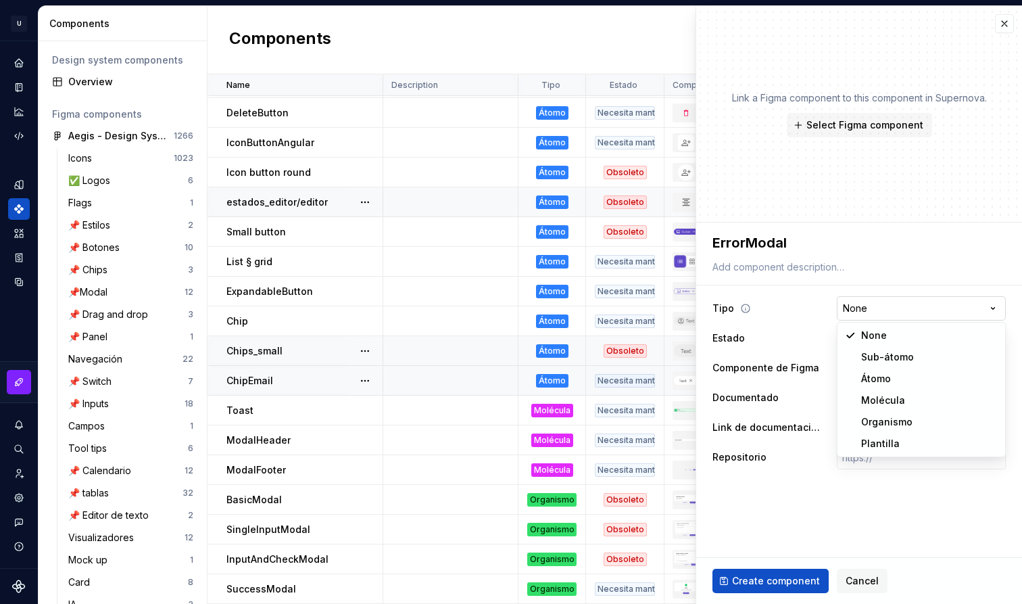
click at [896, 307] on html "U Aegis on the Web ED Design system data Components Design system components Ov…" at bounding box center [511, 302] width 1022 height 604
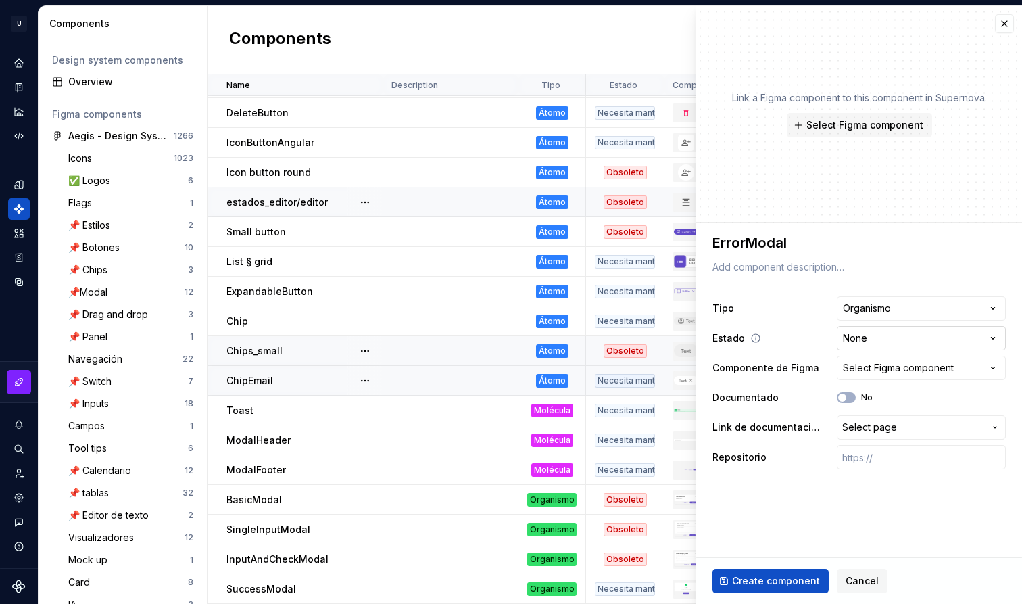
click at [911, 341] on html "U Aegis on the Web ED Design system data Components Design system components Ov…" at bounding box center [511, 302] width 1022 height 604
click at [892, 365] on div "Select Figma component" at bounding box center [898, 368] width 111 height 14
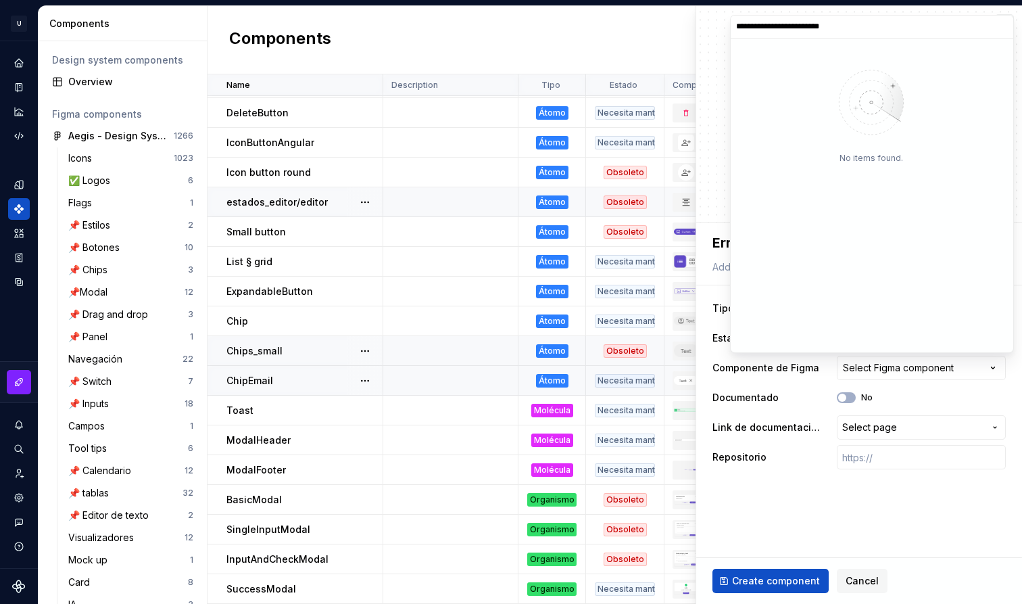
click at [772, 30] on input "**********" at bounding box center [872, 26] width 283 height 11
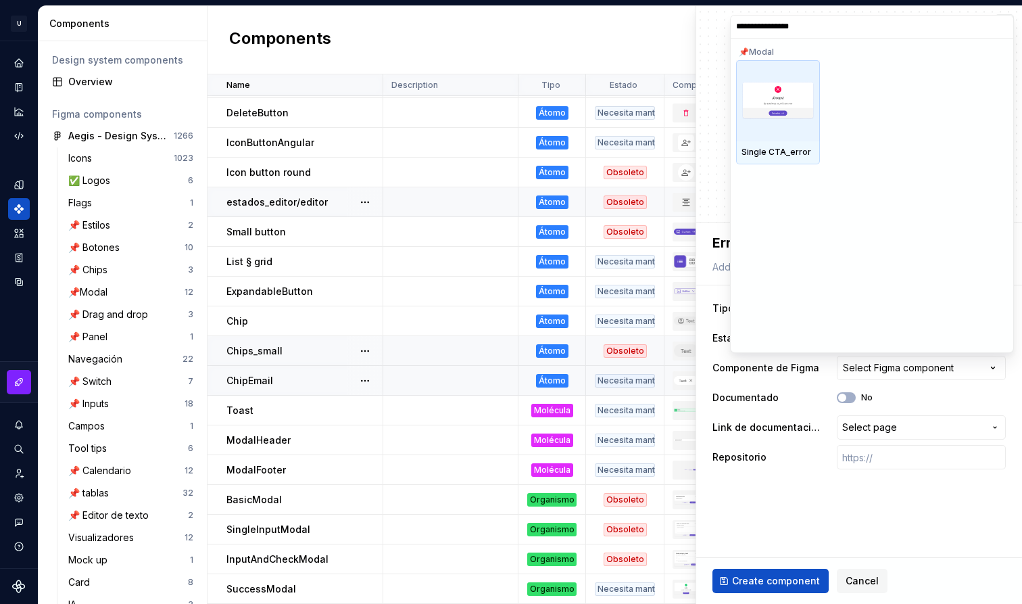
click at [801, 126] on div at bounding box center [778, 100] width 84 height 81
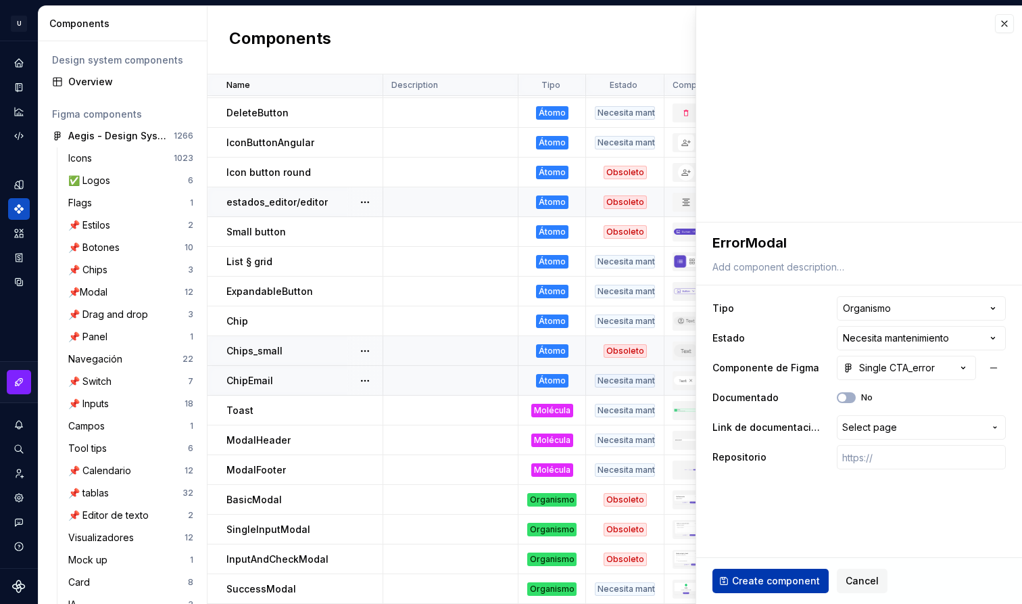
click at [787, 578] on span "Create component" at bounding box center [776, 581] width 88 height 14
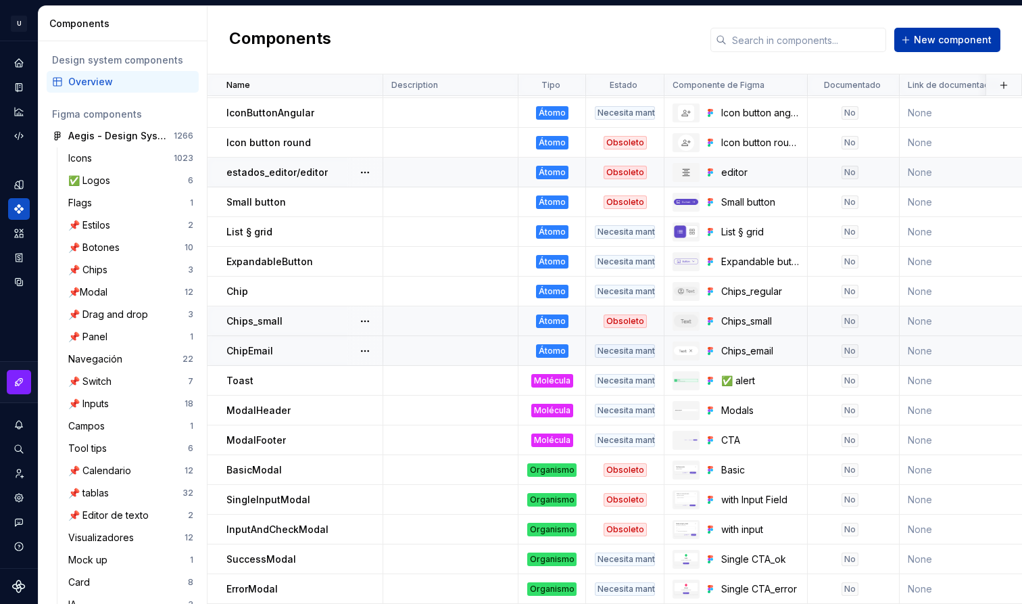
click at [972, 35] on span "New component" at bounding box center [953, 40] width 78 height 14
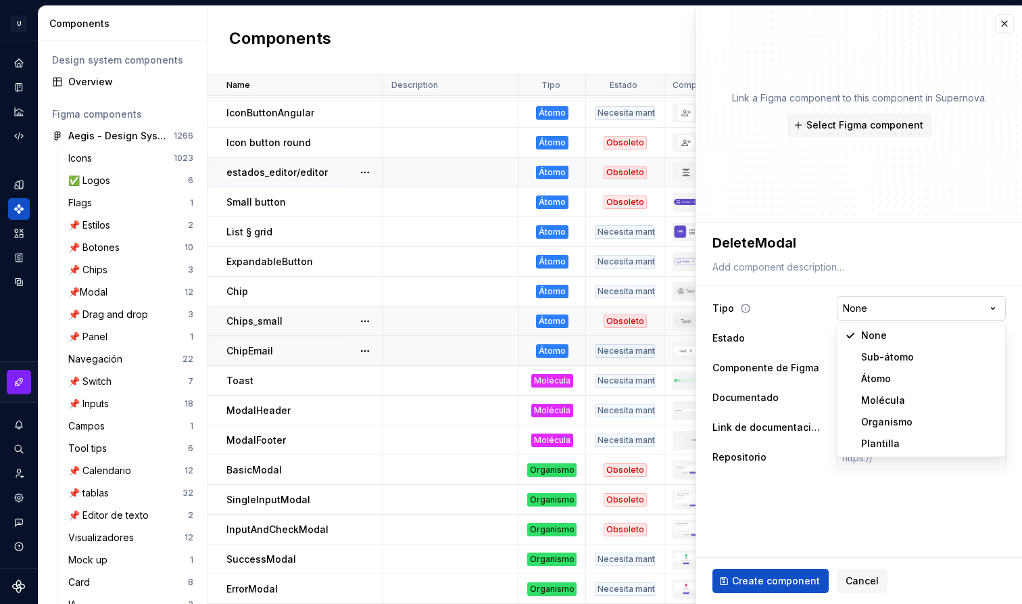
click at [873, 308] on html "U Aegis on the Web ED Design system data Components Design system components Ov…" at bounding box center [511, 302] width 1022 height 604
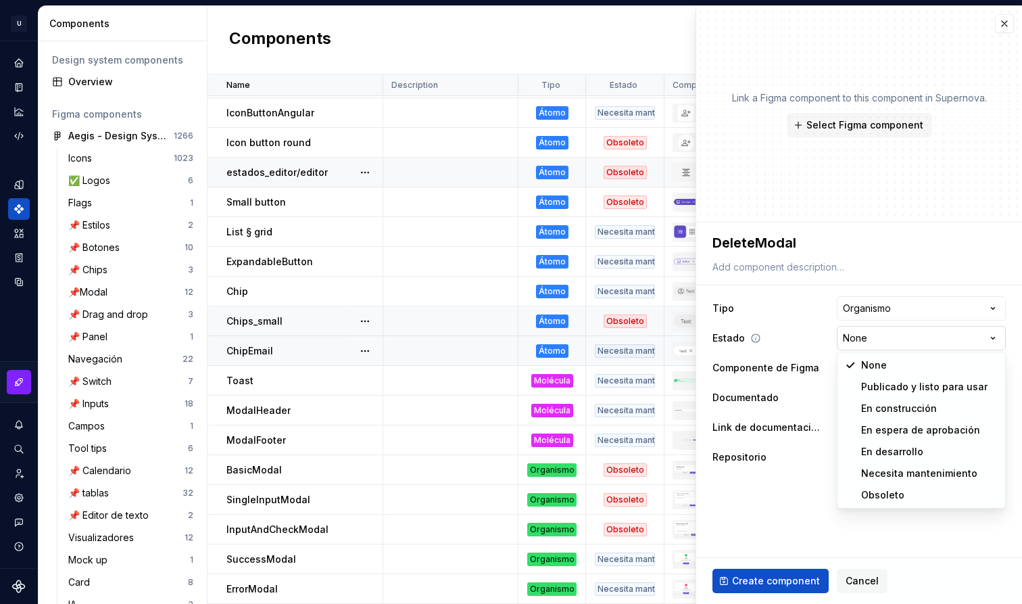
click at [903, 340] on html "U Aegis on the Web ED Design system data Components Design system components Ov…" at bounding box center [511, 302] width 1022 height 604
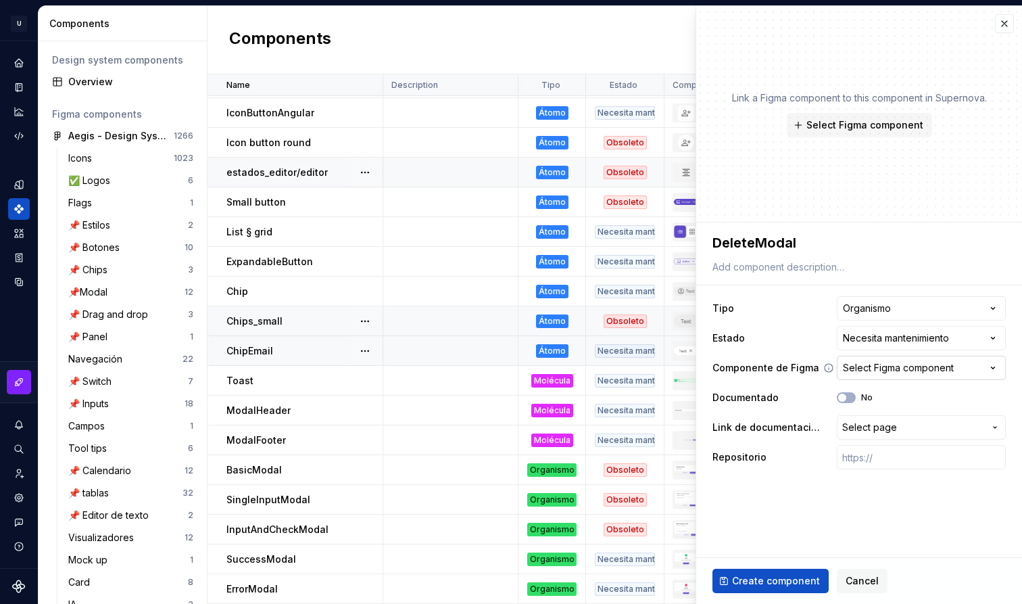
click at [920, 370] on div "Select Figma component" at bounding box center [898, 368] width 111 height 14
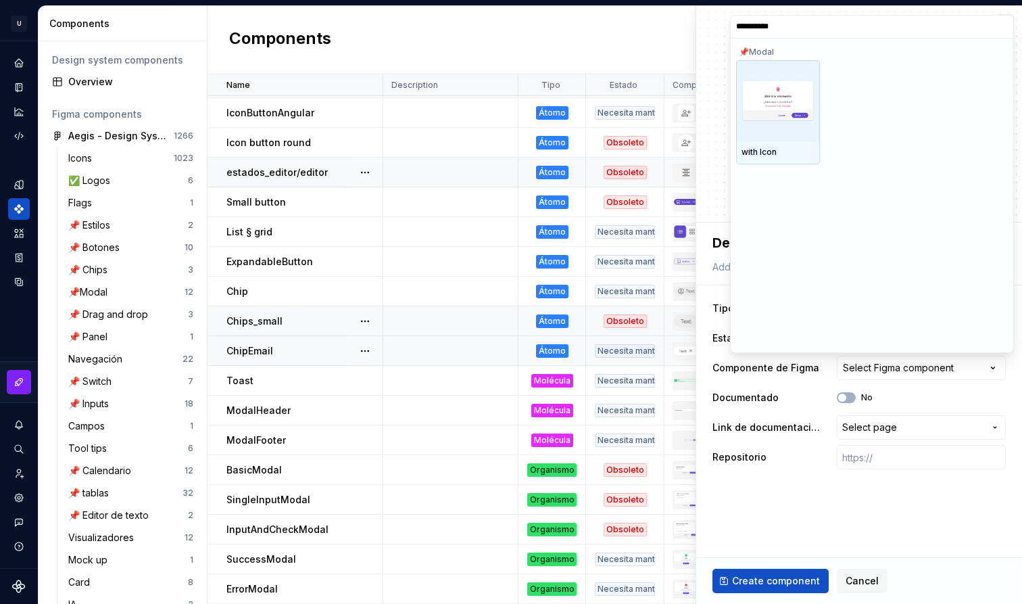
click at [774, 121] on img at bounding box center [777, 101] width 73 height 42
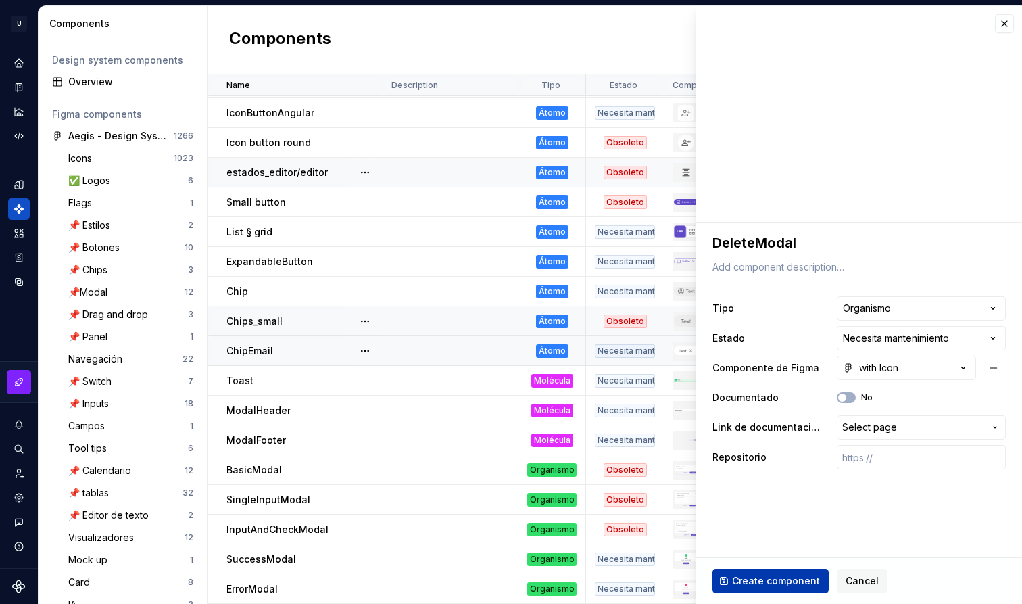
click at [800, 578] on span "Create component" at bounding box center [776, 581] width 88 height 14
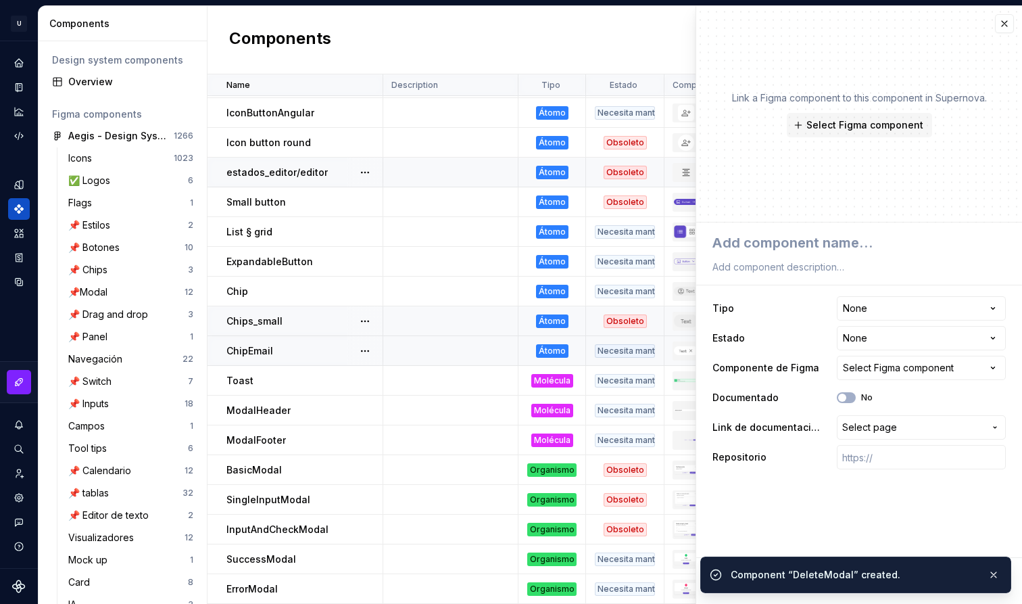
scroll to position [474, 0]
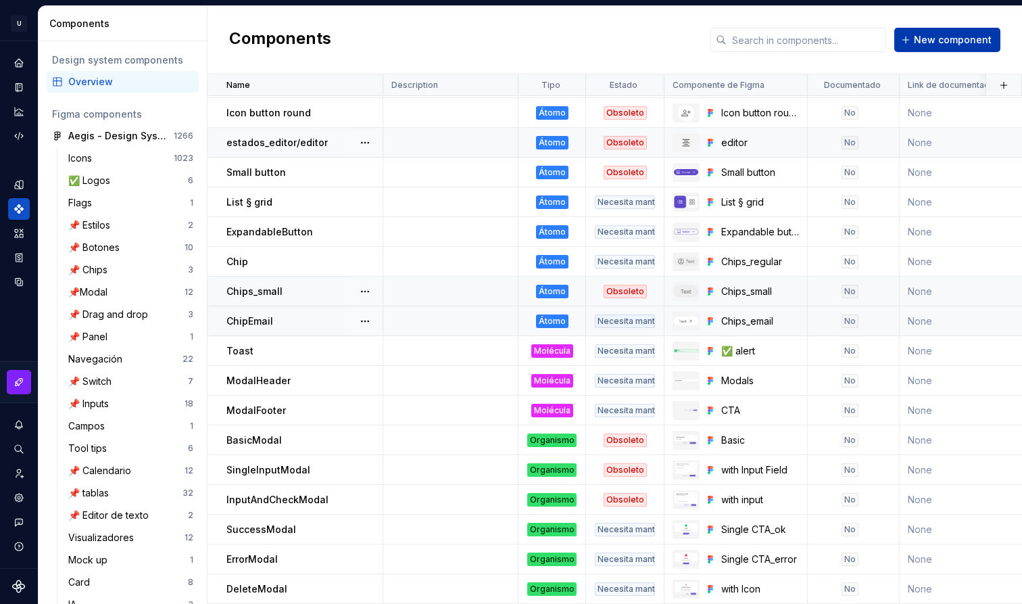
click at [947, 45] on span "New component" at bounding box center [953, 40] width 78 height 14
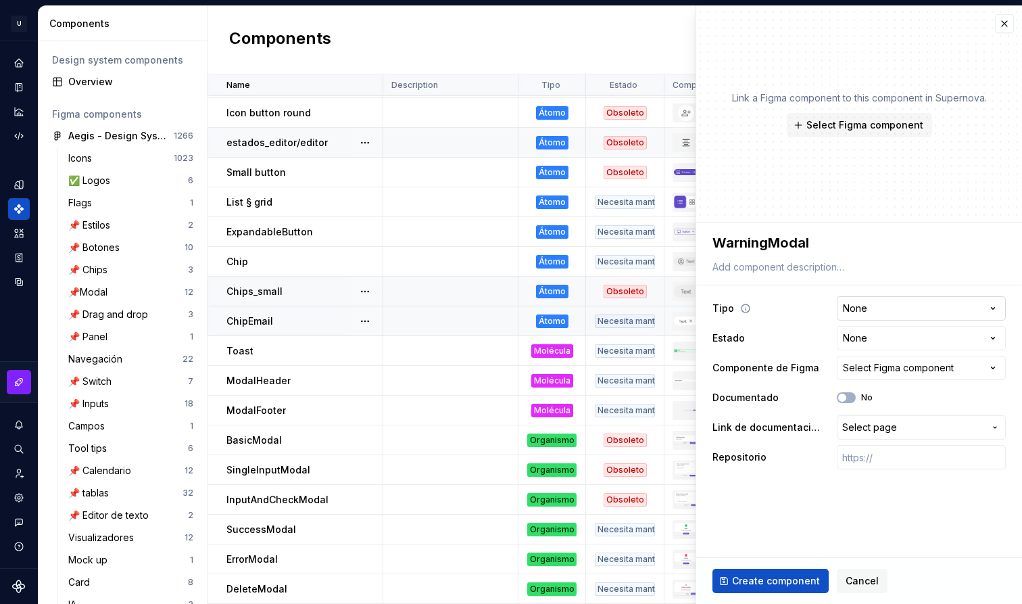
click at [883, 306] on html "U Aegis on the Web ED Design system data Components Design system components Ov…" at bounding box center [511, 302] width 1022 height 604
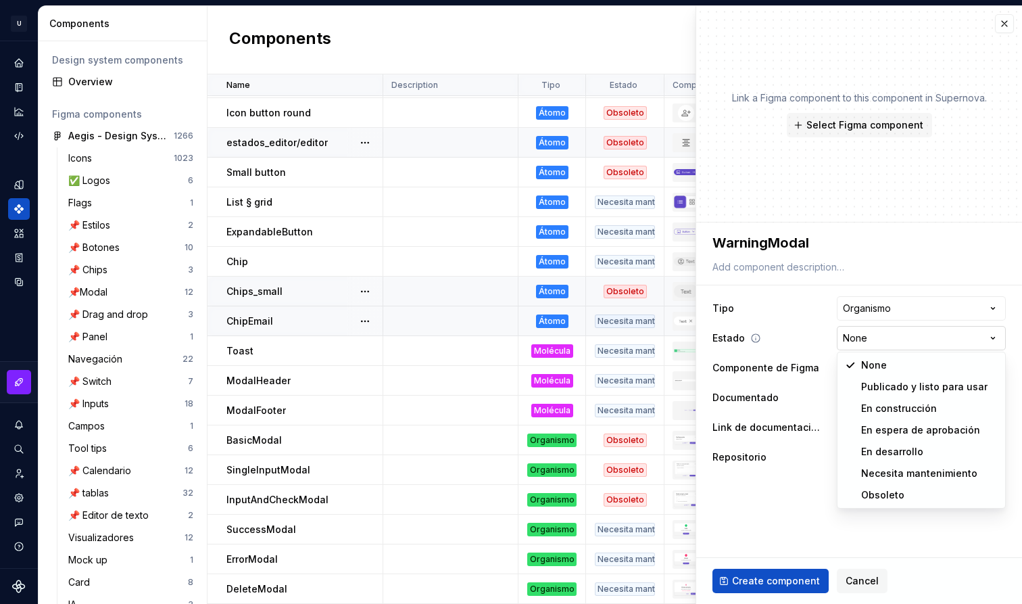
click at [928, 347] on html "U Aegis on the Web ED Design system data Components Design system components Ov…" at bounding box center [511, 302] width 1022 height 604
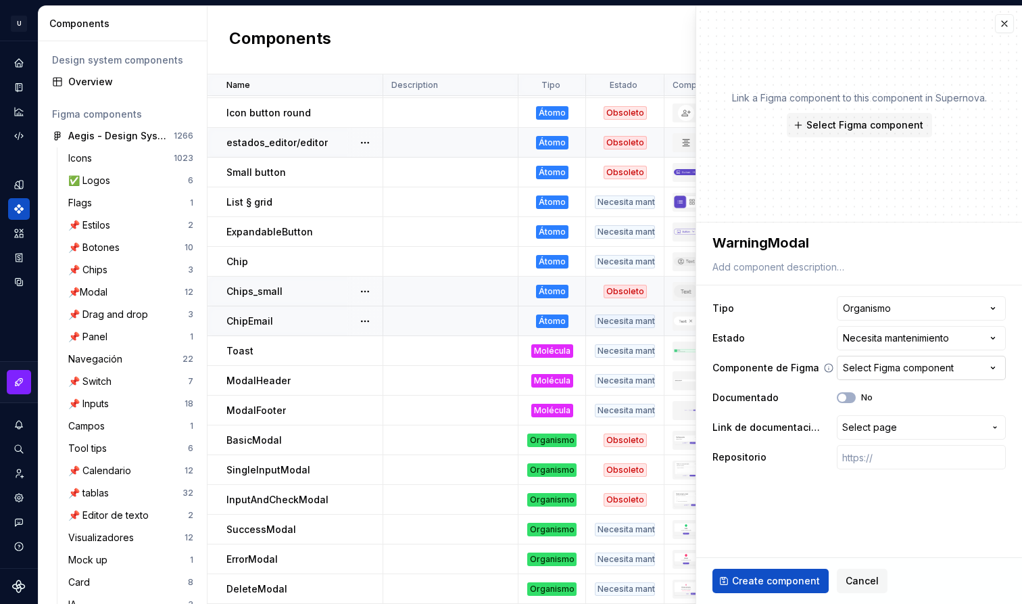
click at [937, 369] on div "Select Figma component" at bounding box center [898, 368] width 111 height 14
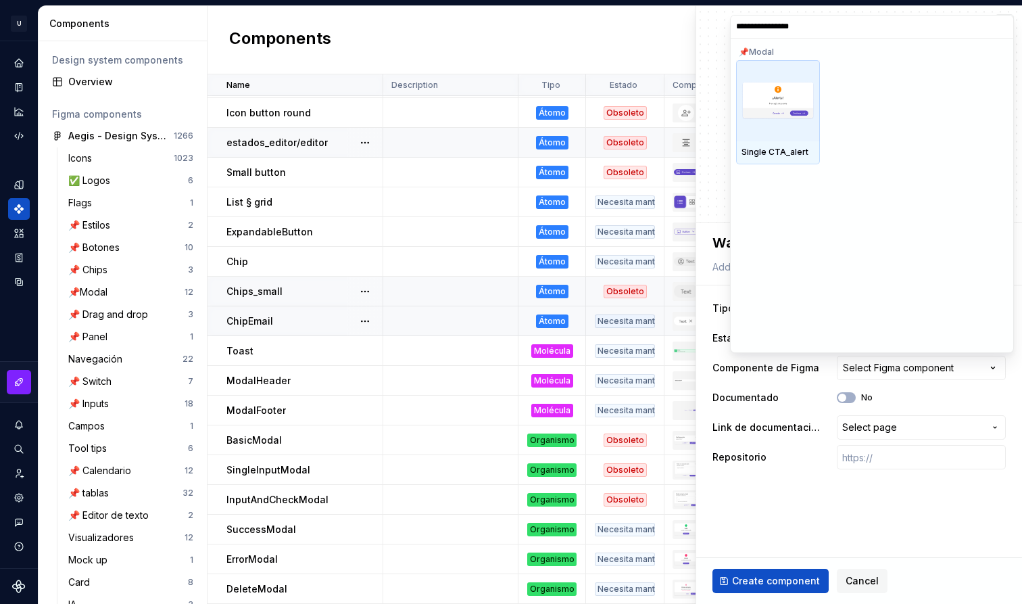
click at [802, 114] on img at bounding box center [777, 100] width 73 height 39
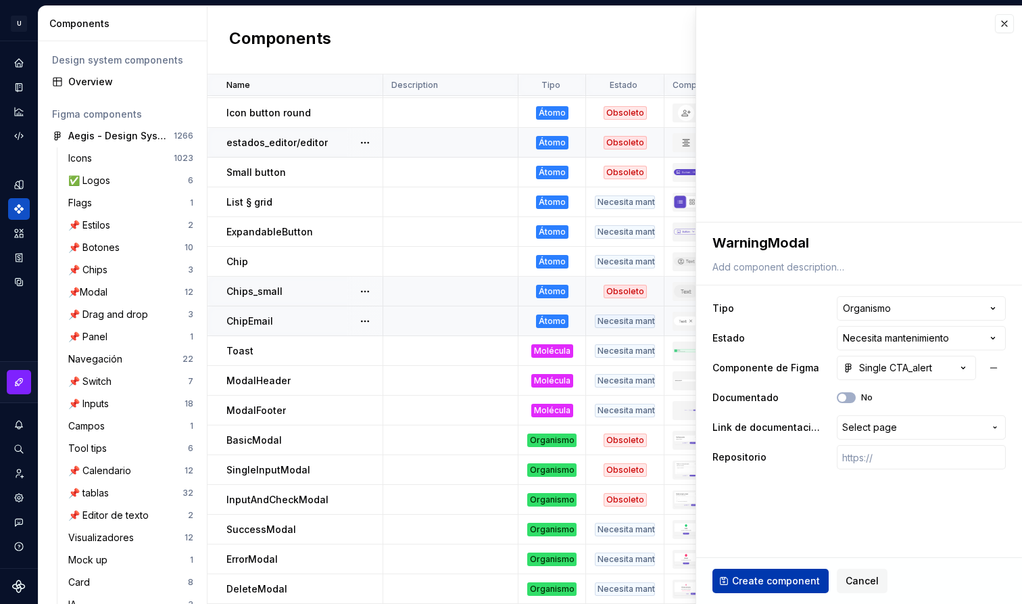
click at [771, 581] on span "Create component" at bounding box center [776, 581] width 88 height 14
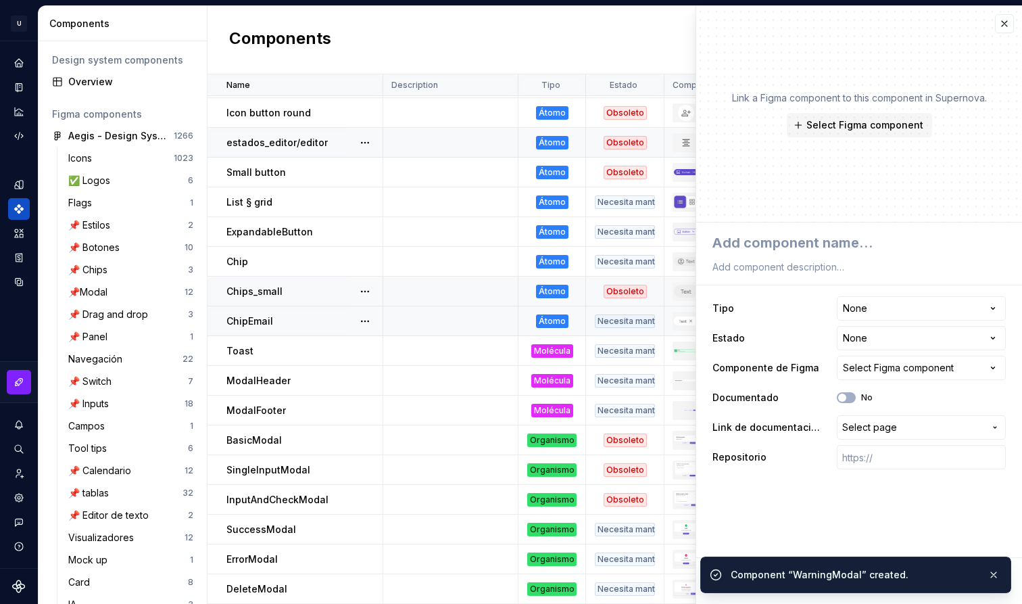
scroll to position [504, 0]
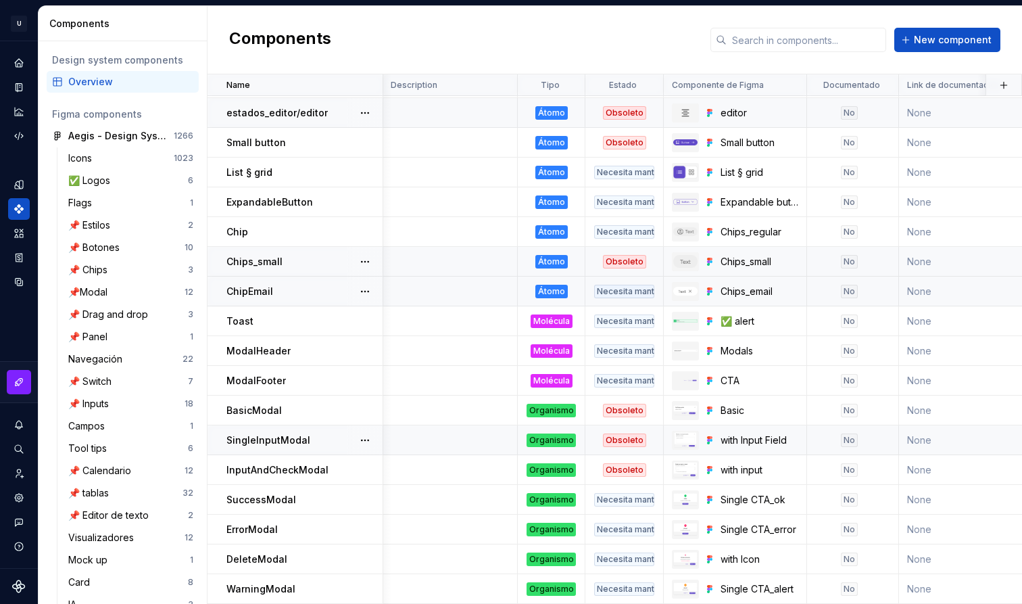
scroll to position [504, 1]
click at [975, 47] on button "New component" at bounding box center [947, 40] width 106 height 24
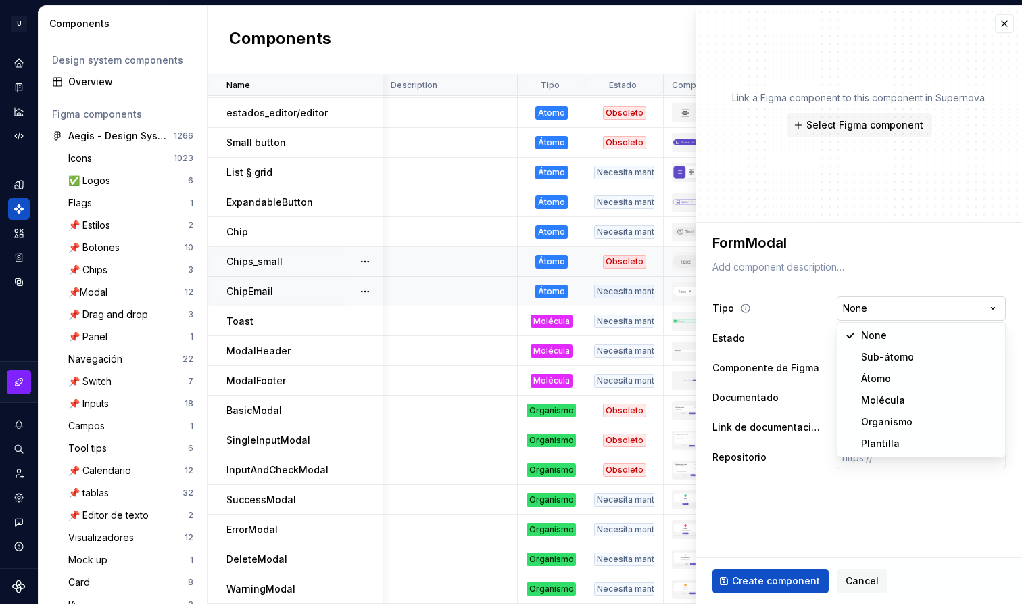
click at [917, 314] on html "U Aegis on the Web ED Design system data Components Design system components Ov…" at bounding box center [511, 302] width 1022 height 604
click at [873, 312] on html "U Aegis on the Web ED Design system data Components Design system components Ov…" at bounding box center [511, 302] width 1022 height 604
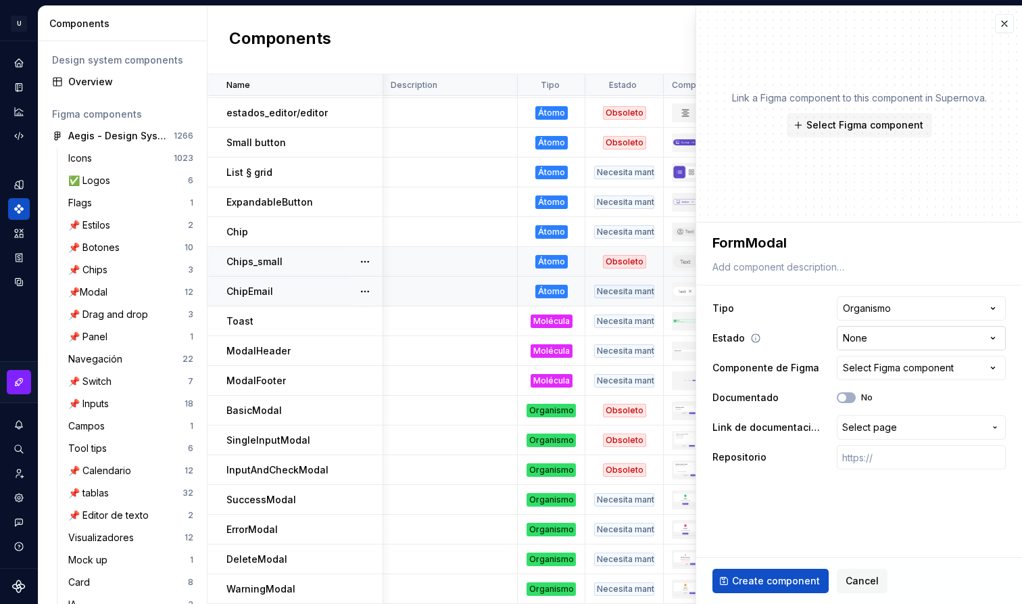
click at [919, 341] on html "U Aegis on the Web ED Design system data Components Design system components Ov…" at bounding box center [511, 302] width 1022 height 604
click at [919, 370] on div "Select Figma component" at bounding box center [898, 368] width 111 height 14
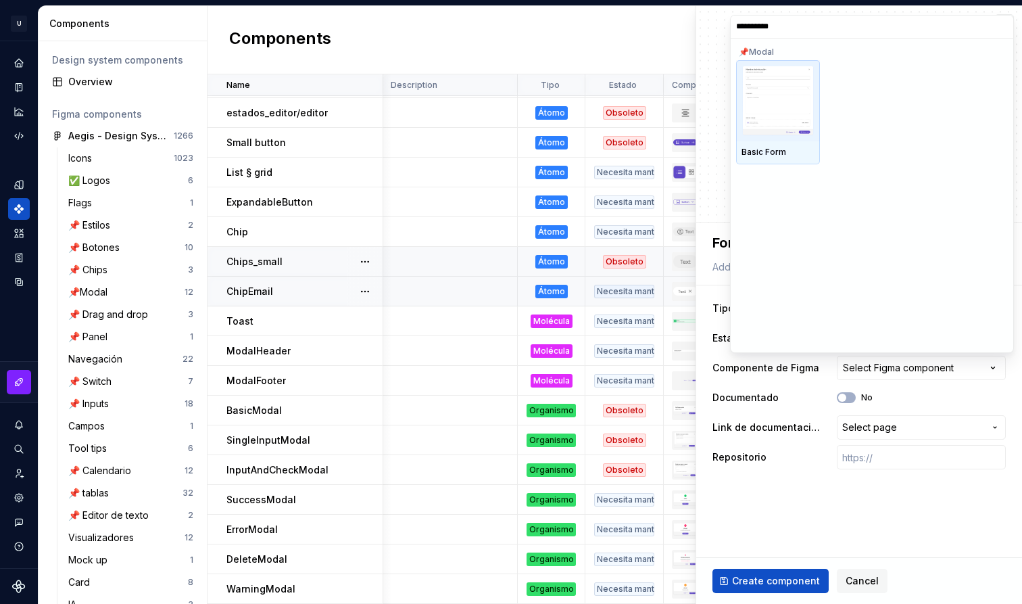
click at [801, 132] on img at bounding box center [777, 101] width 71 height 70
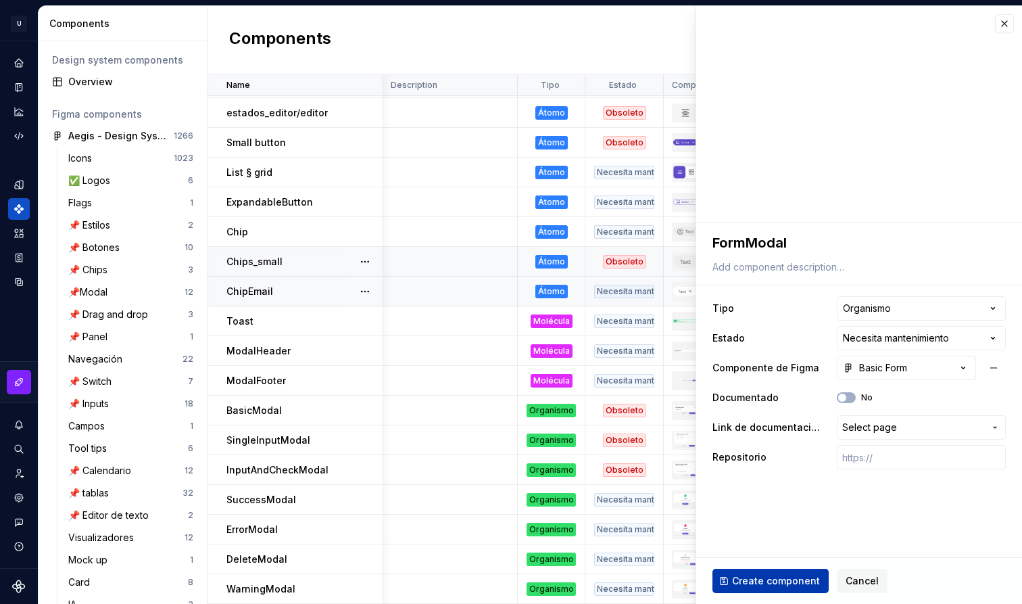
click at [804, 579] on span "Create component" at bounding box center [776, 581] width 88 height 14
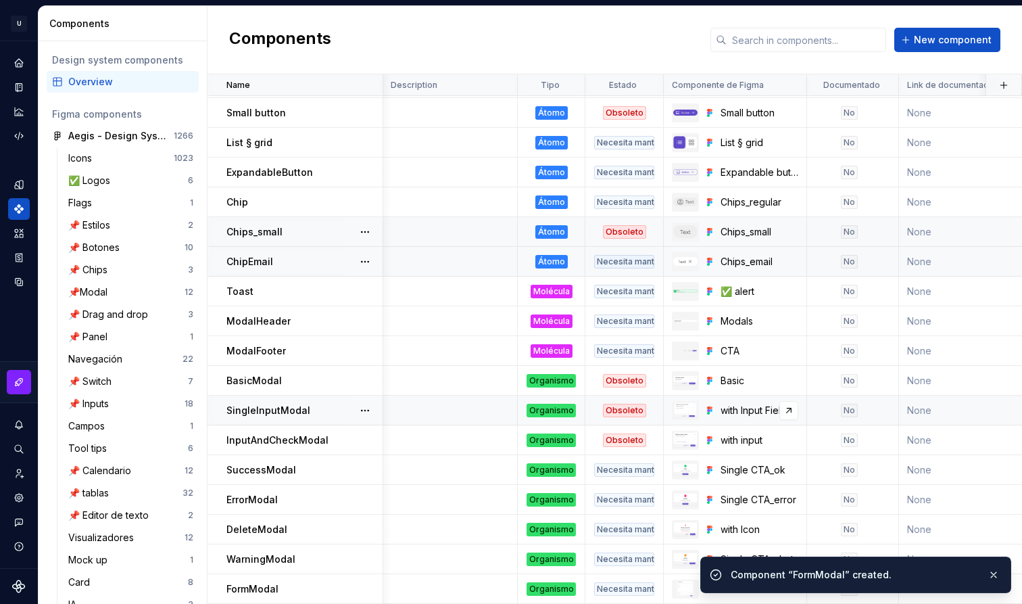
scroll to position [533, 1]
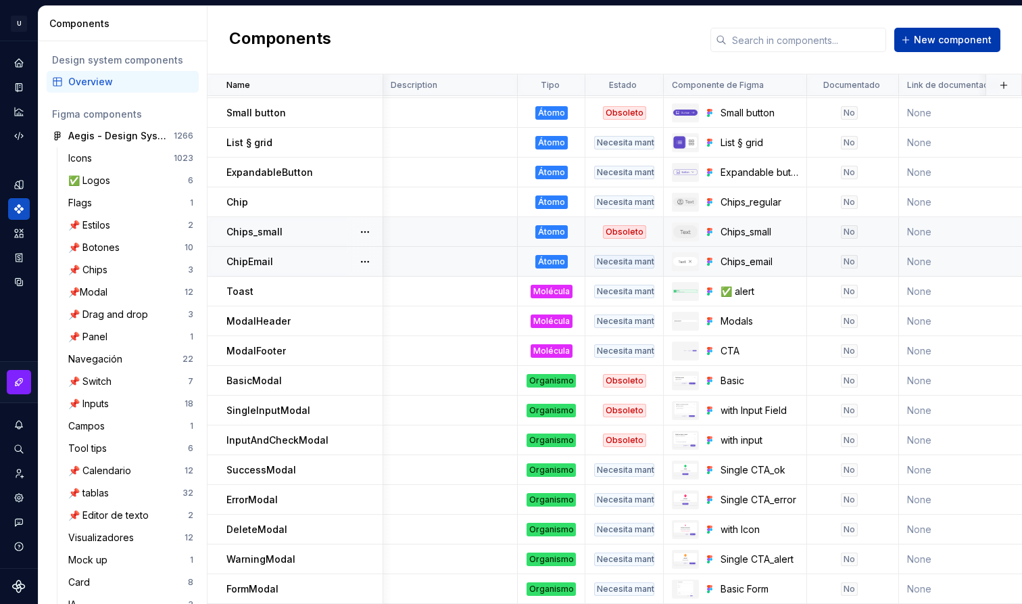
click at [971, 40] on span "New component" at bounding box center [953, 40] width 78 height 14
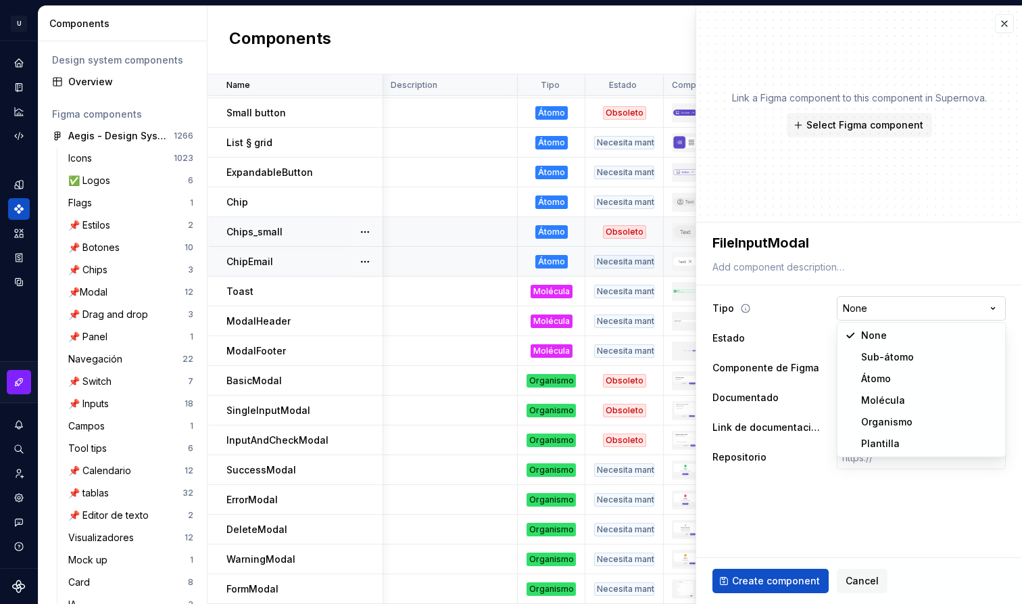
click at [950, 306] on html "U Aegis on the Web ED Design system data Components Design system components Ov…" at bounding box center [511, 302] width 1022 height 604
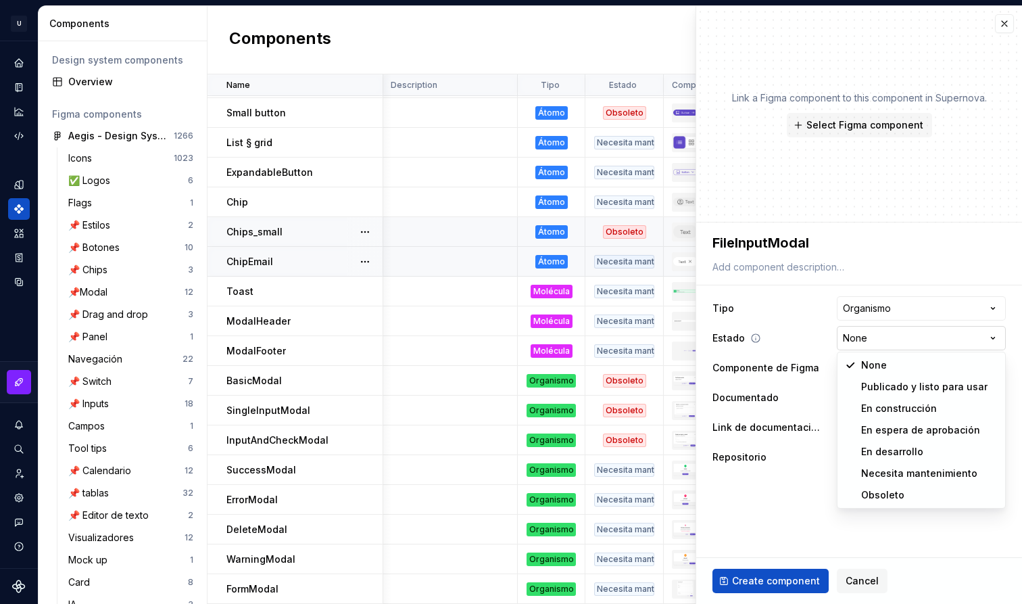
click at [925, 339] on html "U Aegis on the Web ED Design system data Components Design system components Ov…" at bounding box center [511, 302] width 1022 height 604
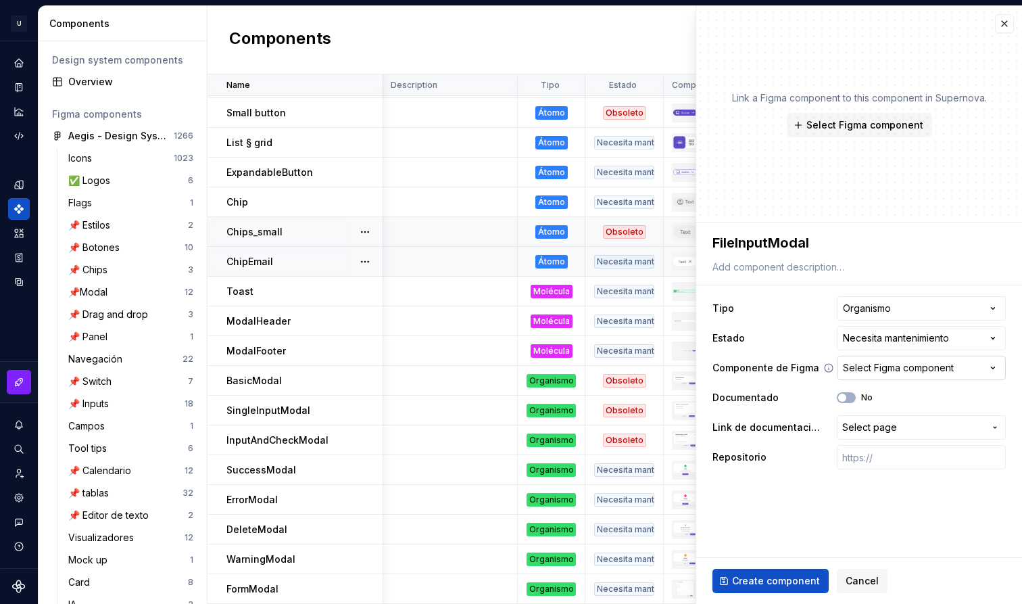
click at [919, 361] on div "Select Figma component" at bounding box center [898, 368] width 111 height 14
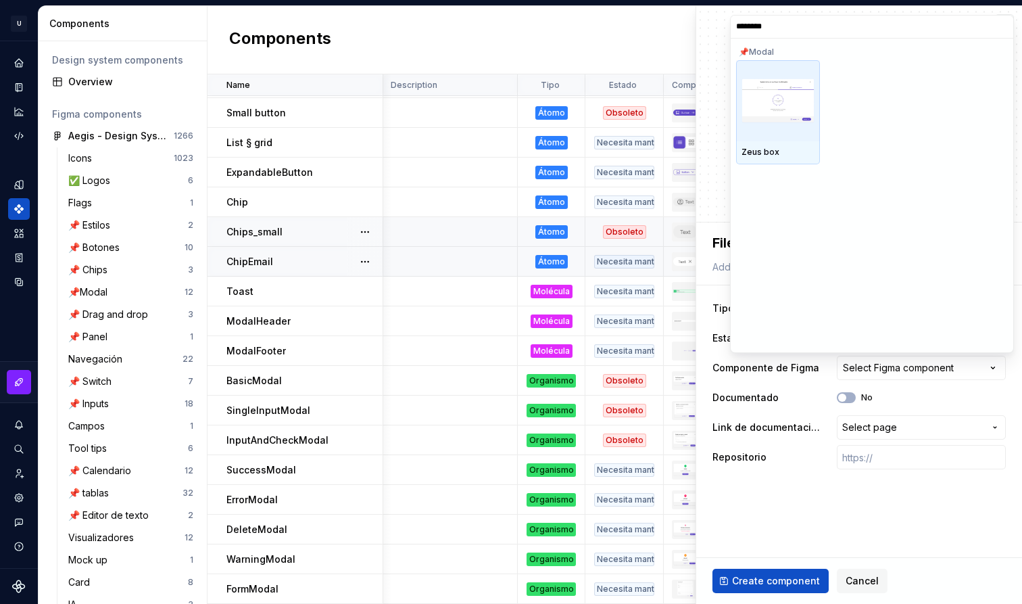
click at [774, 102] on img at bounding box center [777, 100] width 73 height 45
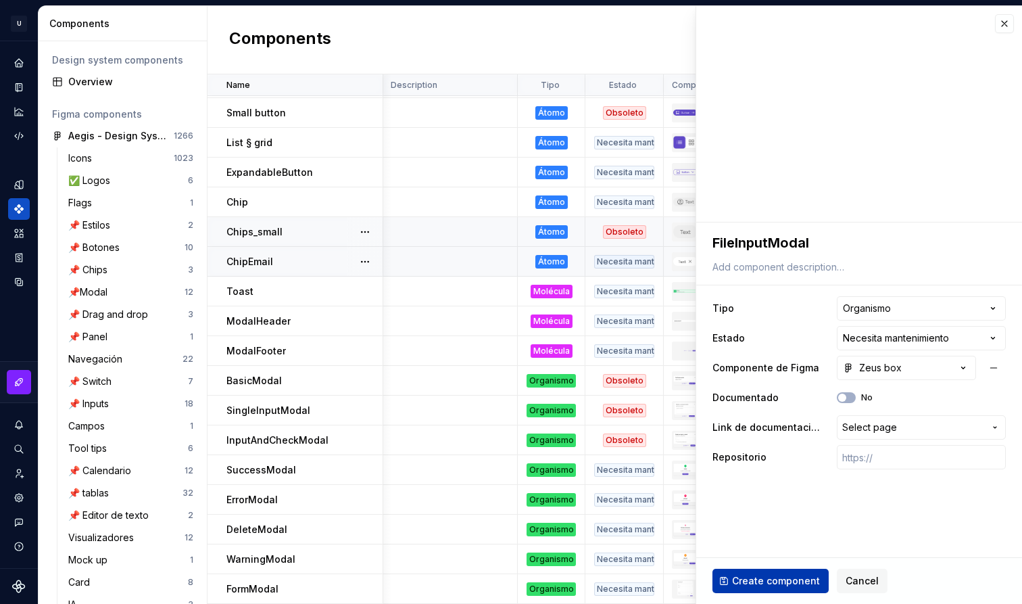
click at [766, 580] on span "Create component" at bounding box center [776, 581] width 88 height 14
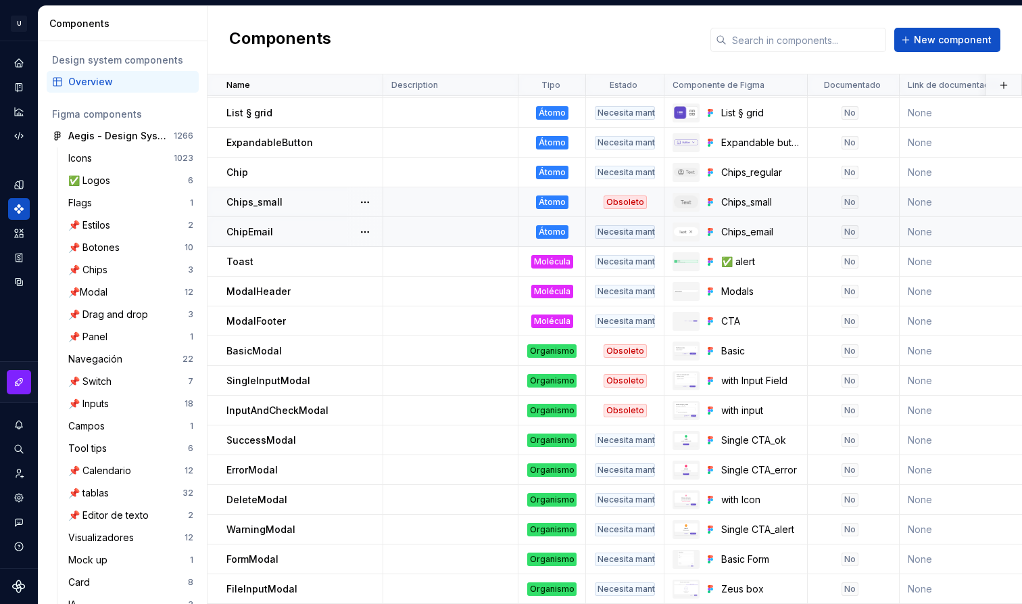
scroll to position [563, 0]
click at [965, 45] on span "New component" at bounding box center [953, 40] width 78 height 14
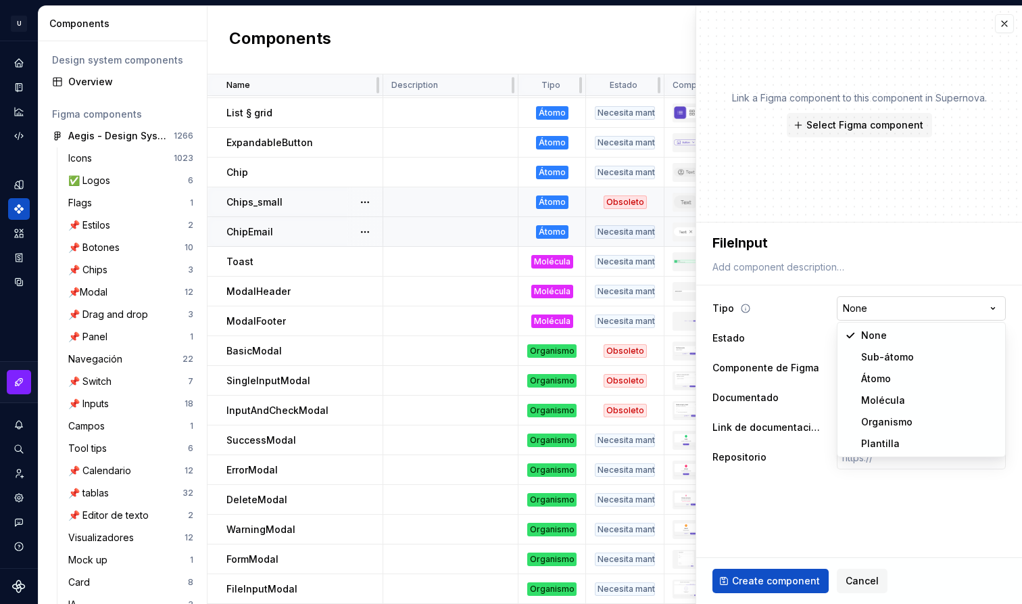
click at [877, 311] on html "U Aegis on the Web ED Design system data Components Design system components Ov…" at bounding box center [511, 302] width 1022 height 604
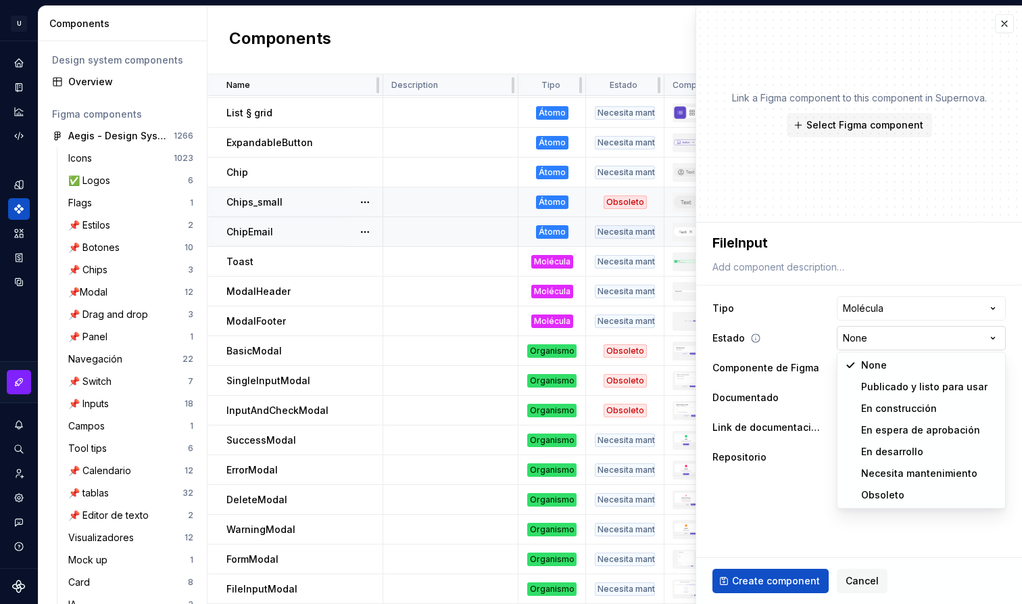
click at [894, 332] on html "U Aegis on the Web ED Design system data Components Design system components Ov…" at bounding box center [511, 302] width 1022 height 604
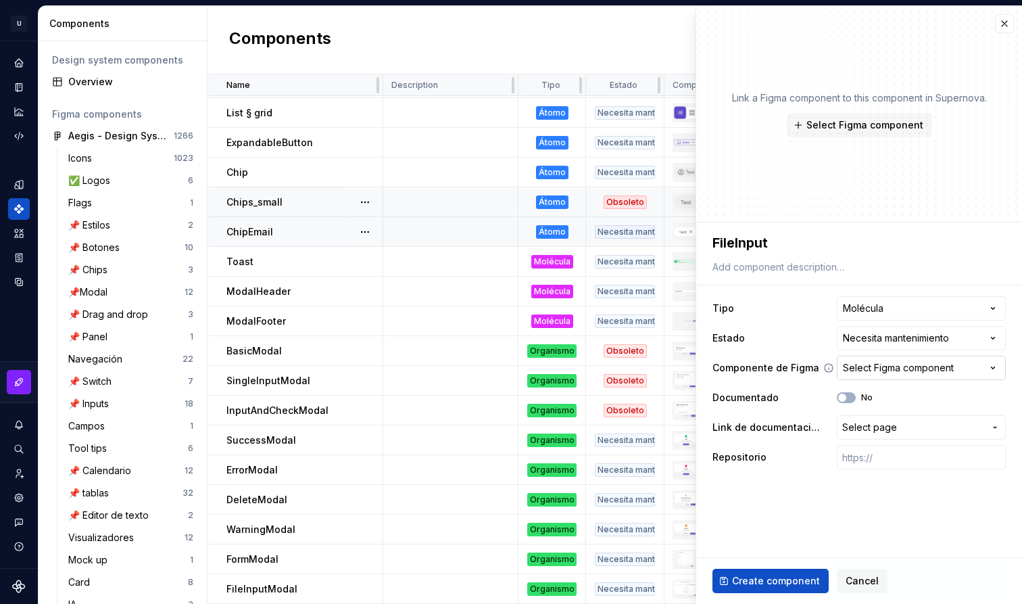
click at [901, 372] on div "Select Figma component" at bounding box center [898, 368] width 111 height 14
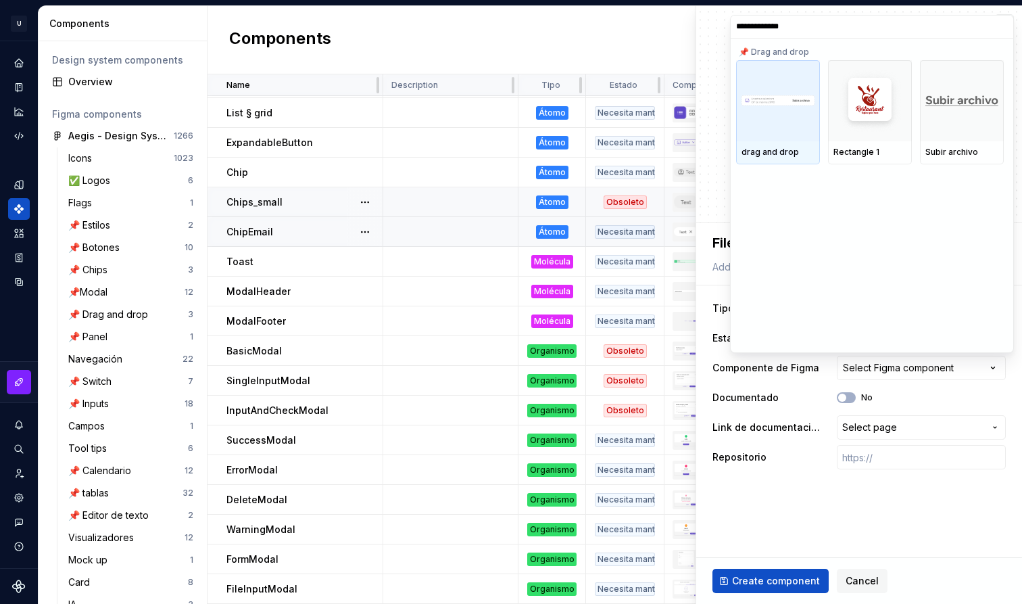
click at [798, 131] on div at bounding box center [778, 100] width 84 height 81
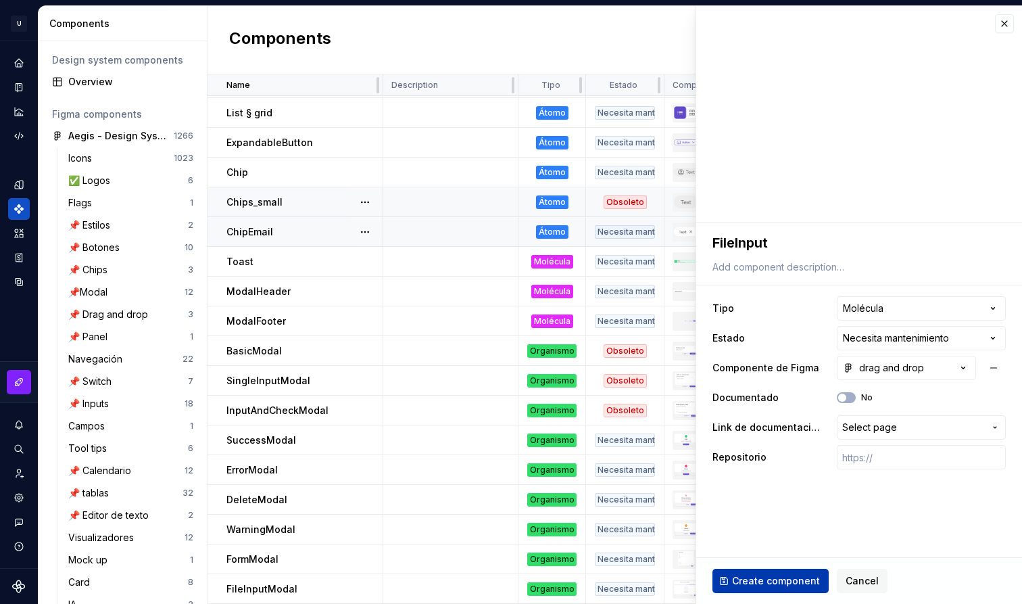
click at [775, 582] on span "Create component" at bounding box center [776, 581] width 88 height 14
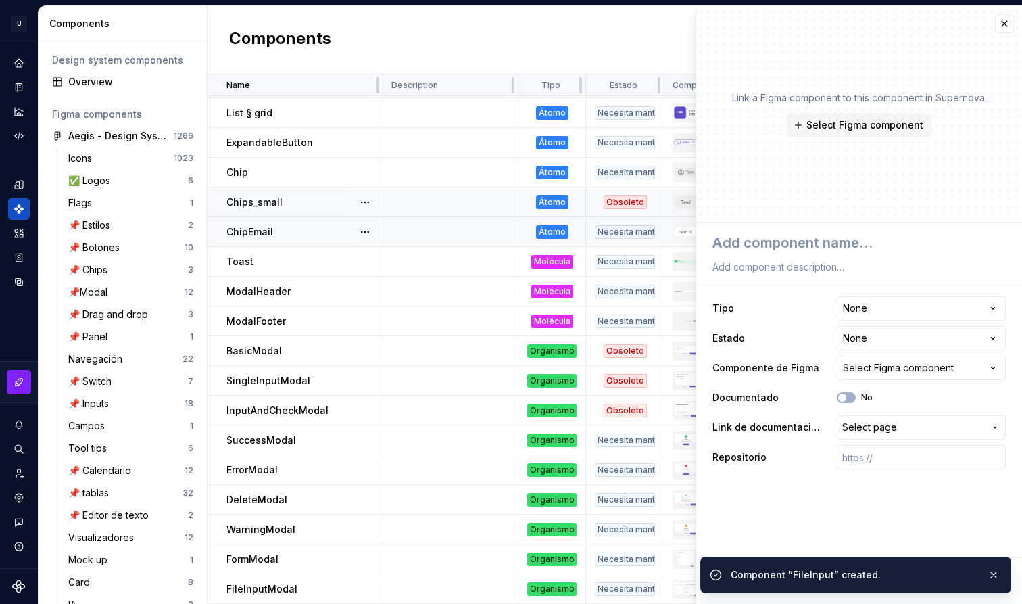
scroll to position [593, 0]
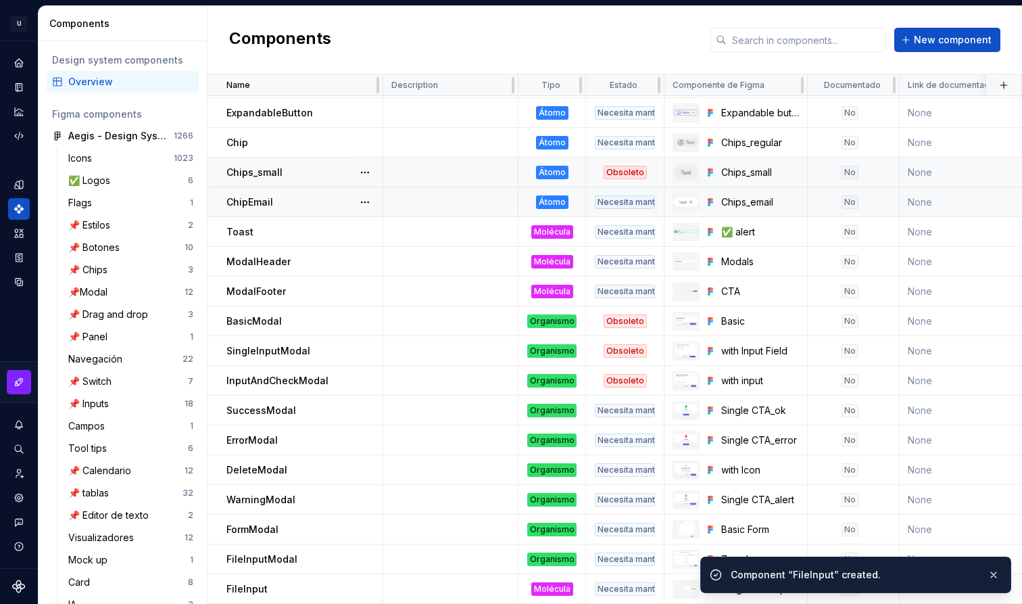
scroll to position [593, 0]
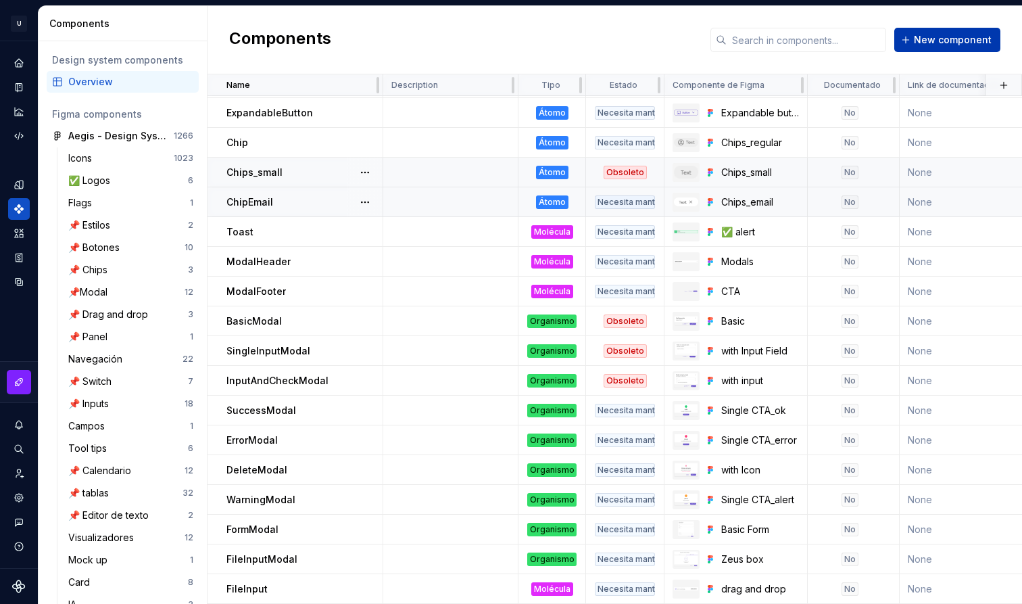
click at [951, 37] on span "New component" at bounding box center [953, 40] width 78 height 14
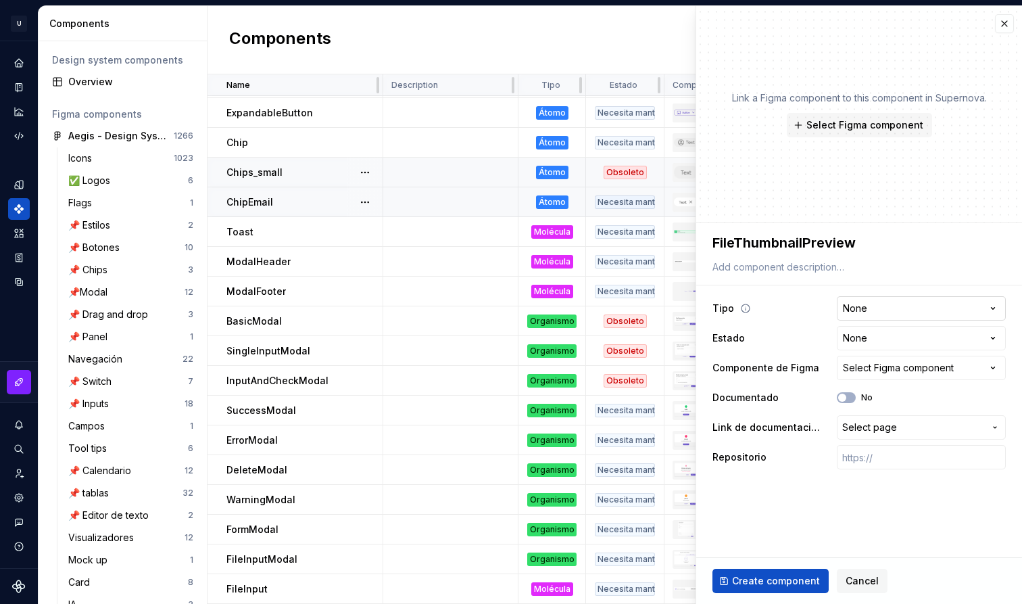
click at [908, 304] on html "U Aegis on the Web ED Design system data Components Design system components Ov…" at bounding box center [511, 302] width 1022 height 604
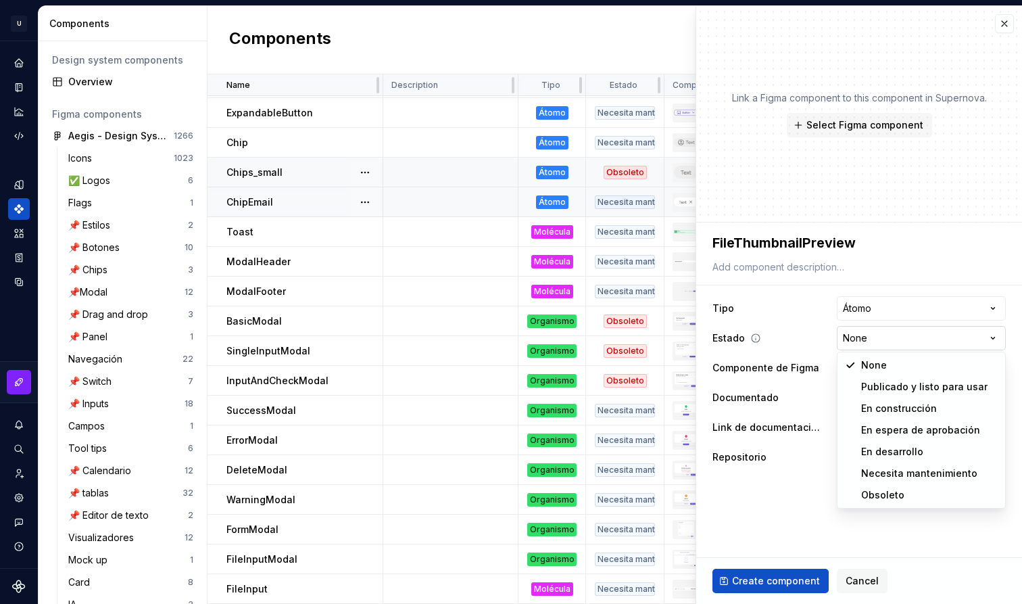
click at [898, 338] on html "U Aegis on the Web ED Design system data Components Design system components Ov…" at bounding box center [511, 302] width 1022 height 604
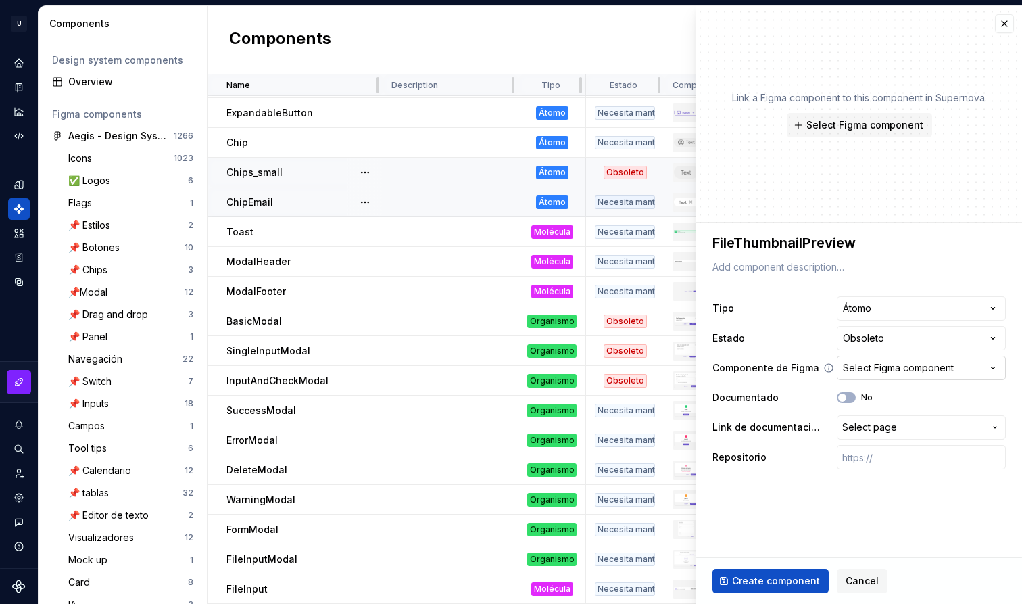
click at [937, 376] on button "Select Figma component" at bounding box center [921, 368] width 169 height 24
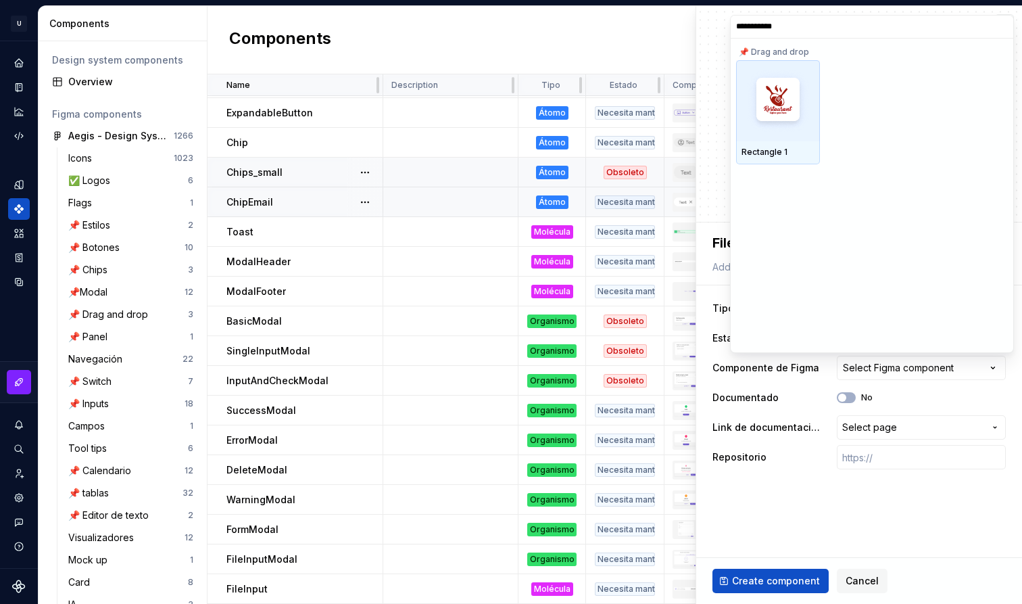
click at [801, 116] on img at bounding box center [778, 101] width 70 height 70
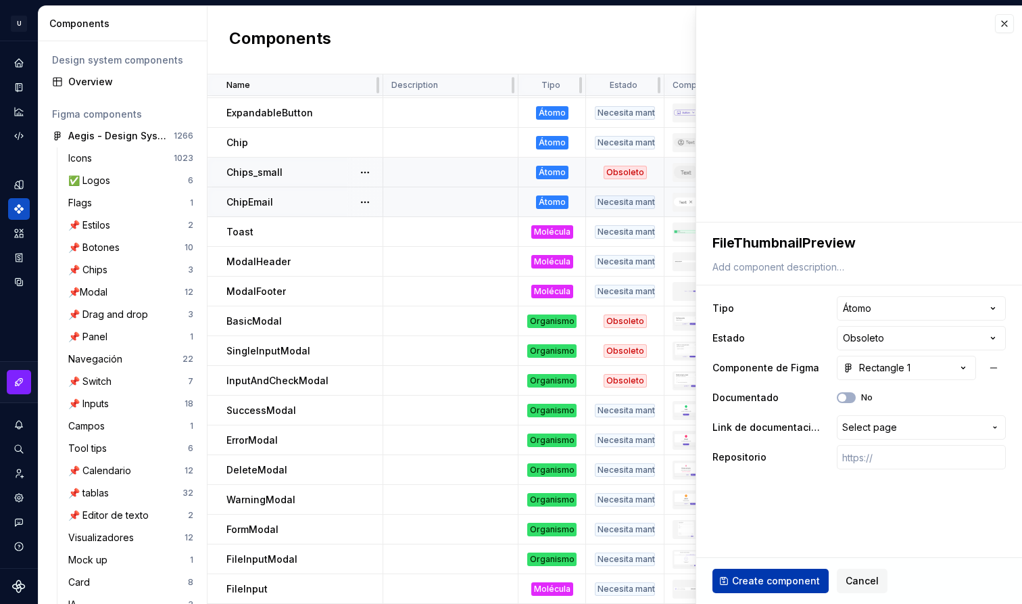
click at [779, 583] on span "Create component" at bounding box center [776, 581] width 88 height 14
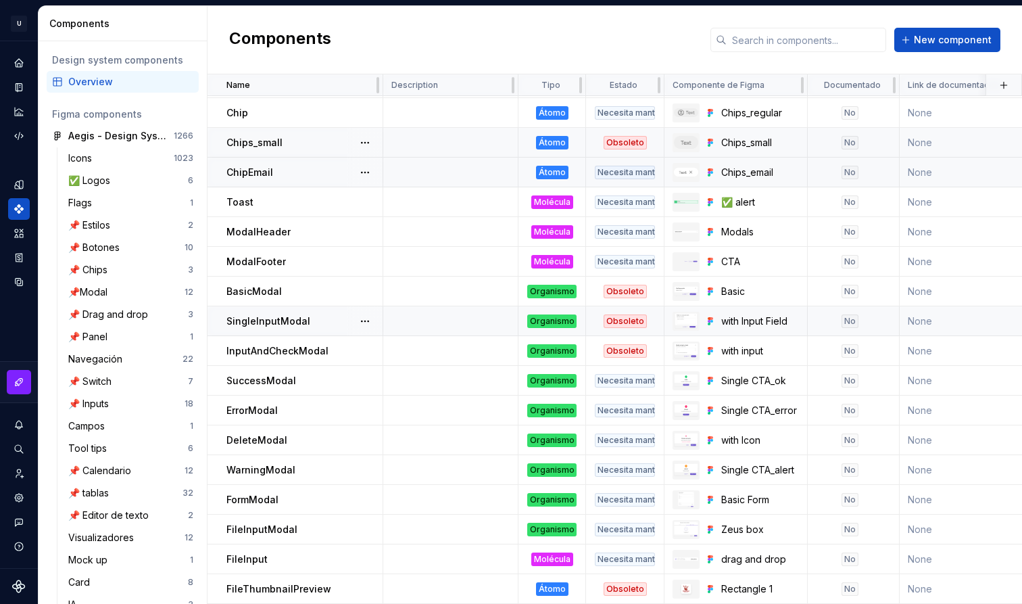
scroll to position [623, 0]
click at [952, 35] on span "New component" at bounding box center [953, 40] width 78 height 14
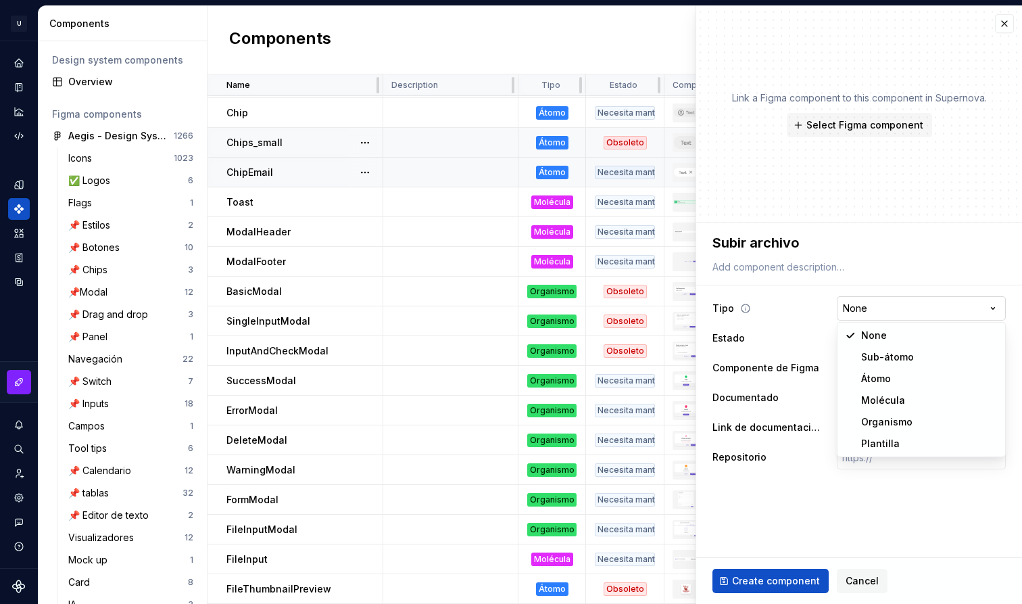
click at [876, 302] on html "U Aegis on the Web ED Design system data Components Design system components Ov…" at bounding box center [511, 302] width 1022 height 604
click at [897, 340] on html "U Aegis on the Web ED Design system data Components Design system components Ov…" at bounding box center [511, 302] width 1022 height 604
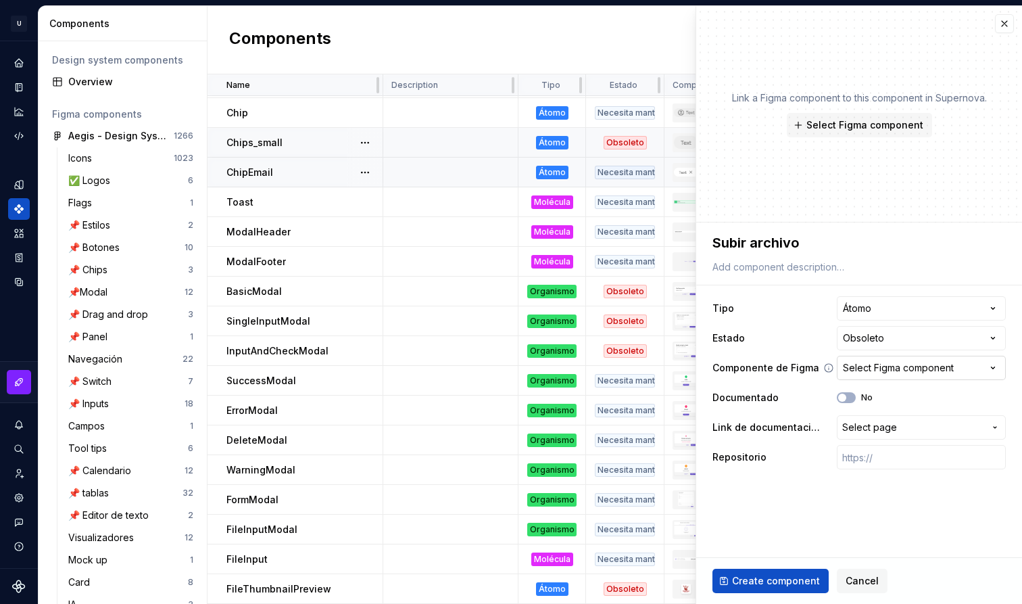
click at [889, 374] on button "Select Figma component" at bounding box center [921, 368] width 169 height 24
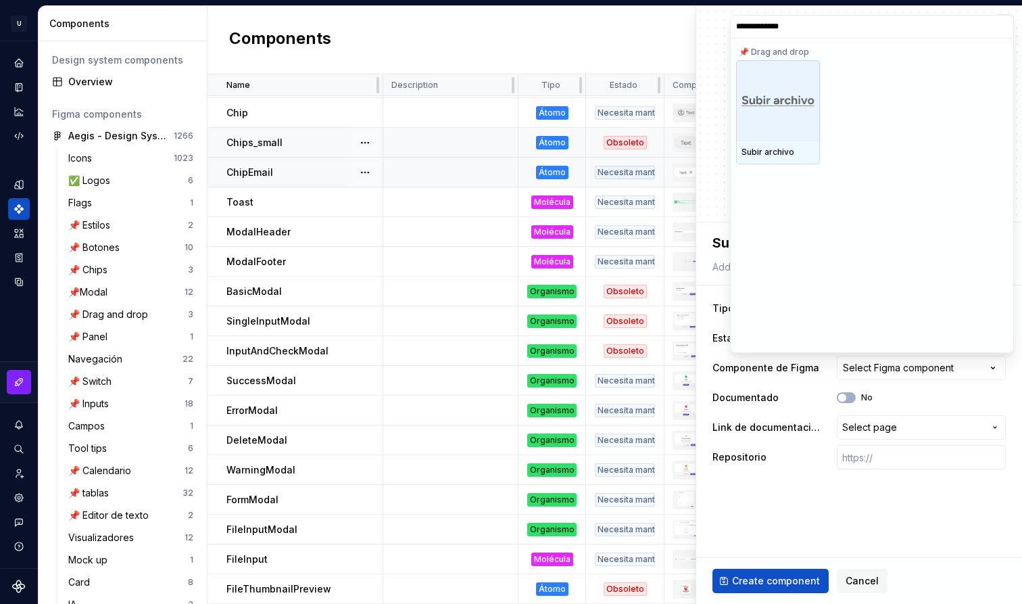
click at [785, 120] on div at bounding box center [778, 100] width 84 height 81
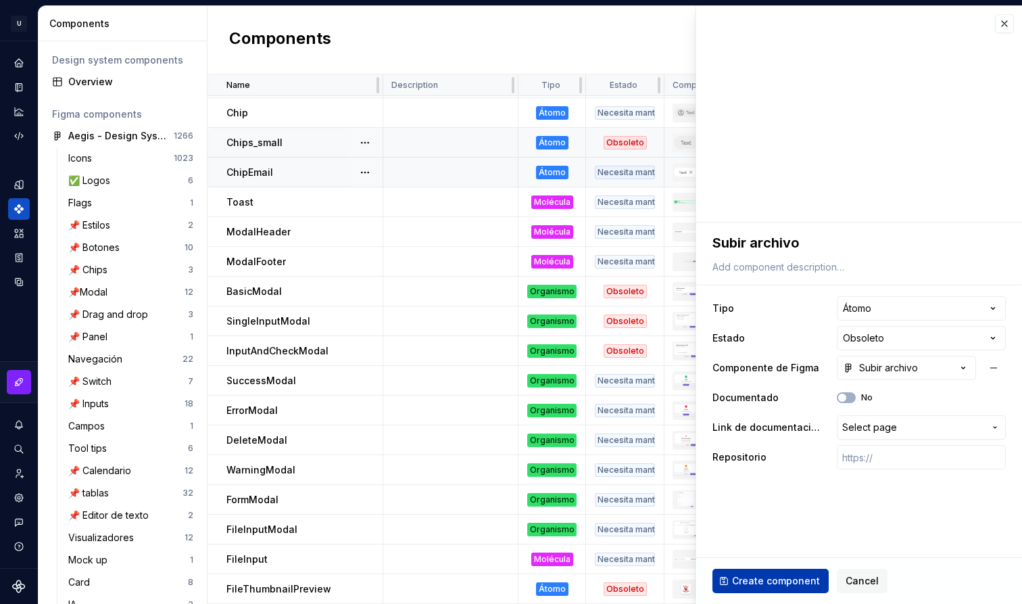
click at [799, 574] on button "Create component" at bounding box center [770, 580] width 116 height 24
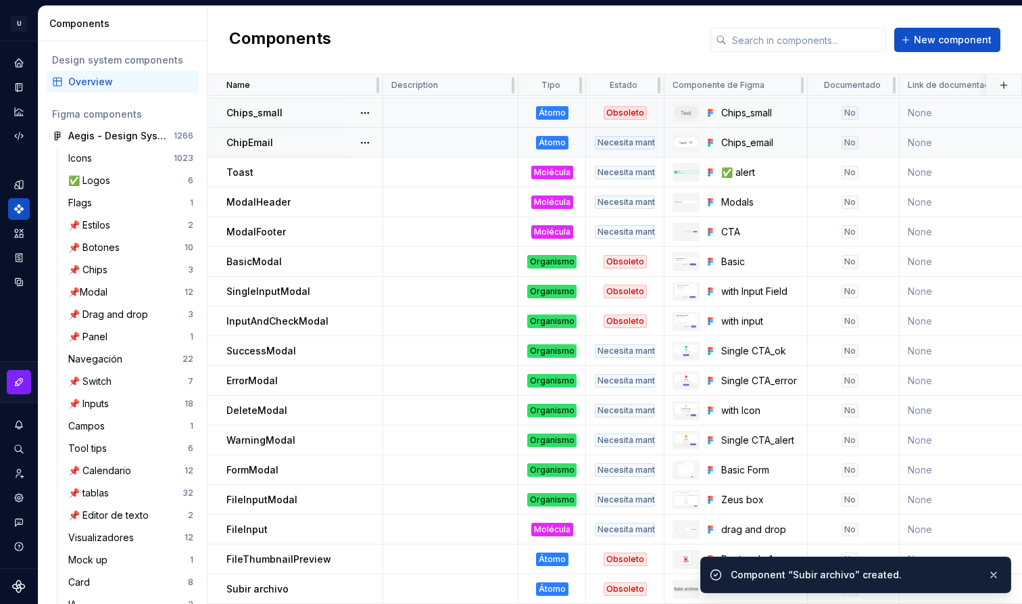
scroll to position [652, 0]
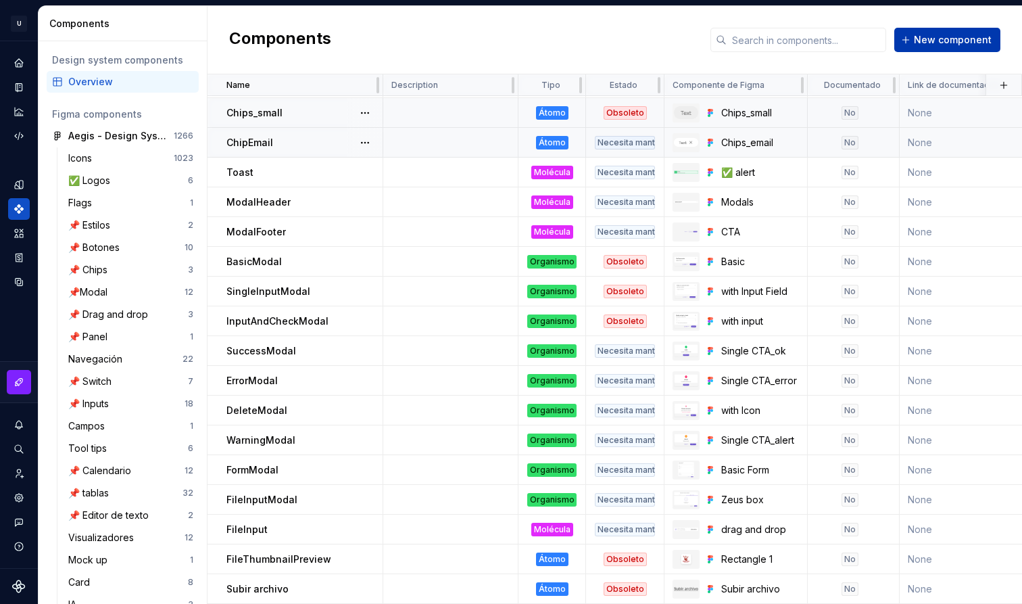
click at [934, 51] on button "New component" at bounding box center [947, 40] width 106 height 24
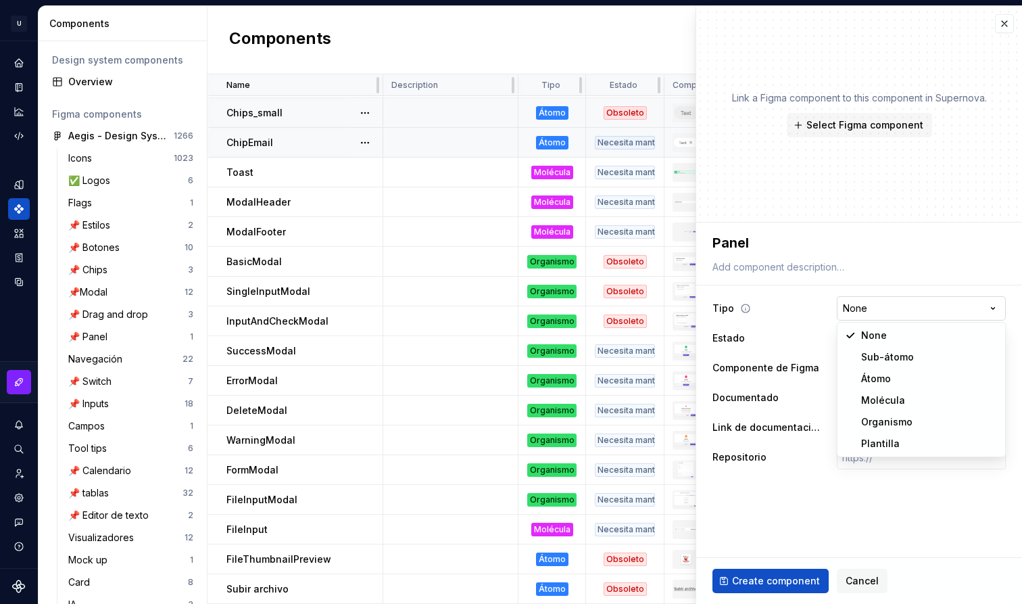
click at [913, 313] on html "U Aegis on the Web ED Design system data Components Design system components Ov…" at bounding box center [511, 302] width 1022 height 604
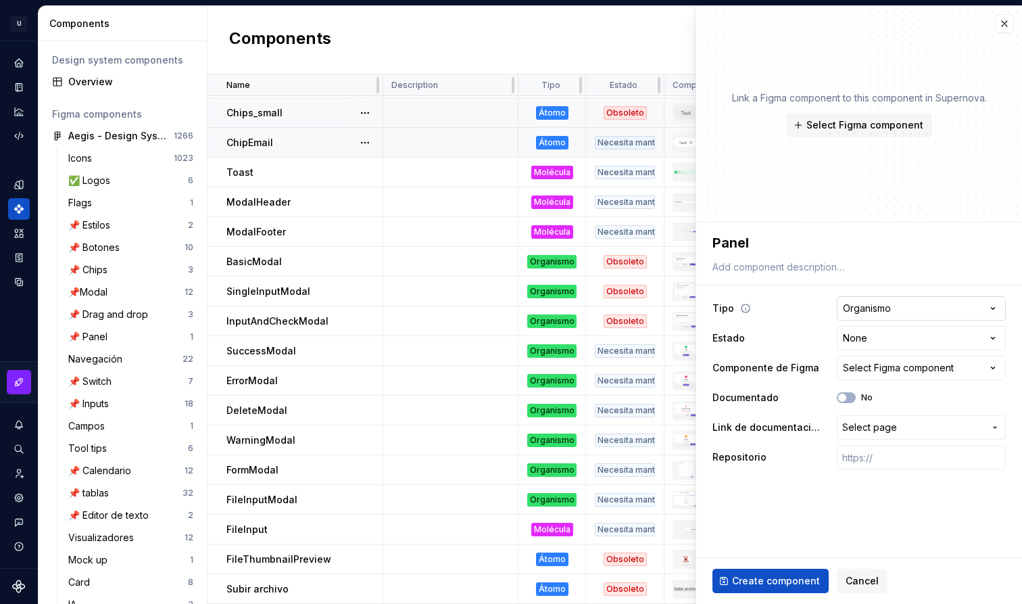
click at [886, 303] on html "U Aegis on the Web ED Design system data Components Design system components Ov…" at bounding box center [511, 302] width 1022 height 604
click at [812, 335] on html "U Aegis on the Web ED Design system data Components Design system components Ov…" at bounding box center [511, 302] width 1022 height 604
click at [863, 329] on html "U Aegis on the Web ED Design system data Components Design system components Ov…" at bounding box center [511, 302] width 1022 height 604
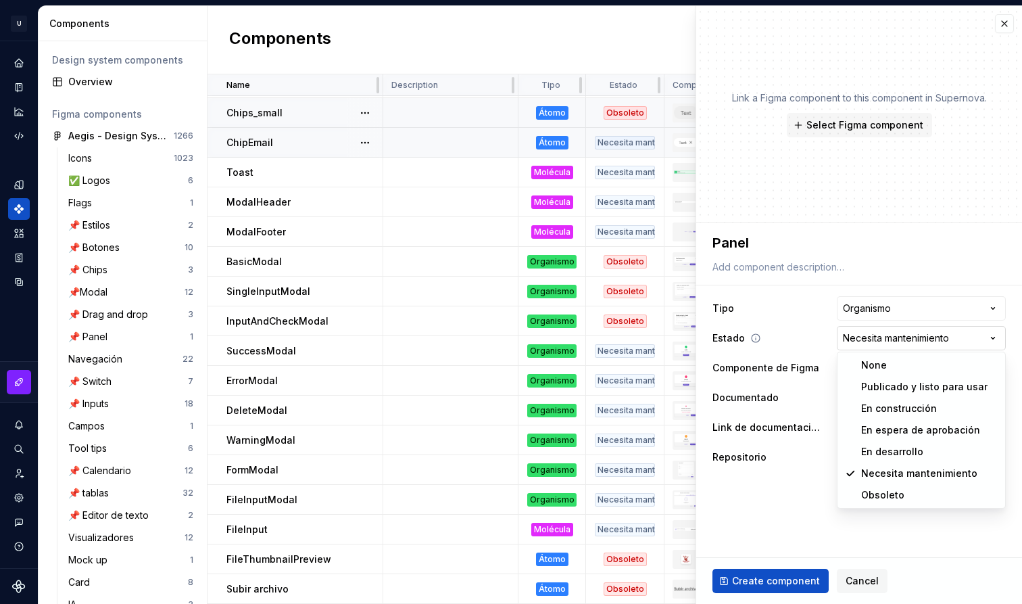
click at [910, 337] on html "U Aegis on the Web ED Design system data Components Design system components Ov…" at bounding box center [511, 302] width 1022 height 604
click at [821, 360] on html "U Aegis on the Web ED Design system data Components Design system components Ov…" at bounding box center [511, 302] width 1022 height 604
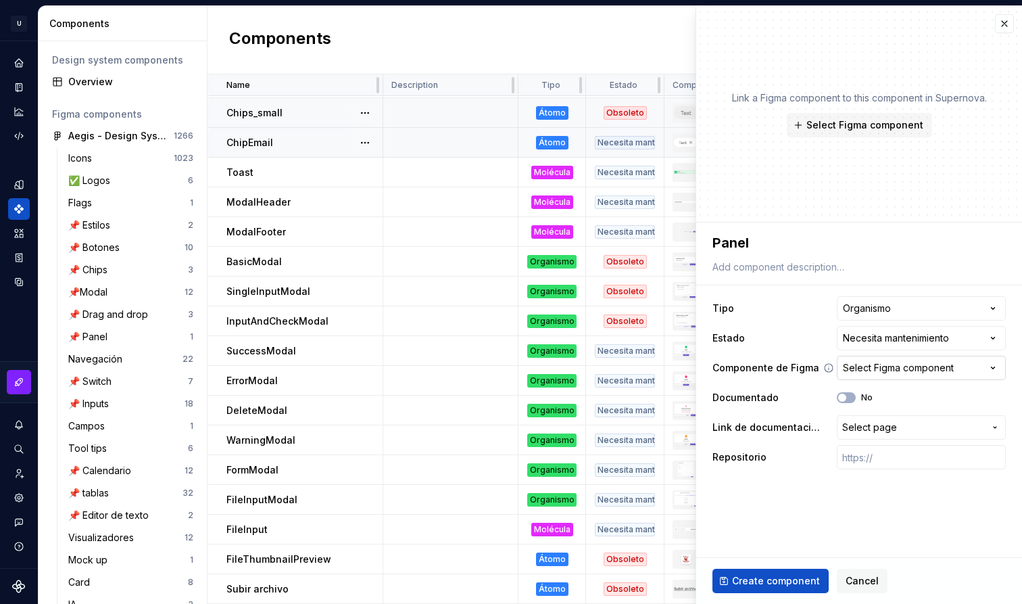
click at [851, 372] on div "Select Figma component" at bounding box center [898, 368] width 111 height 14
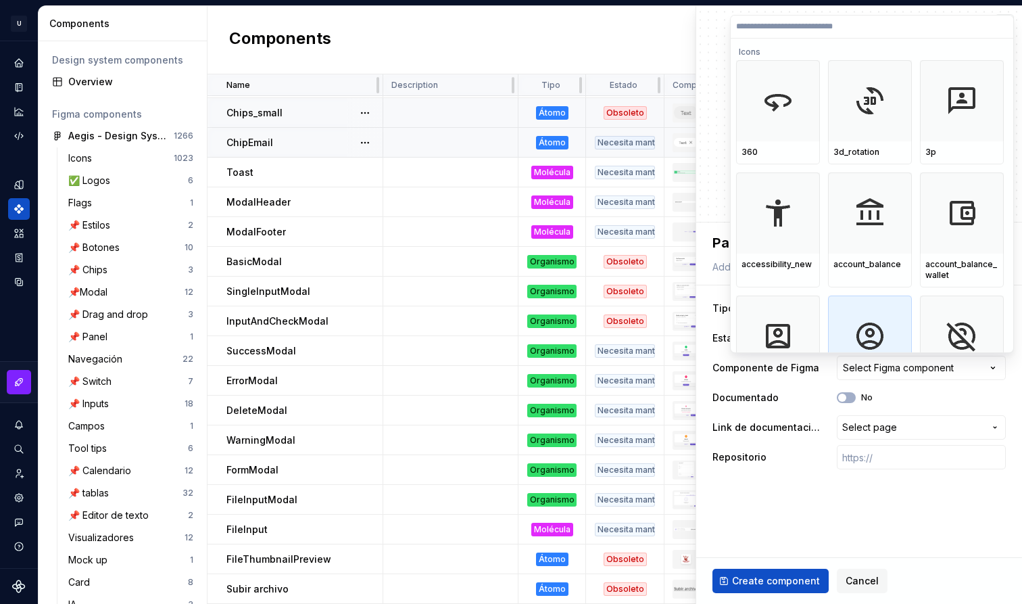
paste input "**********"
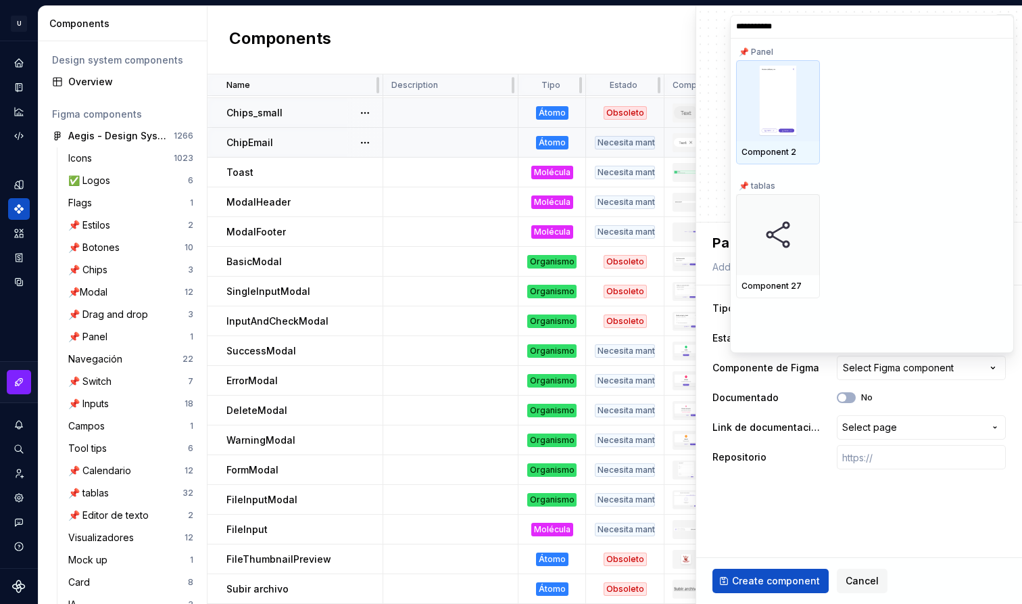
click at [792, 116] on img at bounding box center [778, 101] width 38 height 70
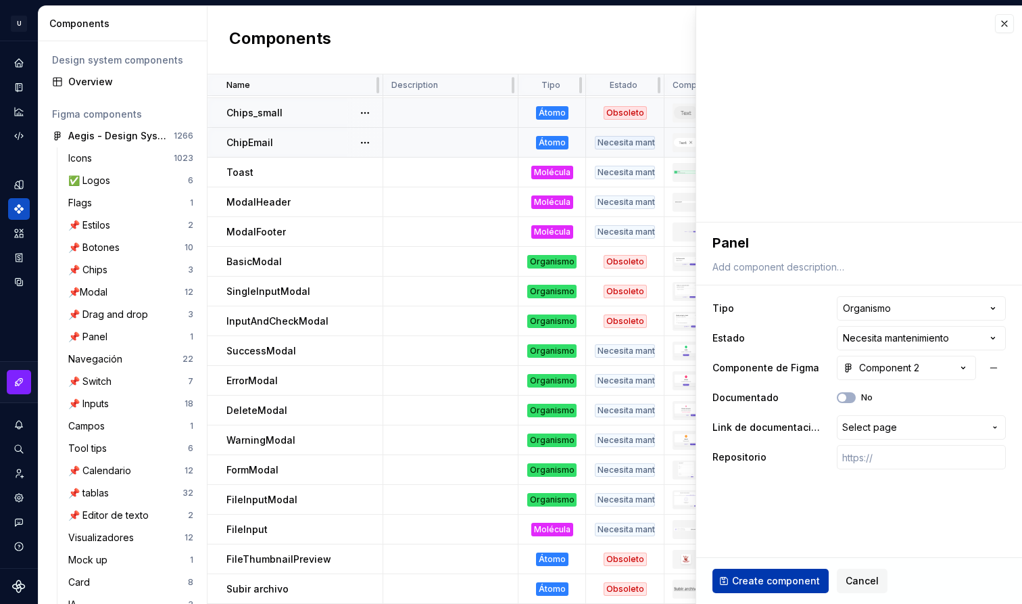
click at [806, 583] on span "Create component" at bounding box center [776, 581] width 88 height 14
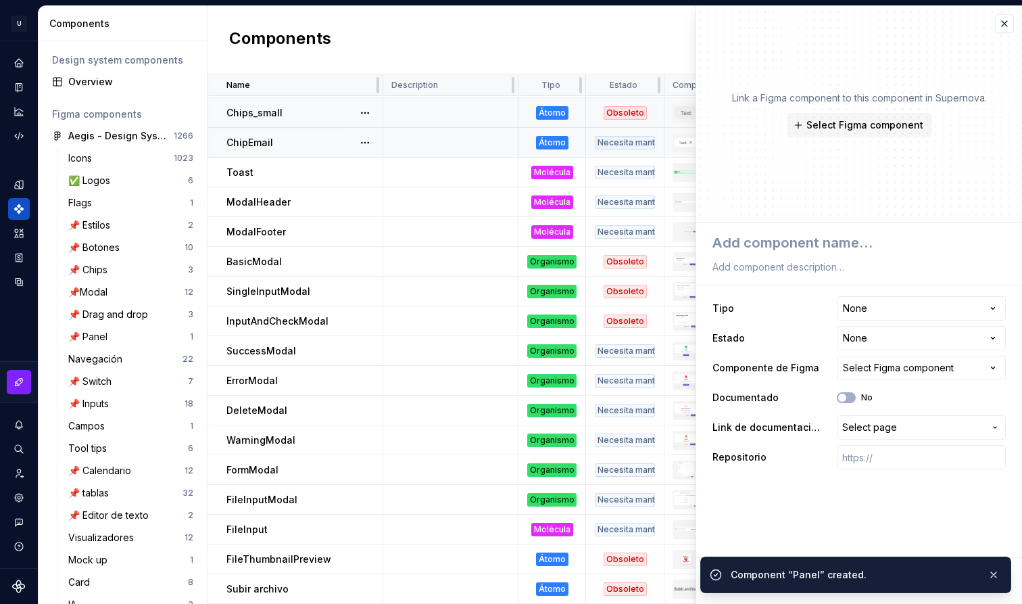
scroll to position [682, 0]
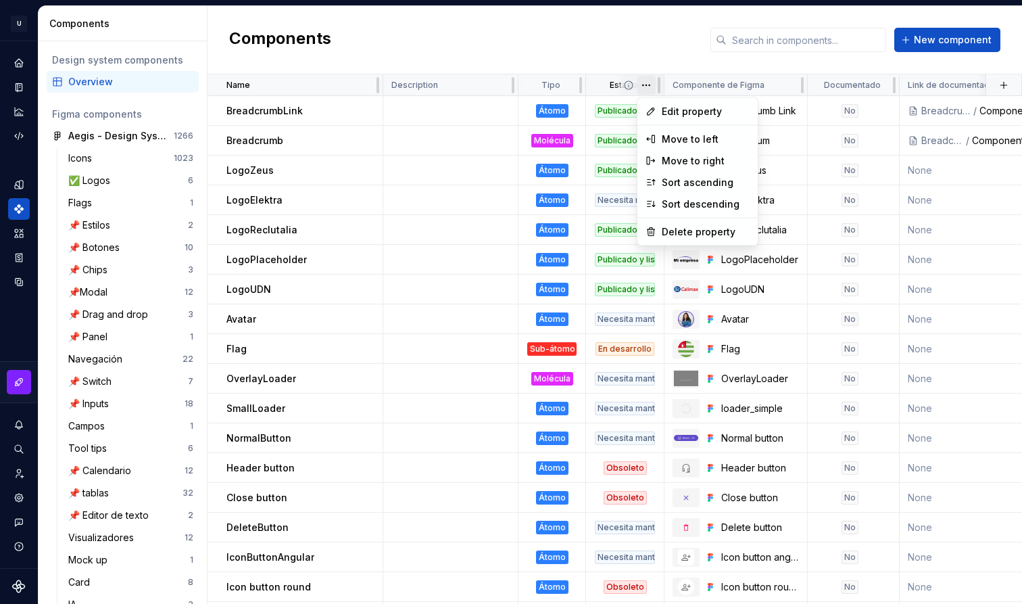
click at [653, 84] on html "U Aegis on the Web ED Design system data Components Design system components Ov…" at bounding box center [511, 302] width 1022 height 604
click at [655, 109] on icon at bounding box center [651, 111] width 11 height 11
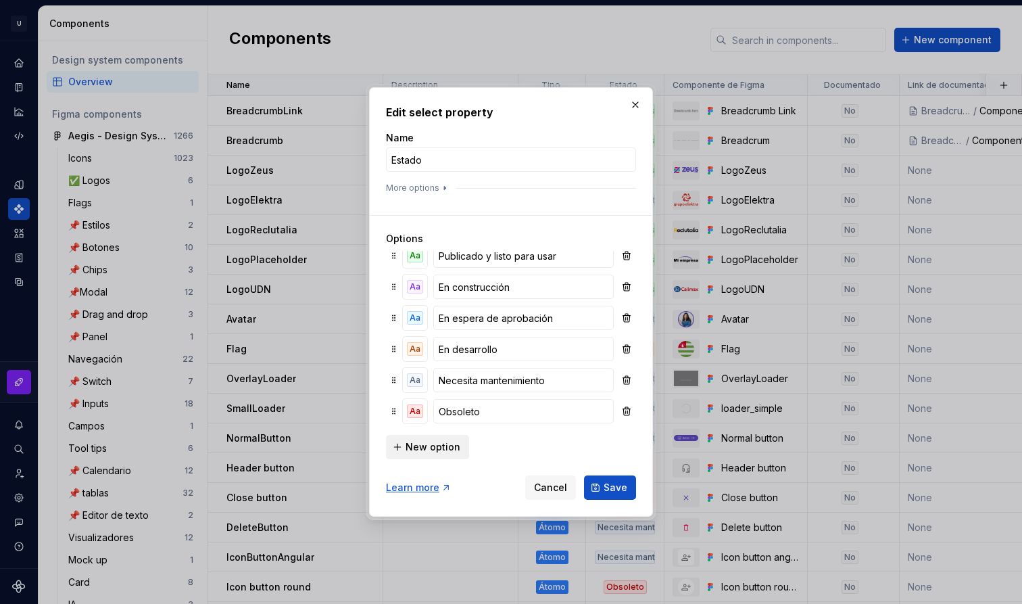
scroll to position [11, 0]
click at [432, 452] on span "New option" at bounding box center [433, 447] width 55 height 14
click at [422, 387] on button "Aa" at bounding box center [415, 380] width 24 height 24
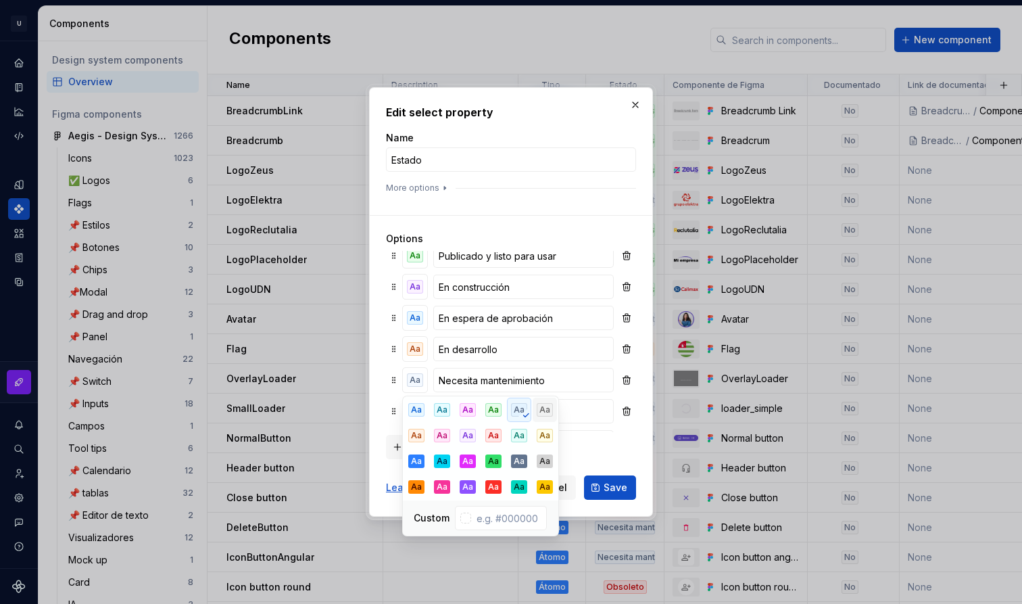
click at [541, 407] on div "Aa" at bounding box center [545, 410] width 16 height 14
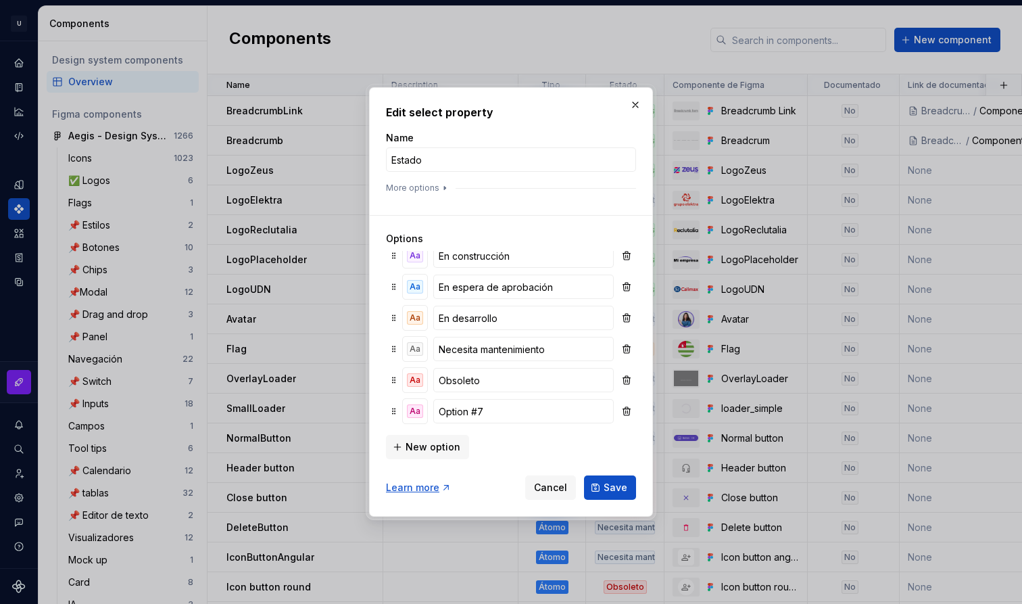
scroll to position [42, 0]
click at [574, 426] on div "Aa Publicado y listo para usar Aa En construcción Aa En espera de aprobación Aa…" at bounding box center [511, 341] width 250 height 181
click at [414, 413] on div "Aa" at bounding box center [415, 411] width 16 height 14
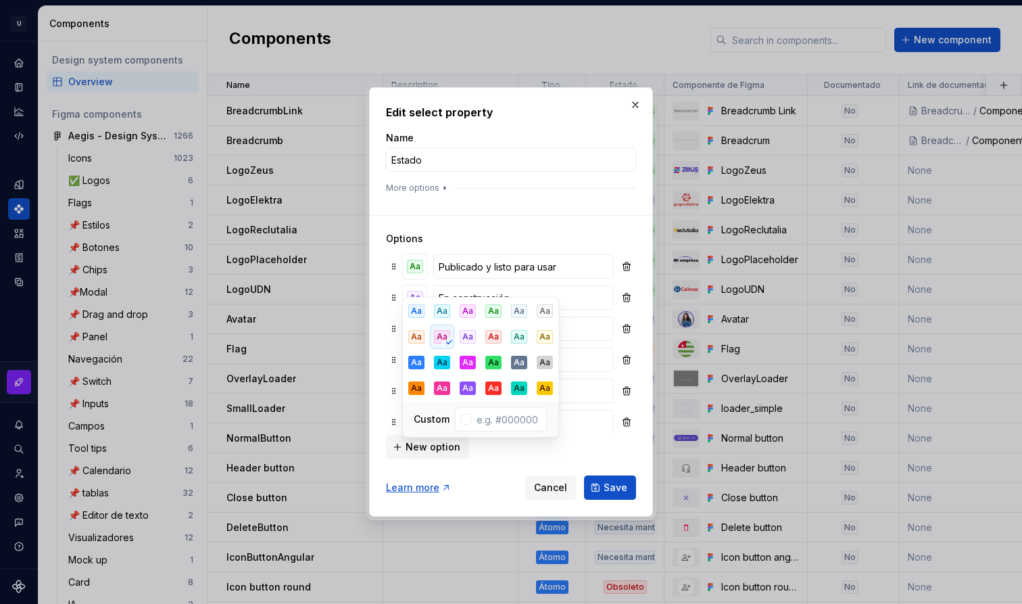
scroll to position [-2, 0]
click at [541, 335] on div "Aa" at bounding box center [545, 339] width 16 height 14
click at [594, 454] on div "New option" at bounding box center [511, 445] width 250 height 27
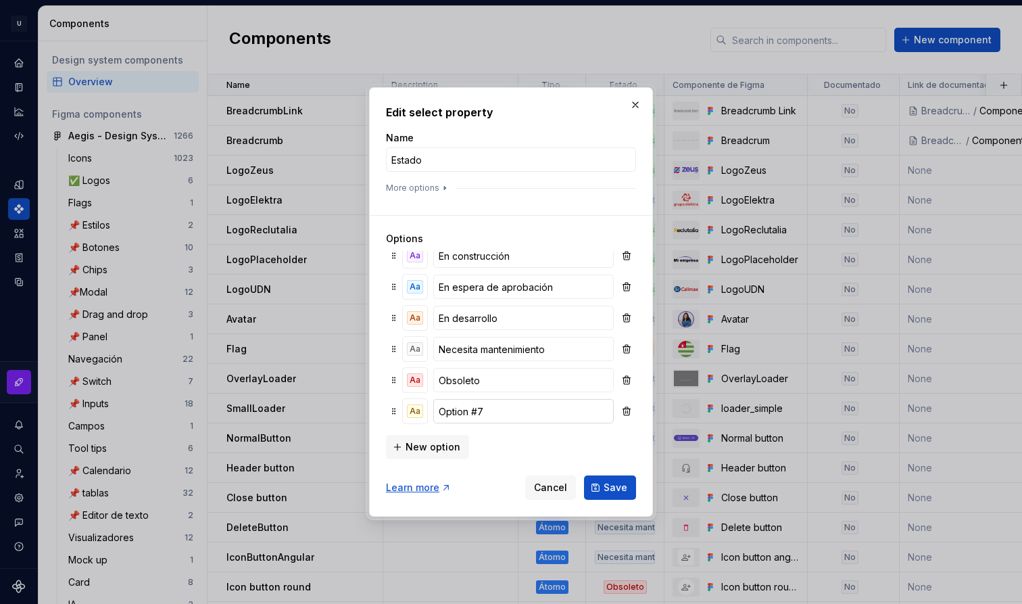
scroll to position [42, 0]
click at [512, 416] on input "Option #7" at bounding box center [523, 411] width 180 height 24
click at [612, 483] on span "Save" at bounding box center [616, 488] width 24 height 14
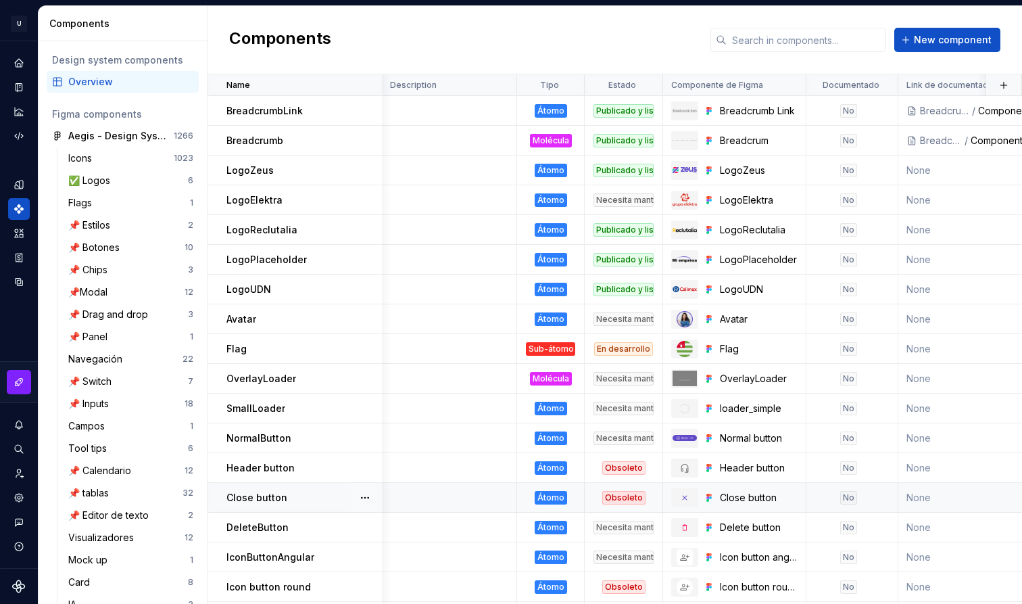
scroll to position [0, 1]
